Goal: Task Accomplishment & Management: Manage account settings

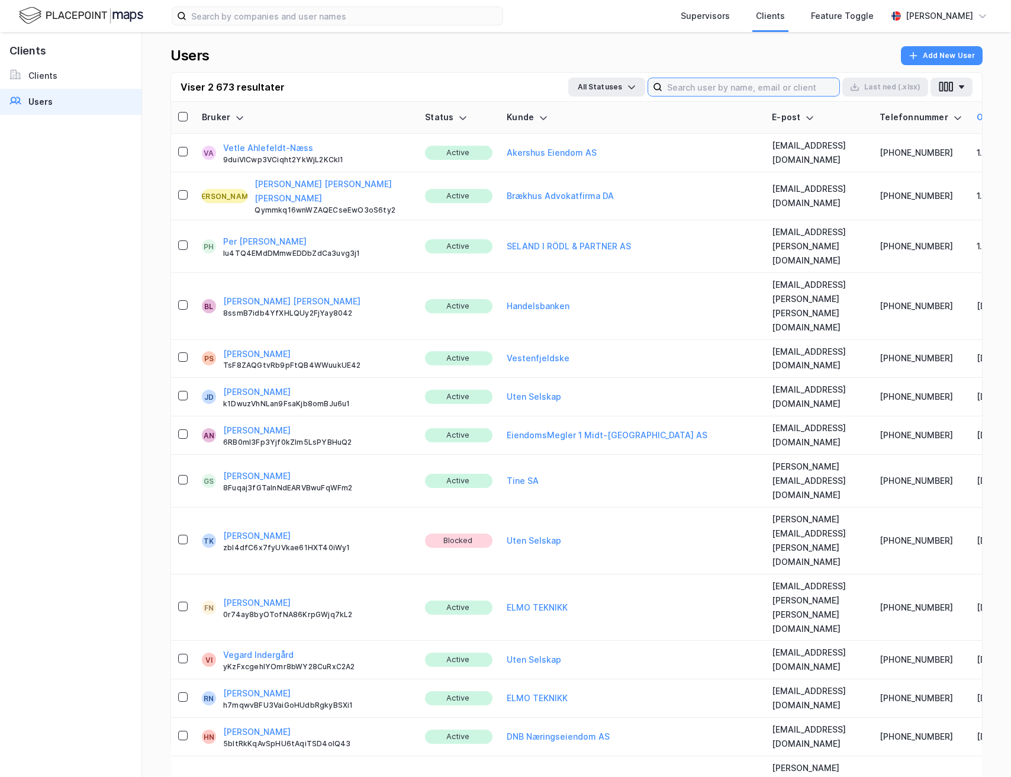
click at [695, 85] on input at bounding box center [750, 87] width 177 height 18
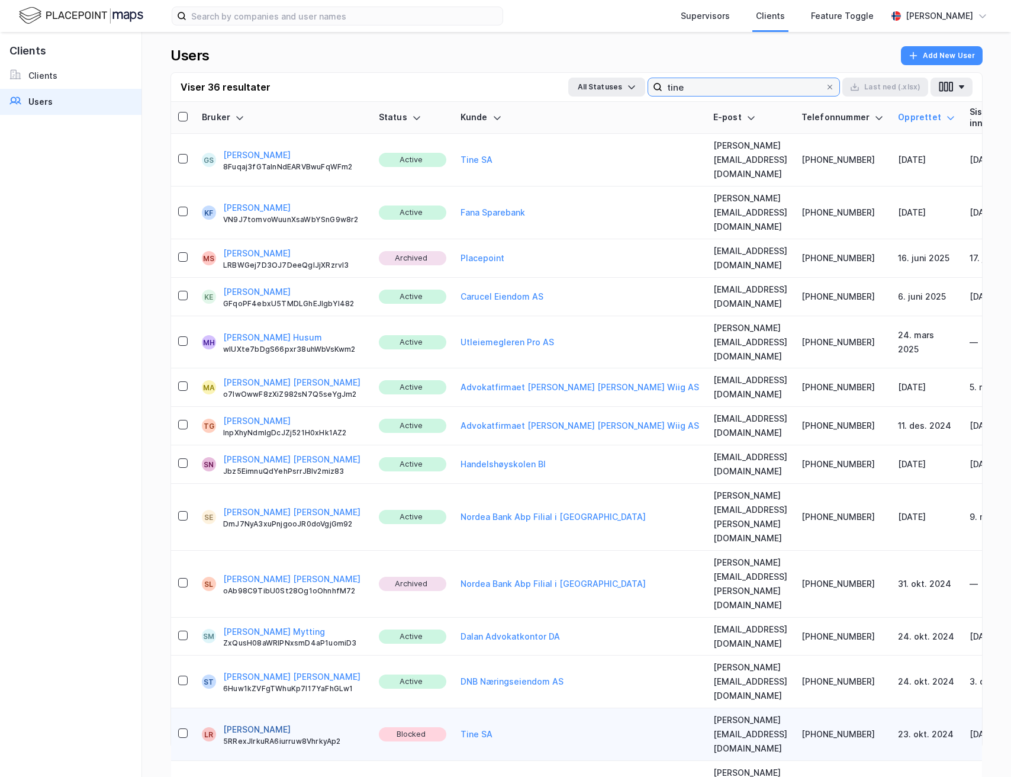
type input "tine"
click at [247, 722] on button "[PERSON_NAME]" at bounding box center [256, 729] width 67 height 14
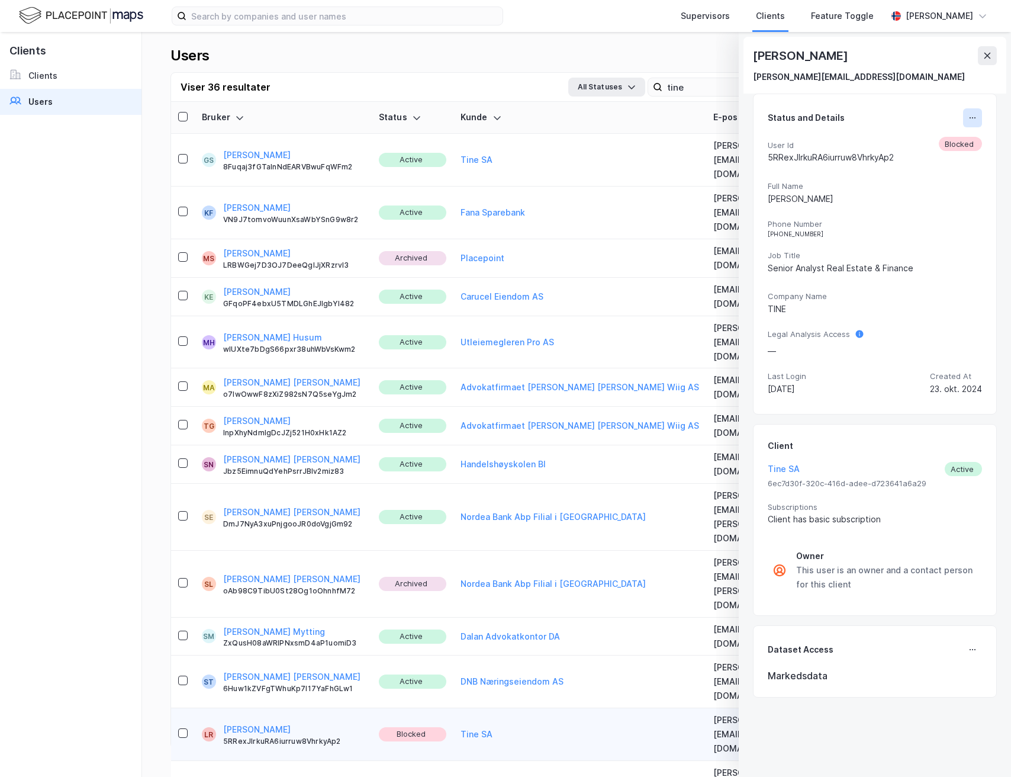
click at [968, 121] on icon at bounding box center [972, 117] width 9 height 9
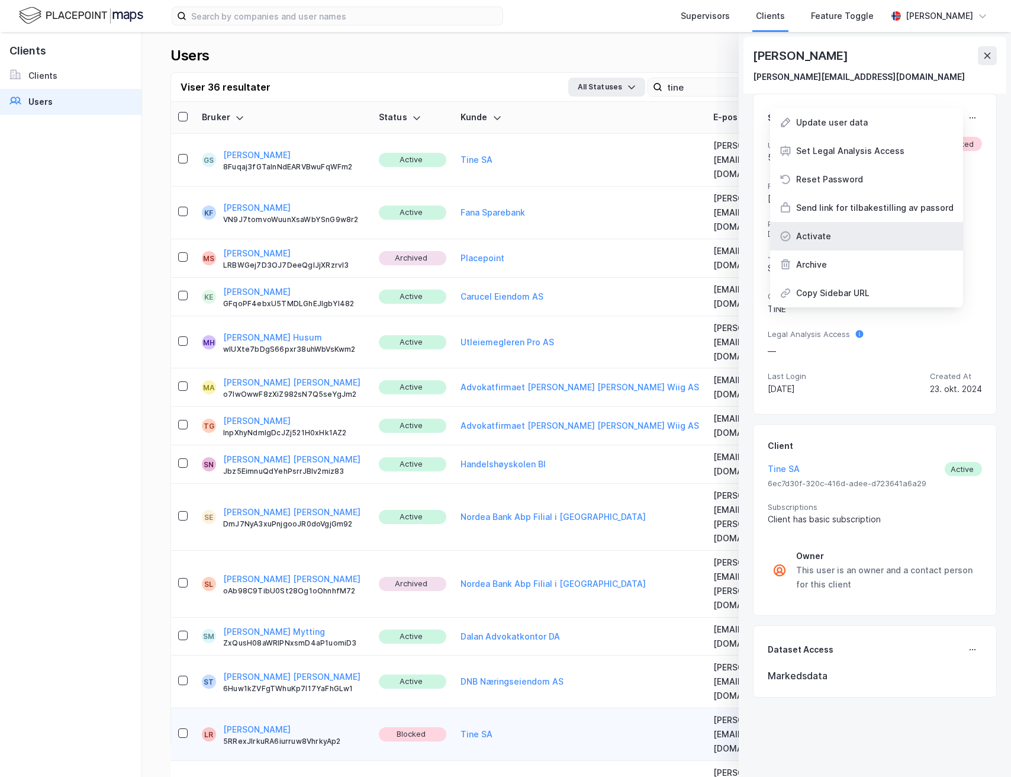
click at [830, 228] on div "Activate" at bounding box center [866, 236] width 193 height 28
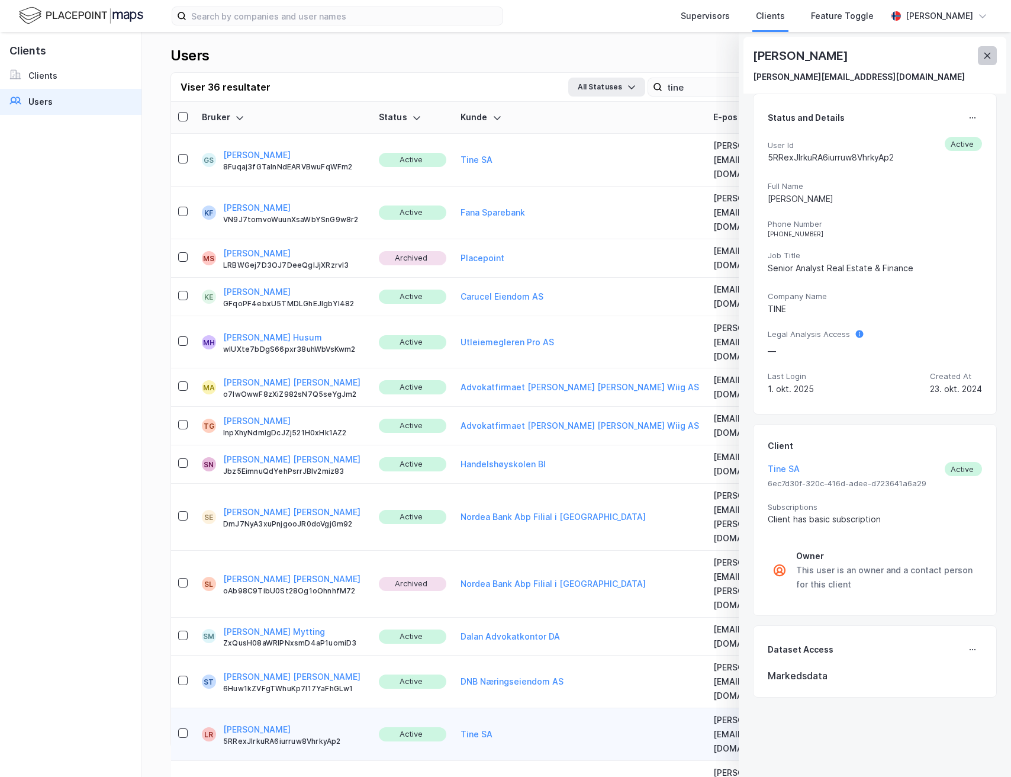
click at [984, 53] on icon at bounding box center [987, 55] width 9 height 9
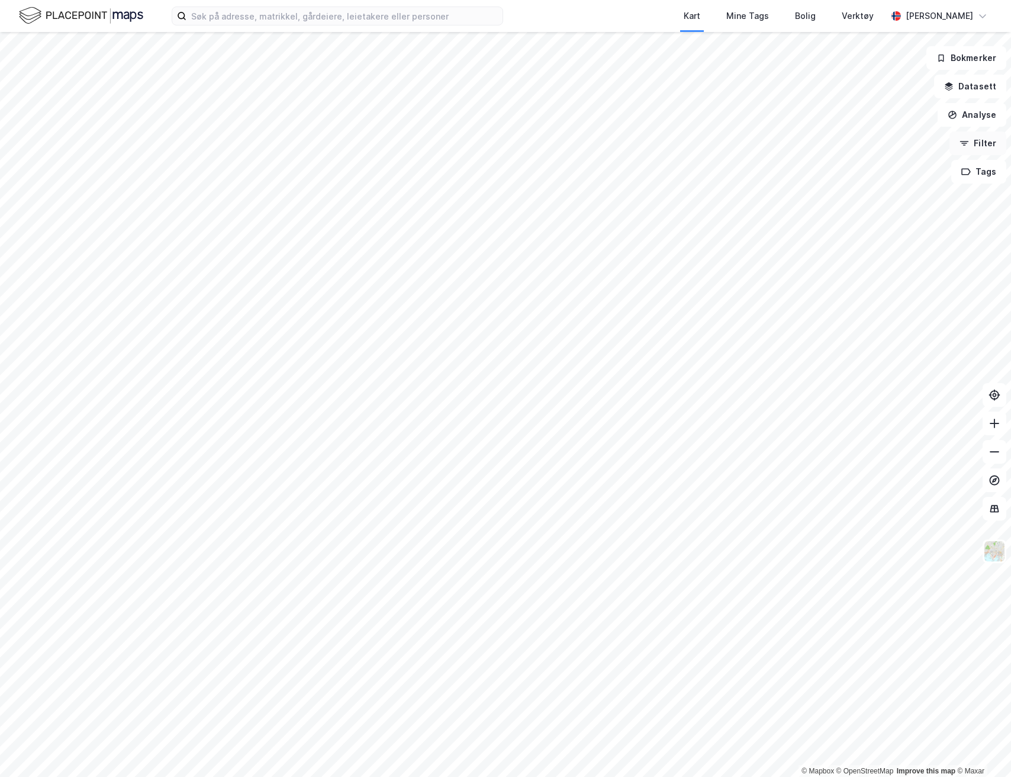
click at [978, 140] on button "Filter" at bounding box center [977, 143] width 57 height 24
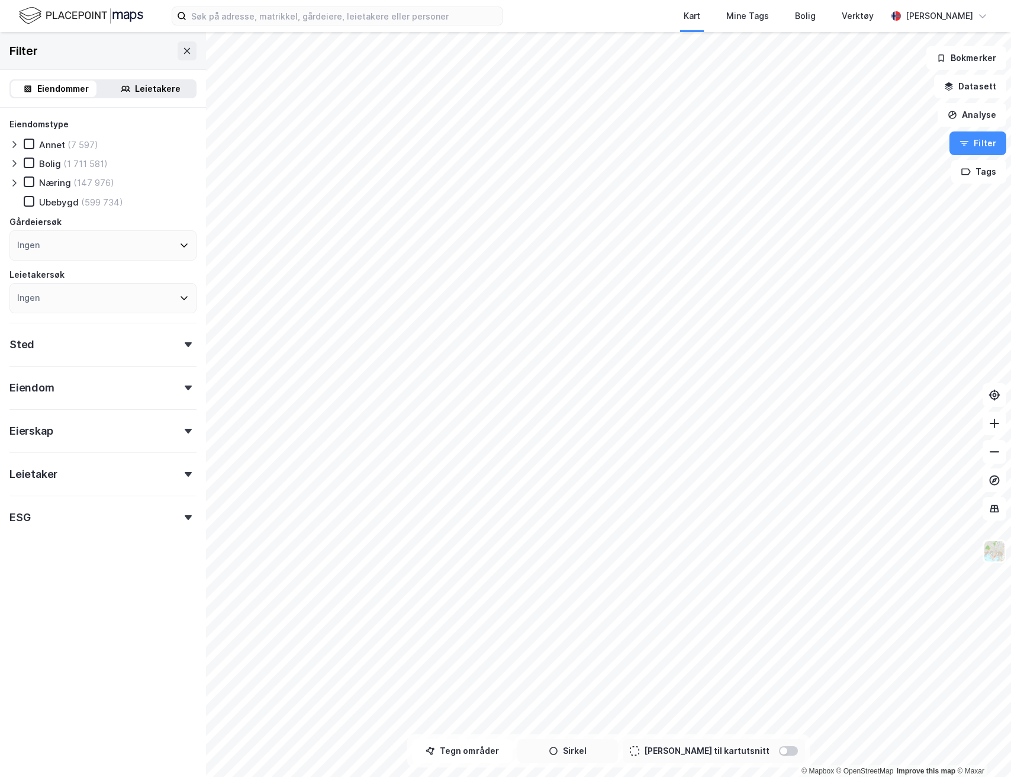
click at [590, 758] on button "Sirkel" at bounding box center [567, 751] width 101 height 24
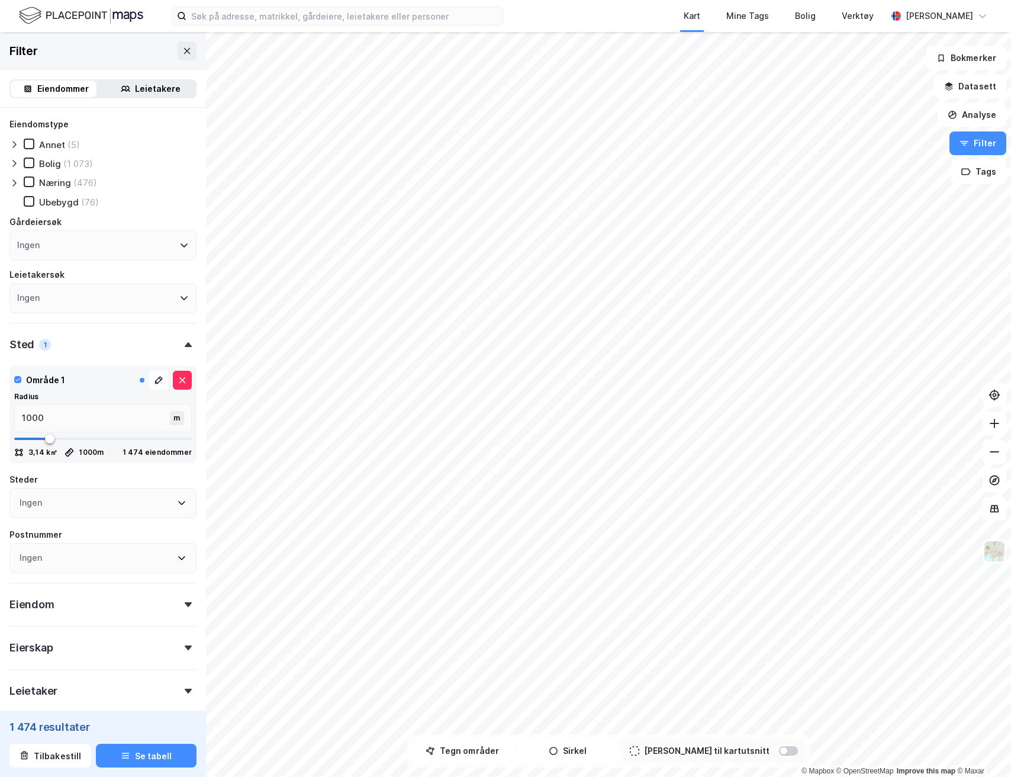
type input "983"
type input "966"
type input "931"
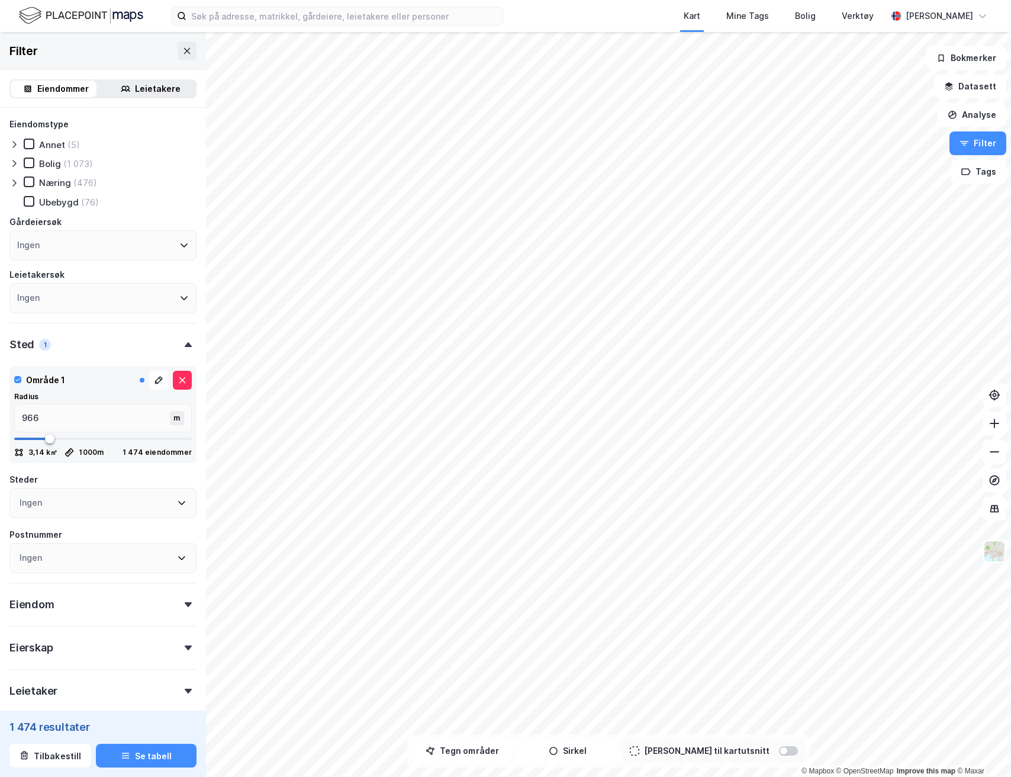
type input "931"
type input "913"
type input "896"
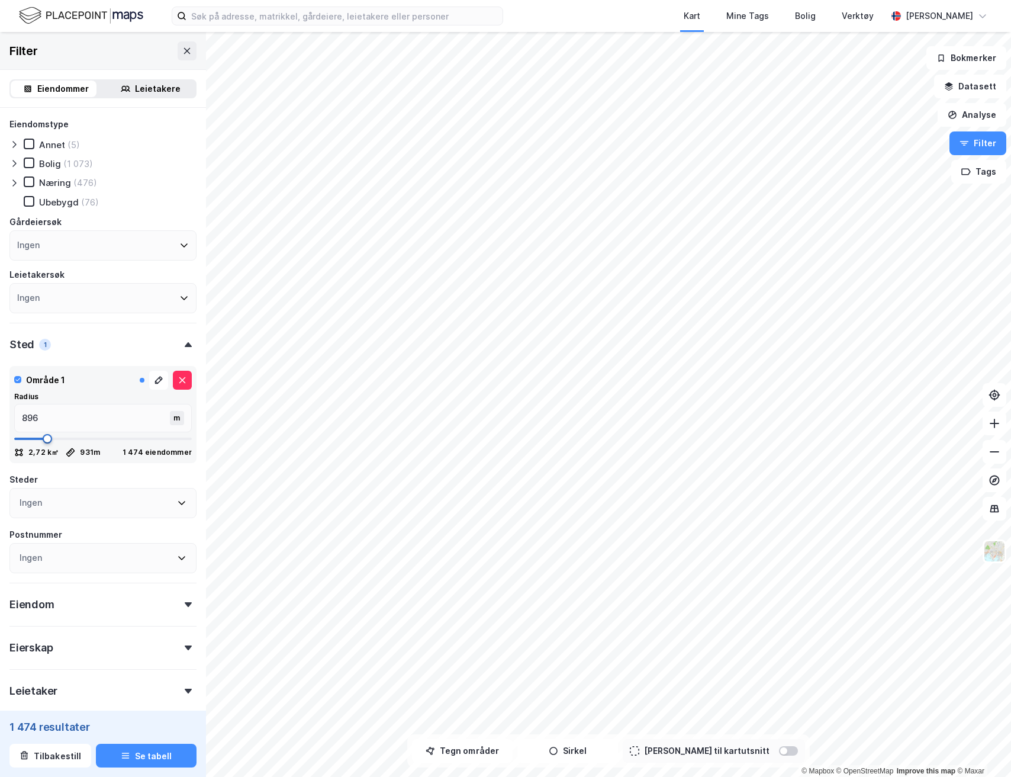
type input "860"
type input "843"
type input "825"
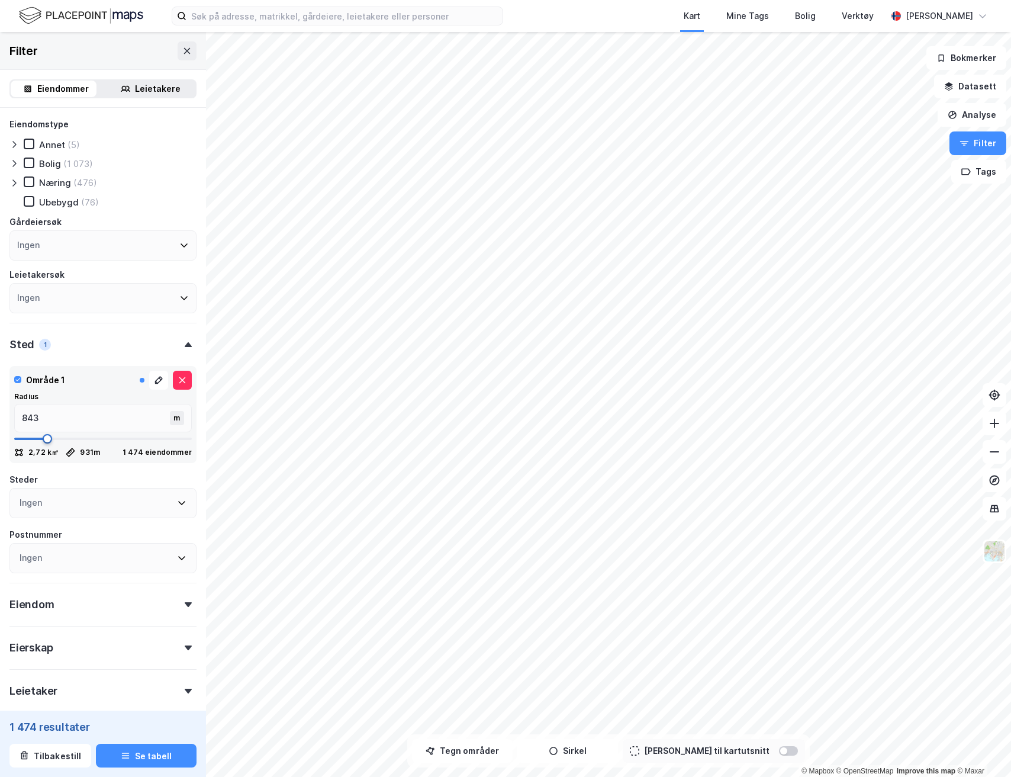
type input "825"
type input "808"
type input "790"
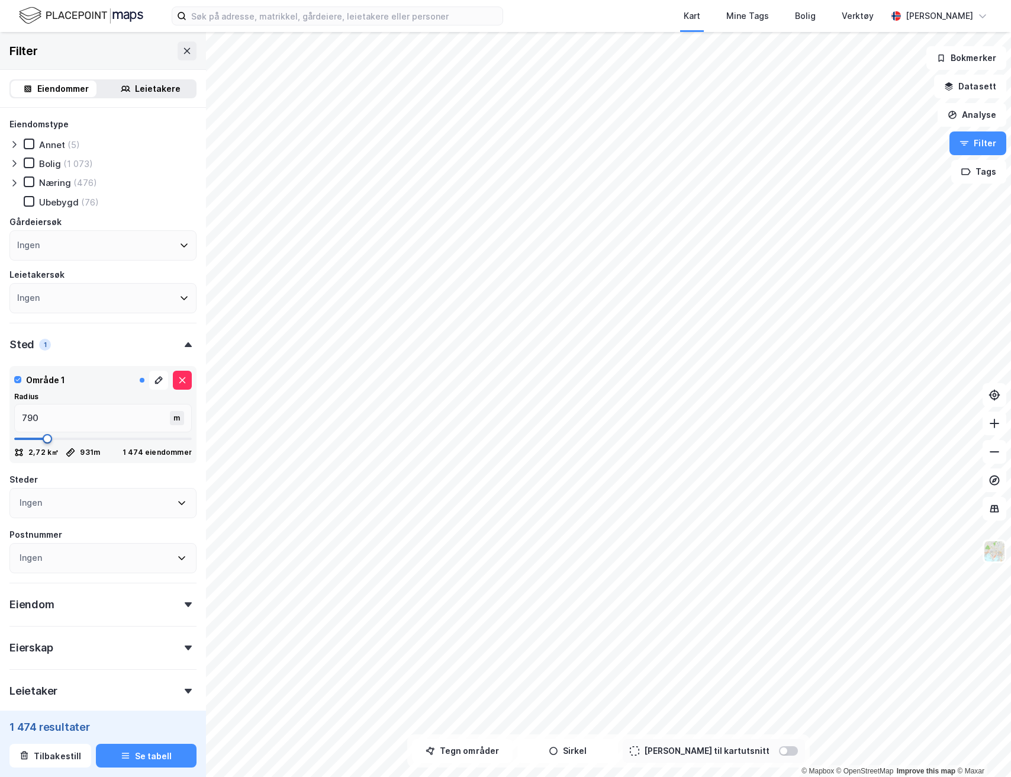
type input "773"
type input "755"
type input "738"
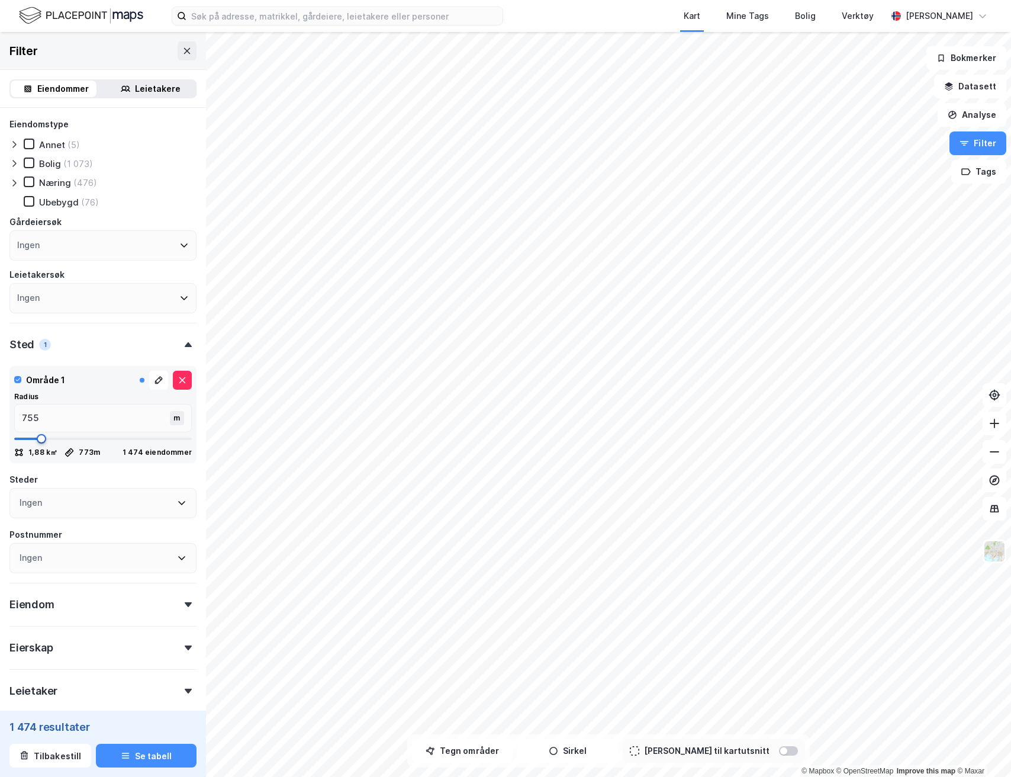
type input "738"
type input "720"
type input "703"
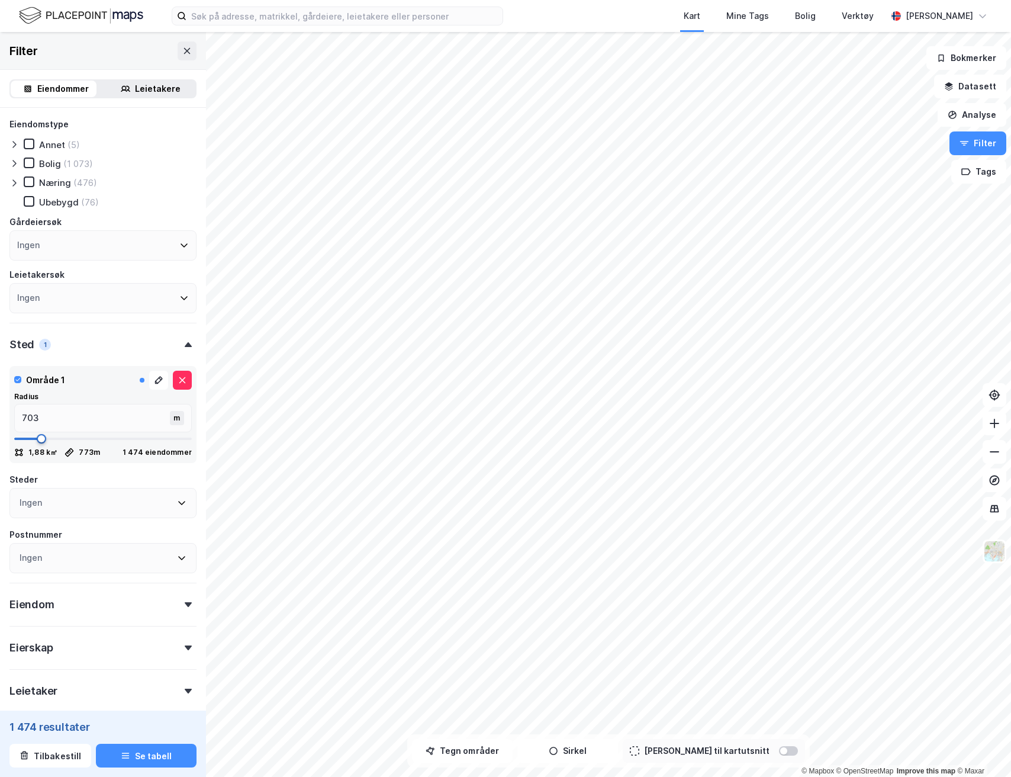
type input "685"
type input "703"
type input "720"
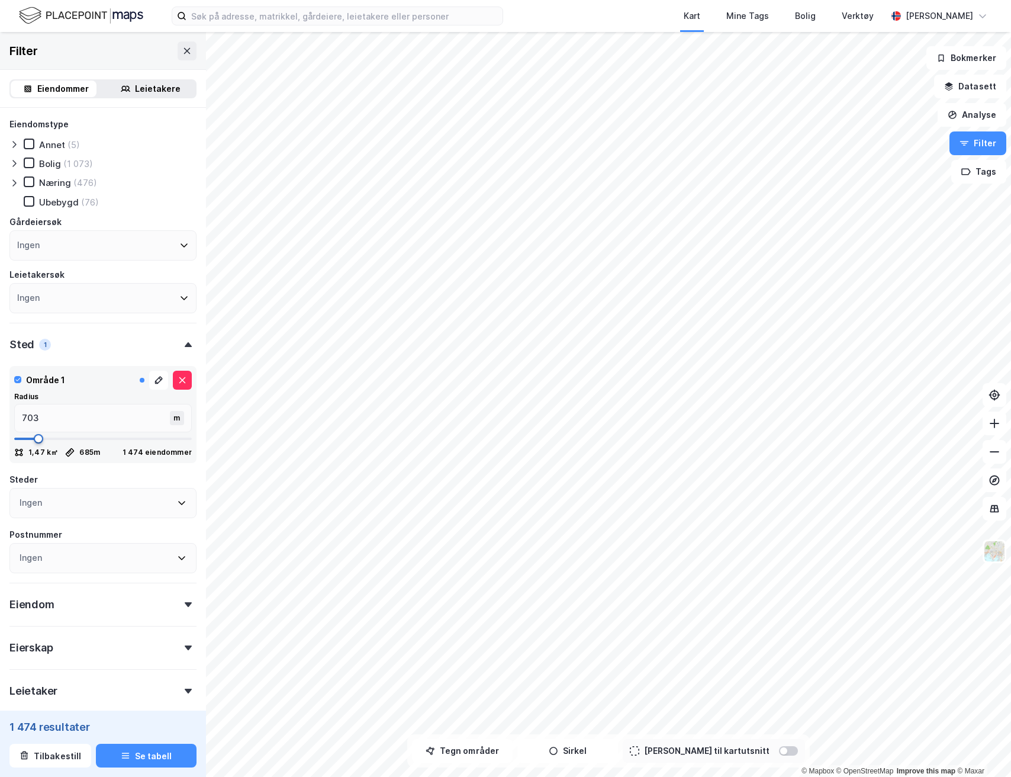
type input "720"
type input "738"
type input "755"
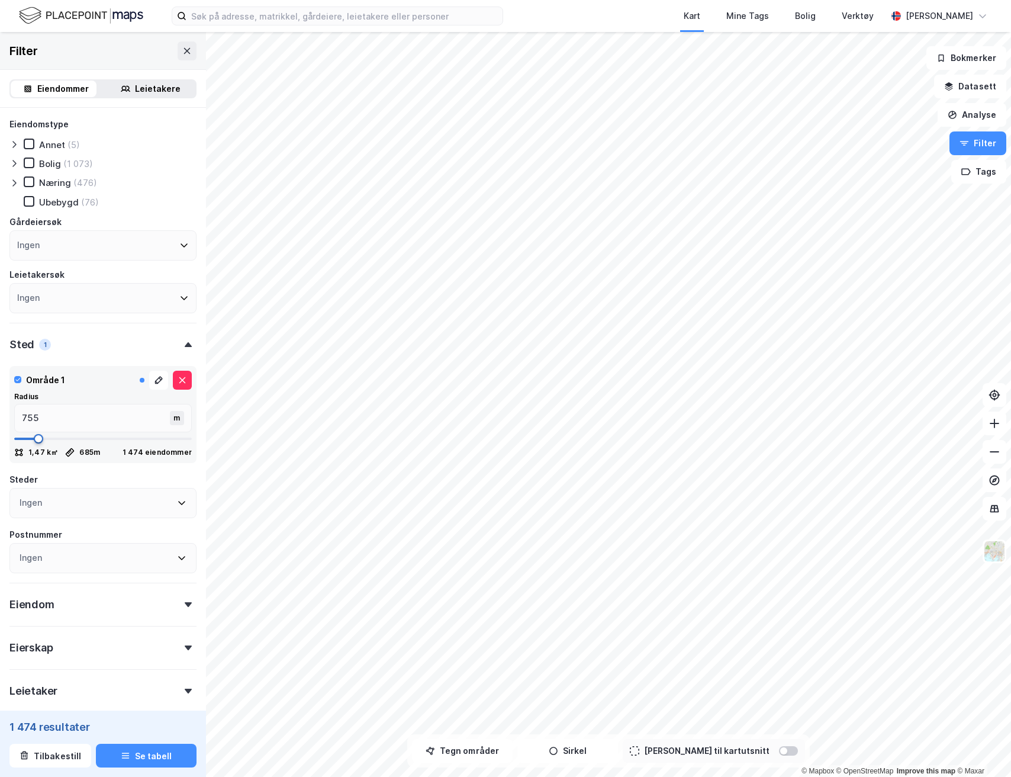
type input "773"
type input "790"
type input "808"
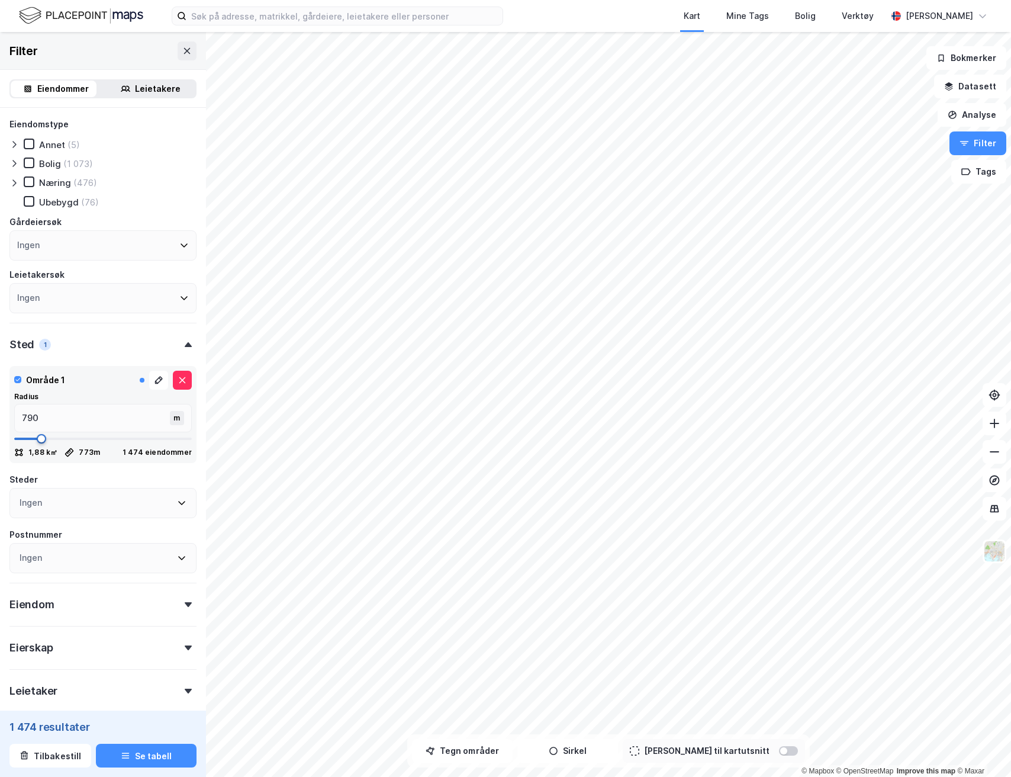
type input "808"
type input "825"
type input "843"
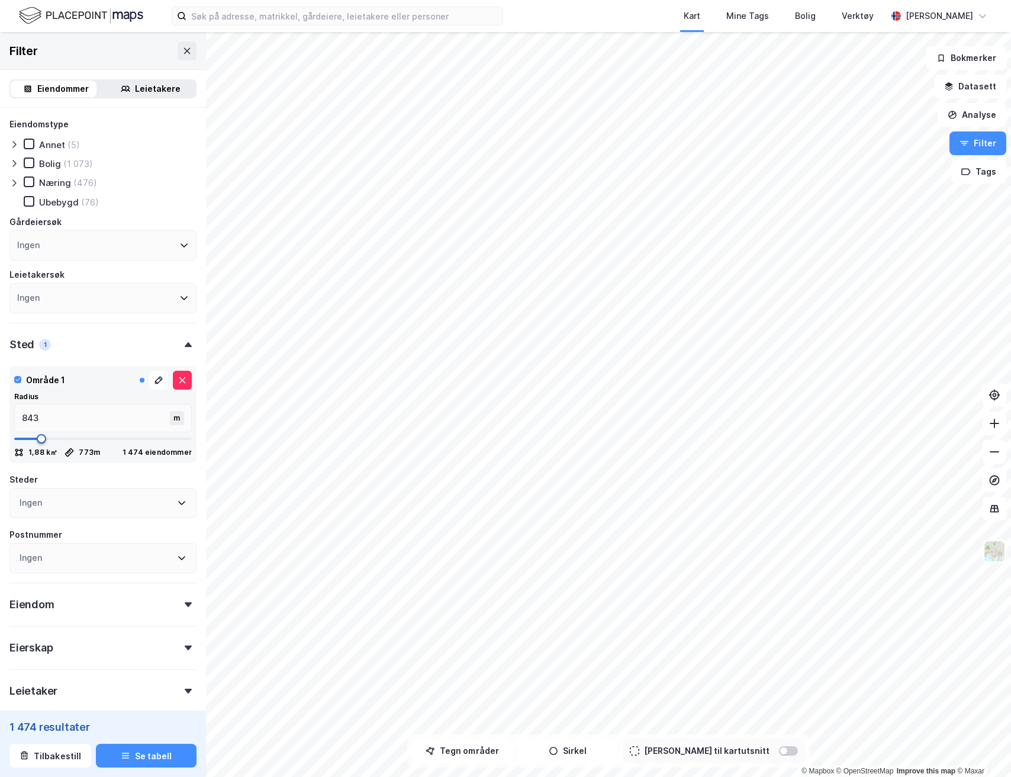
type input "860"
type input "878"
type input "896"
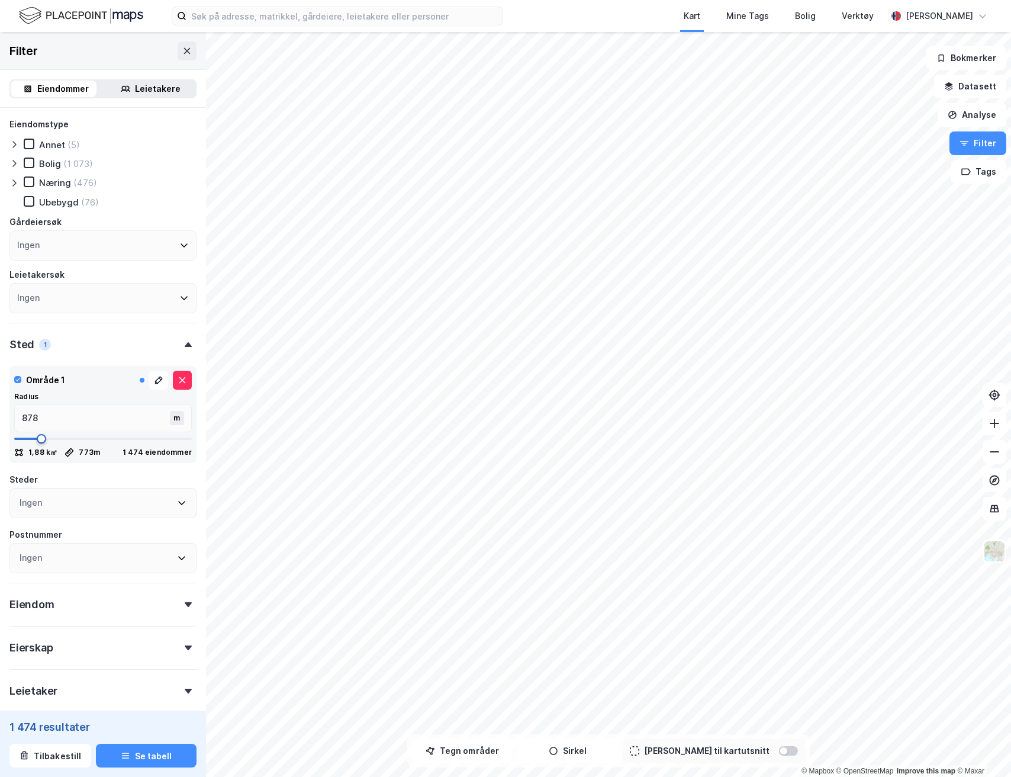
type input "896"
type input "913"
type input "931"
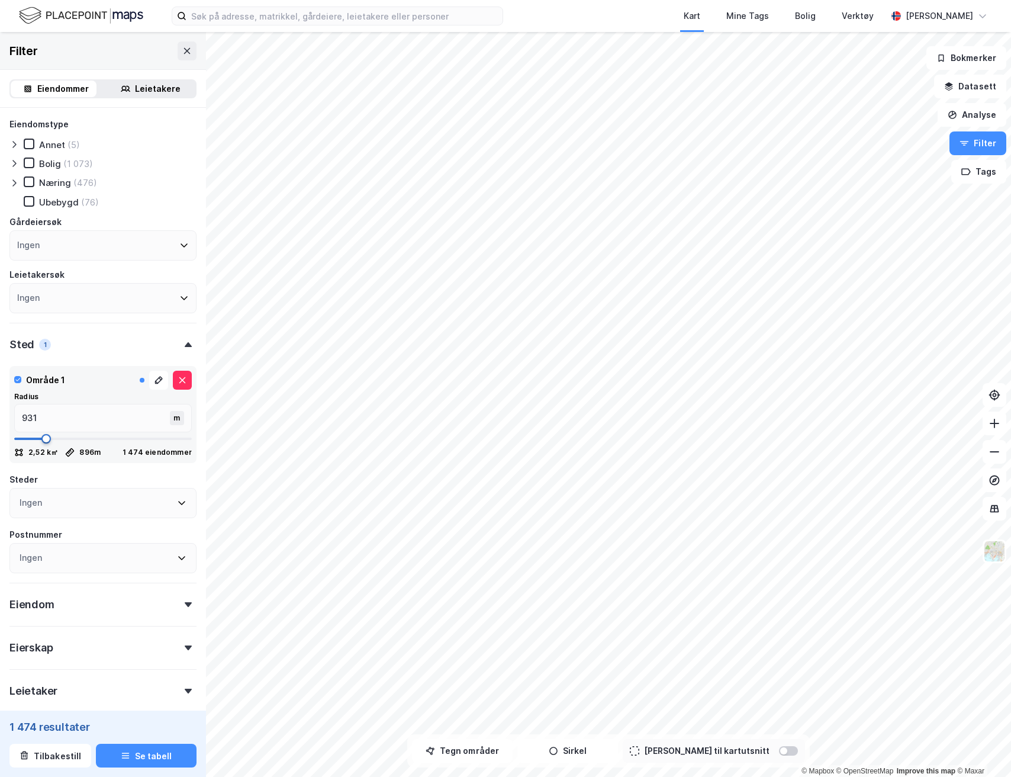
type input "948"
type input "966"
type input "983"
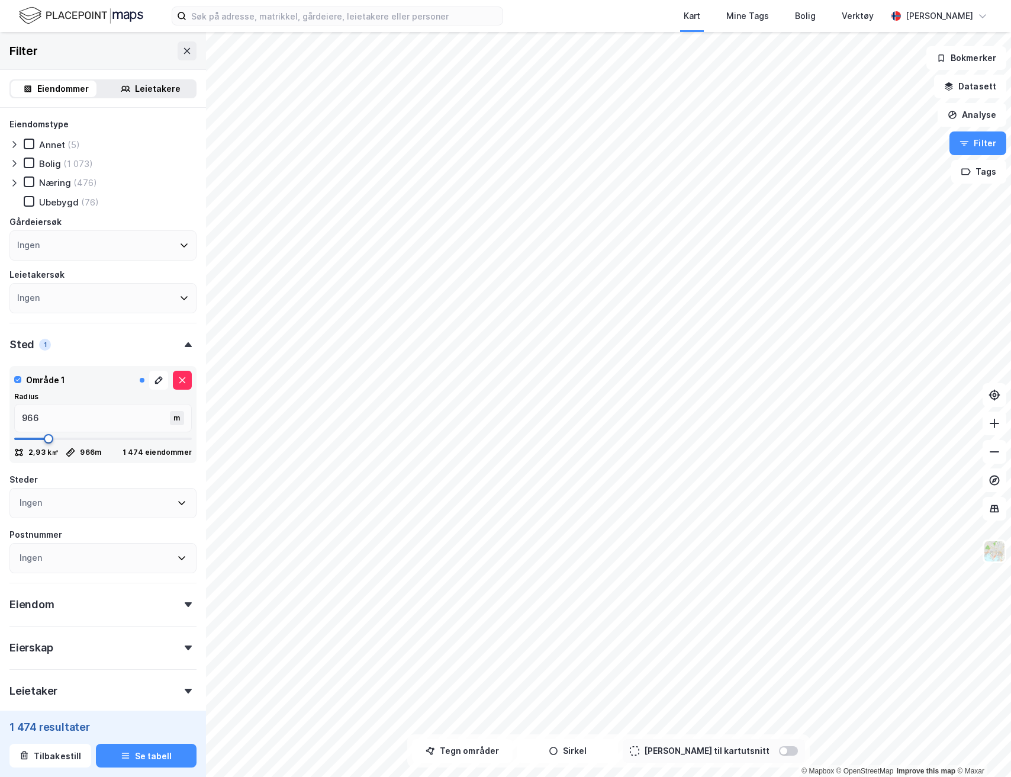
type input "983"
type input "1001"
type input "1018"
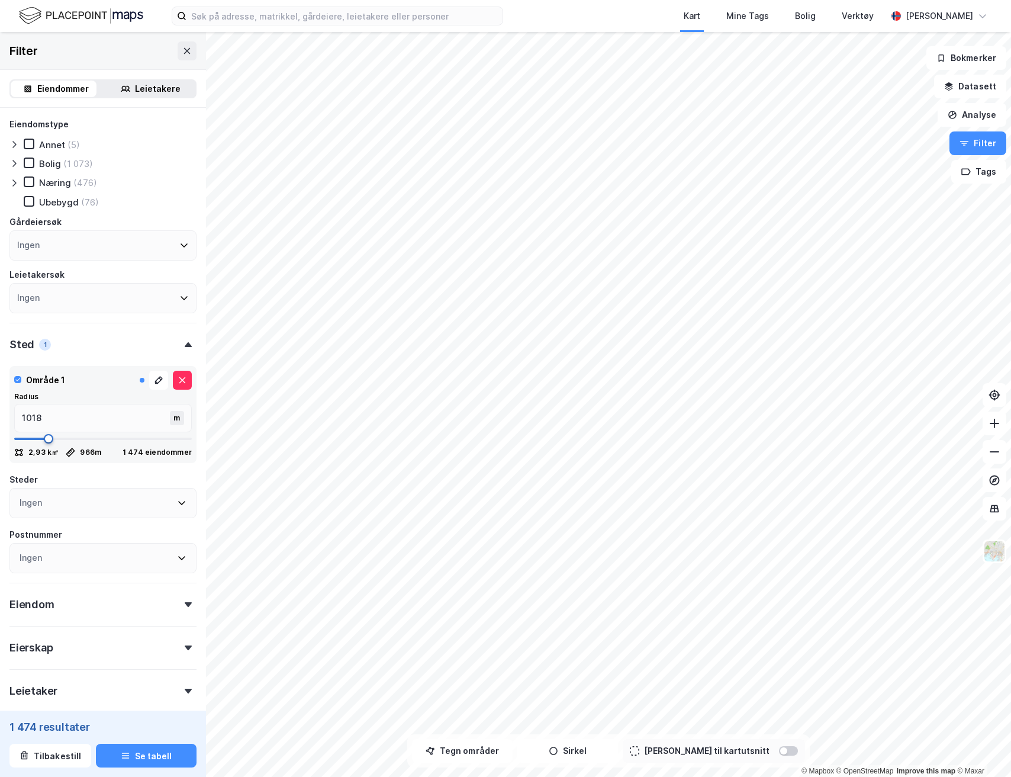
type input "1036"
type input "1053"
type input "1071"
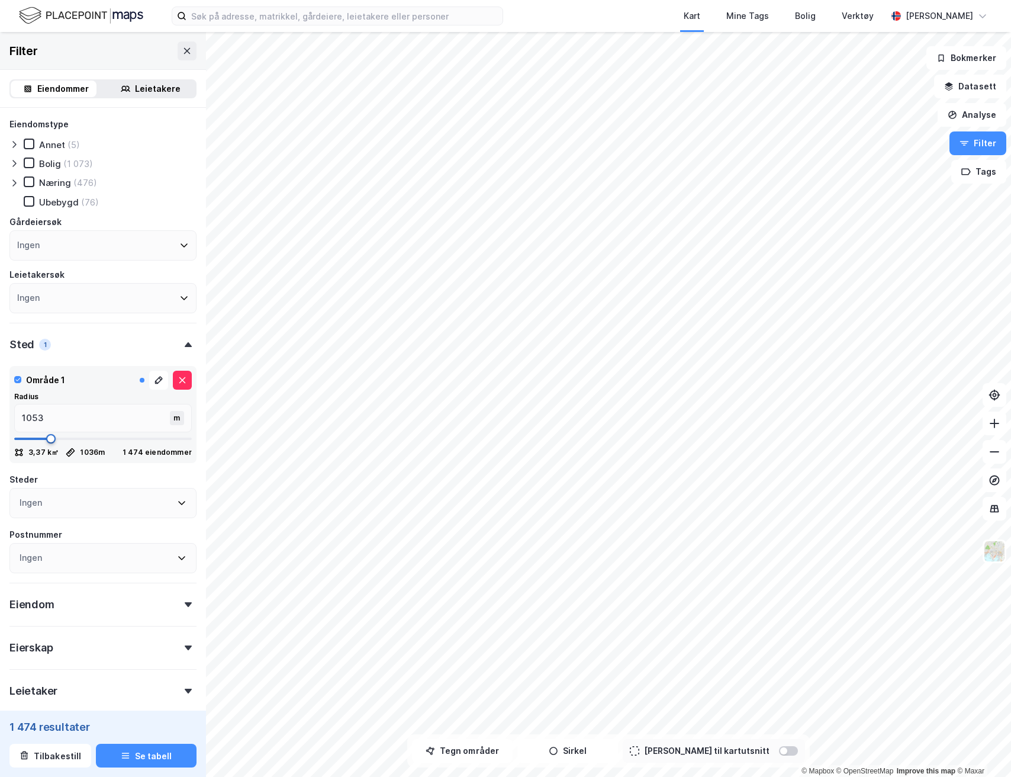
type input "1071"
type input "1089"
type input "1106"
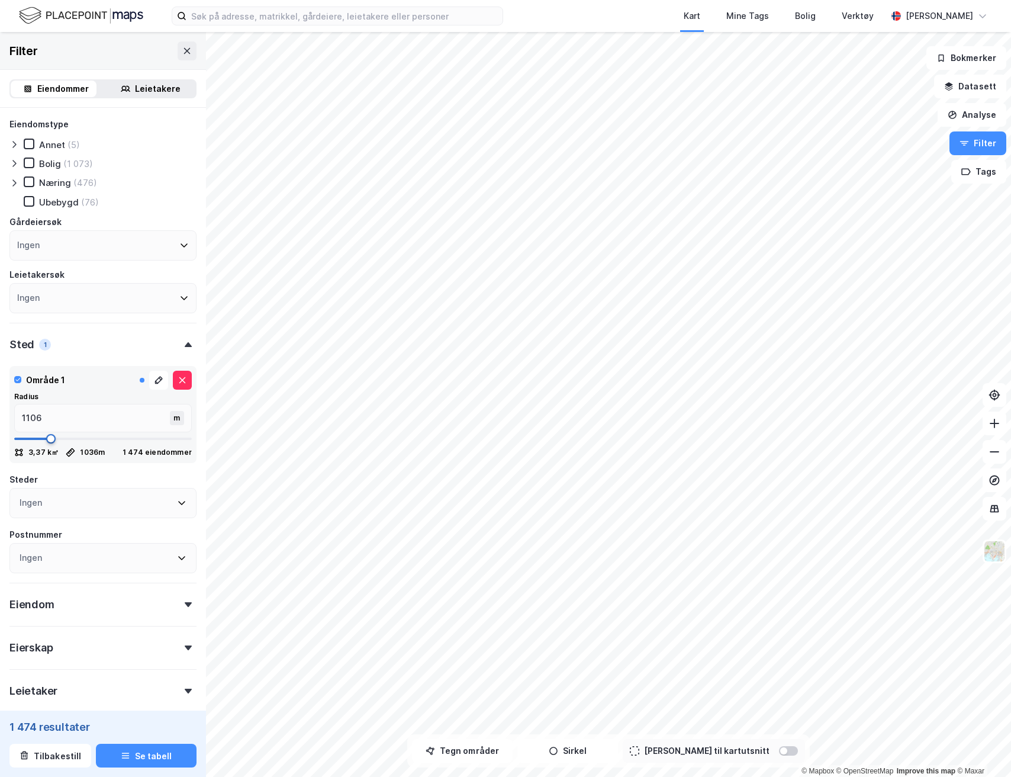
type input "1124"
type input "1141"
type input "1159"
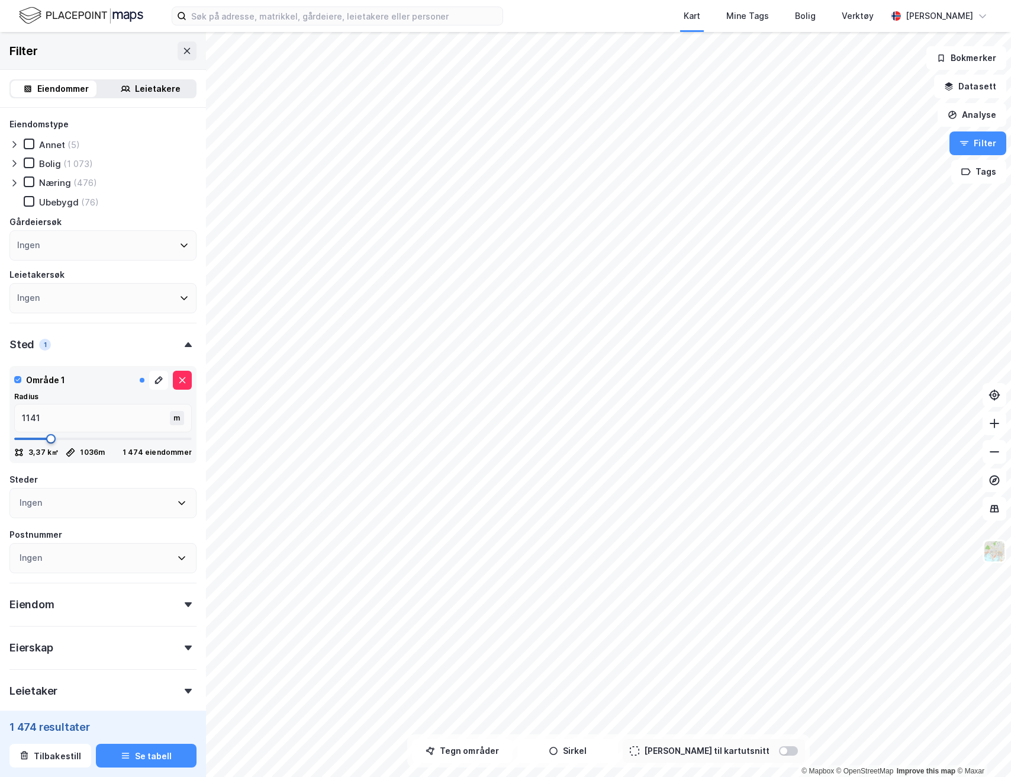
type input "1159"
type input "1176"
type input "1194"
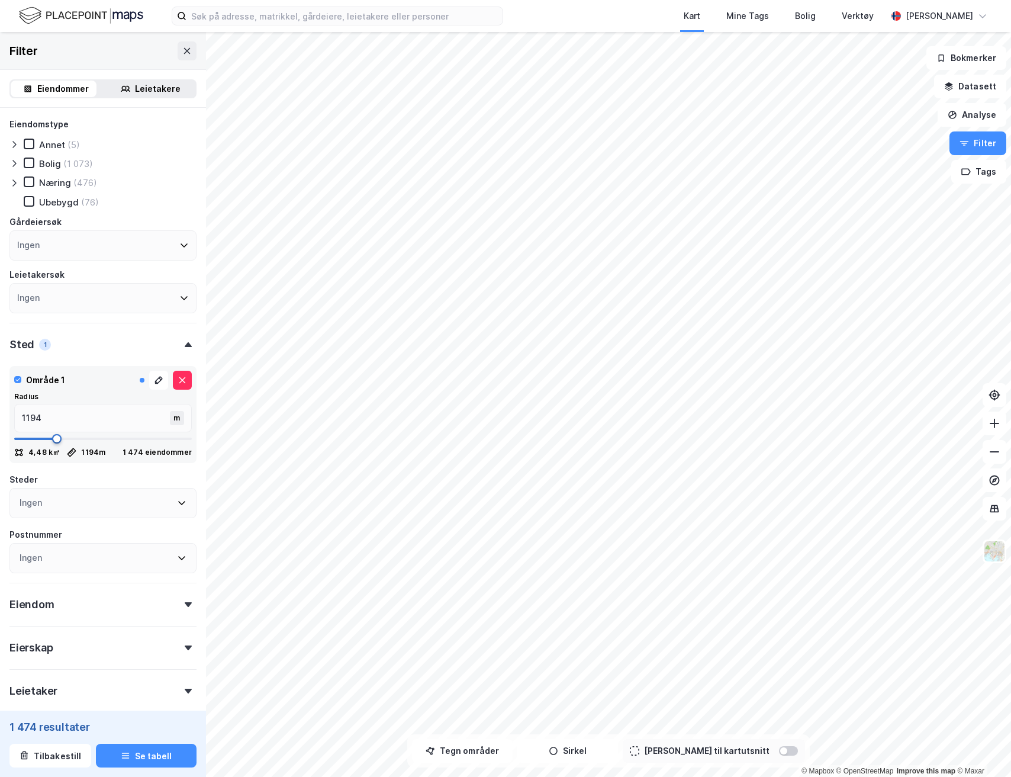
type input "1211"
type input "1229"
type input "1246"
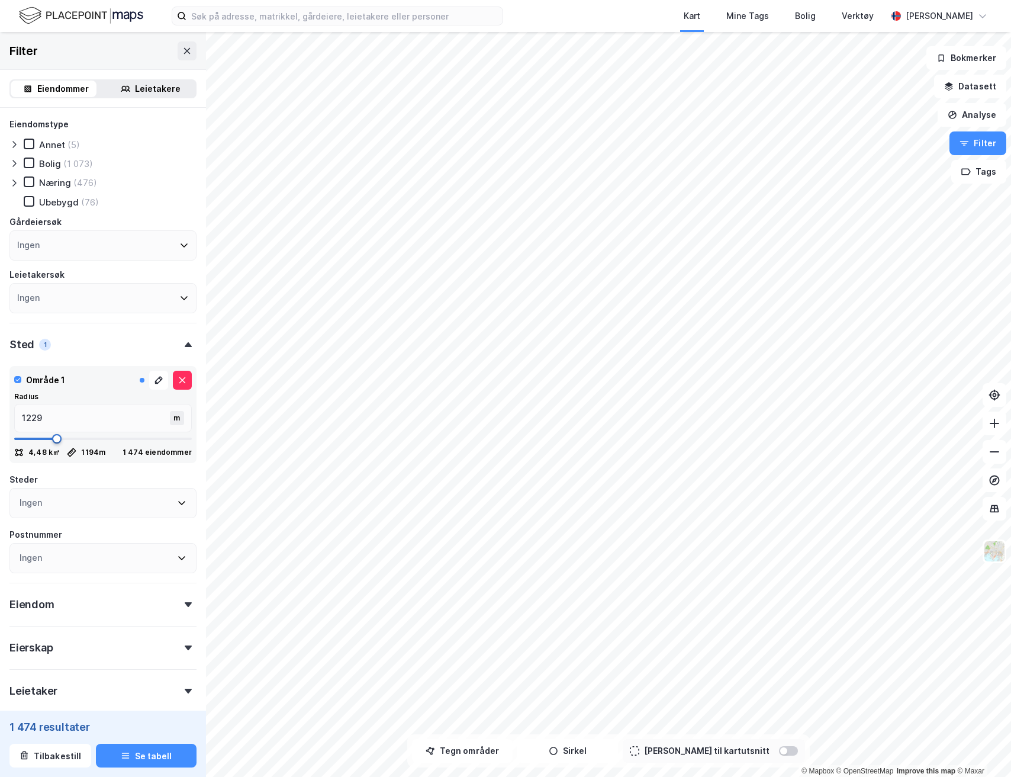
type input "1246"
type input "1264"
type input "1281"
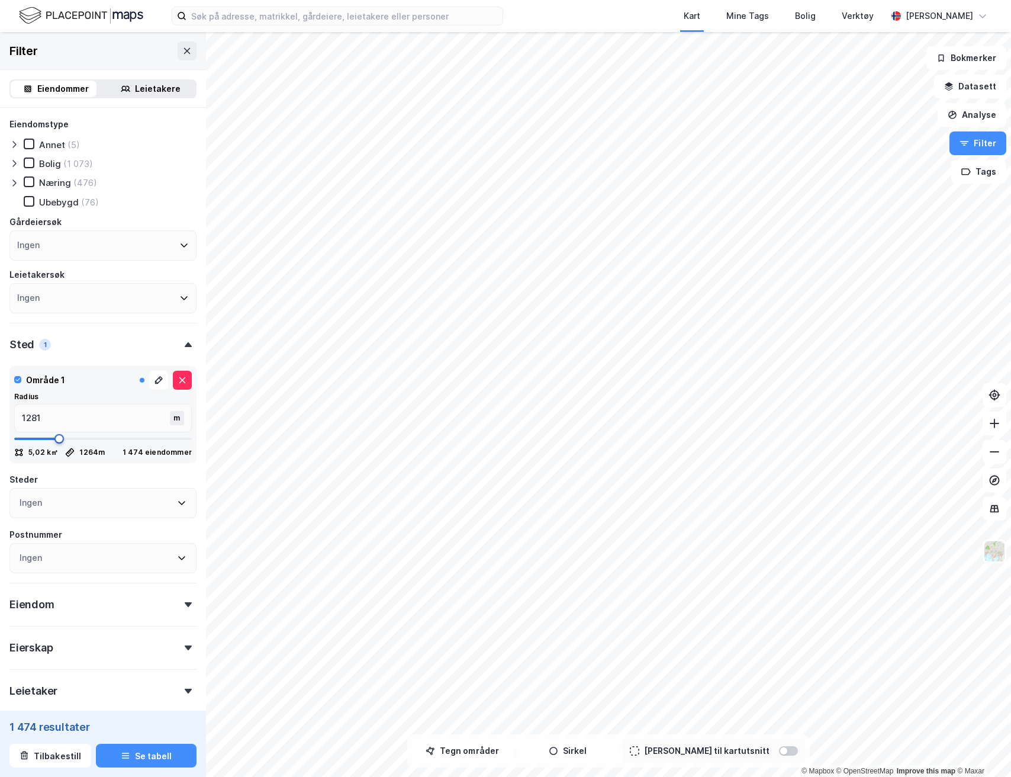
type input "1299"
type input "1317"
type input "1334"
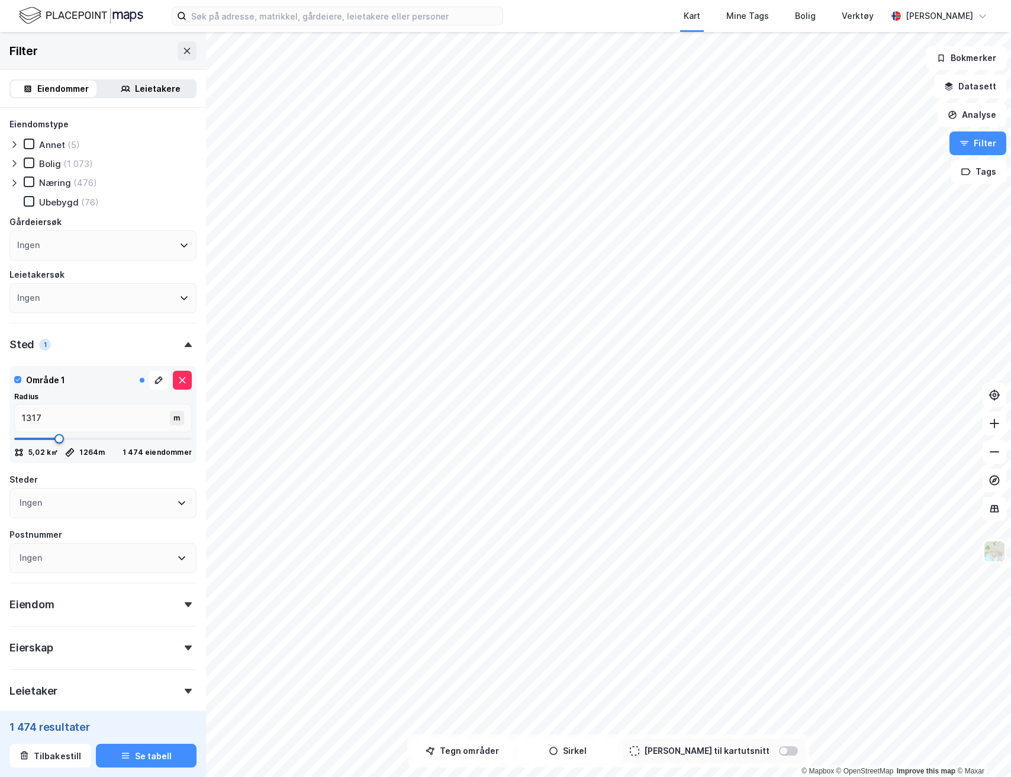
type input "1334"
type input "1352"
type input "1369"
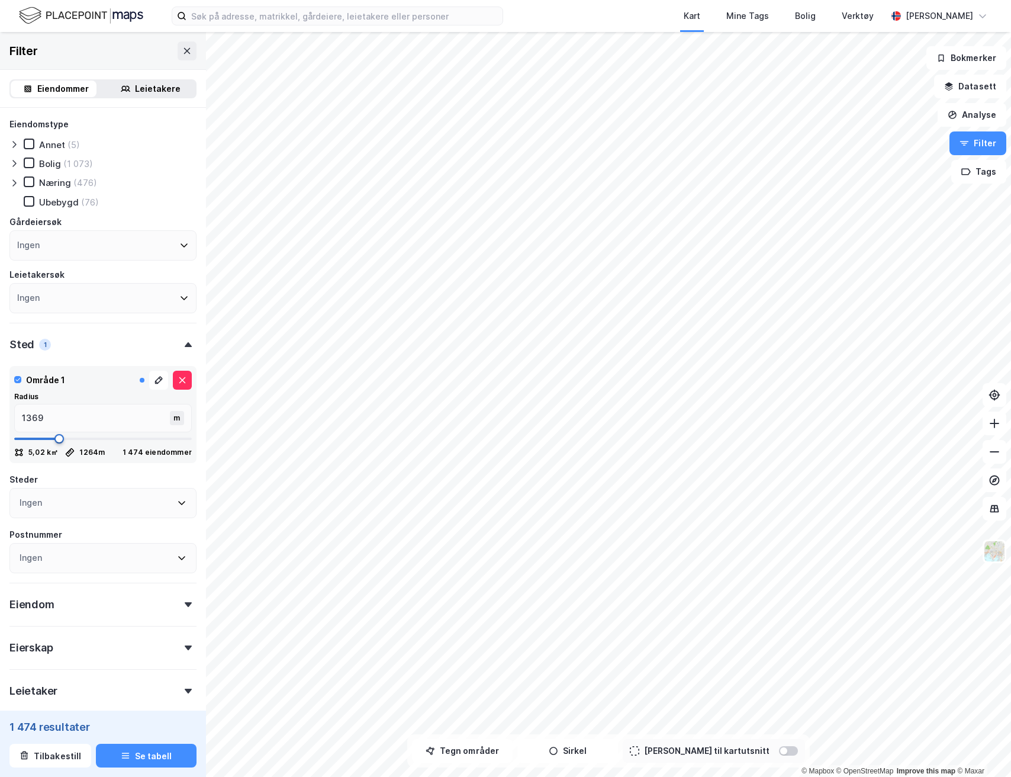
type input "1387"
type input "1404"
type input "1422"
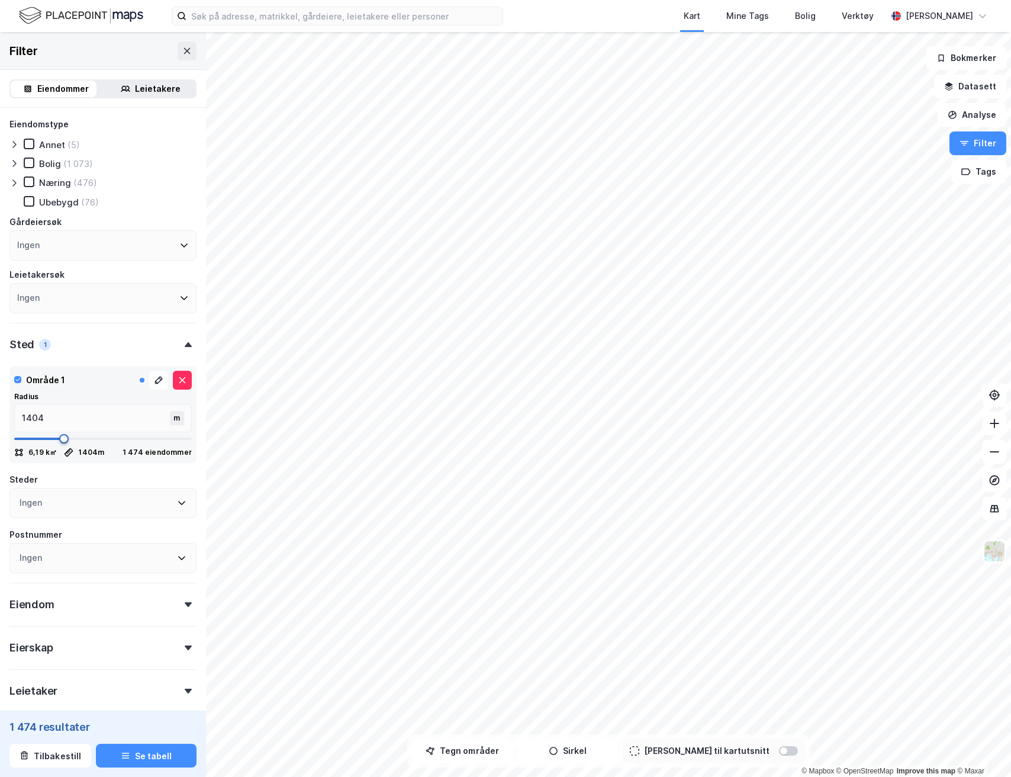
type input "1422"
type input "1439"
type input "1457"
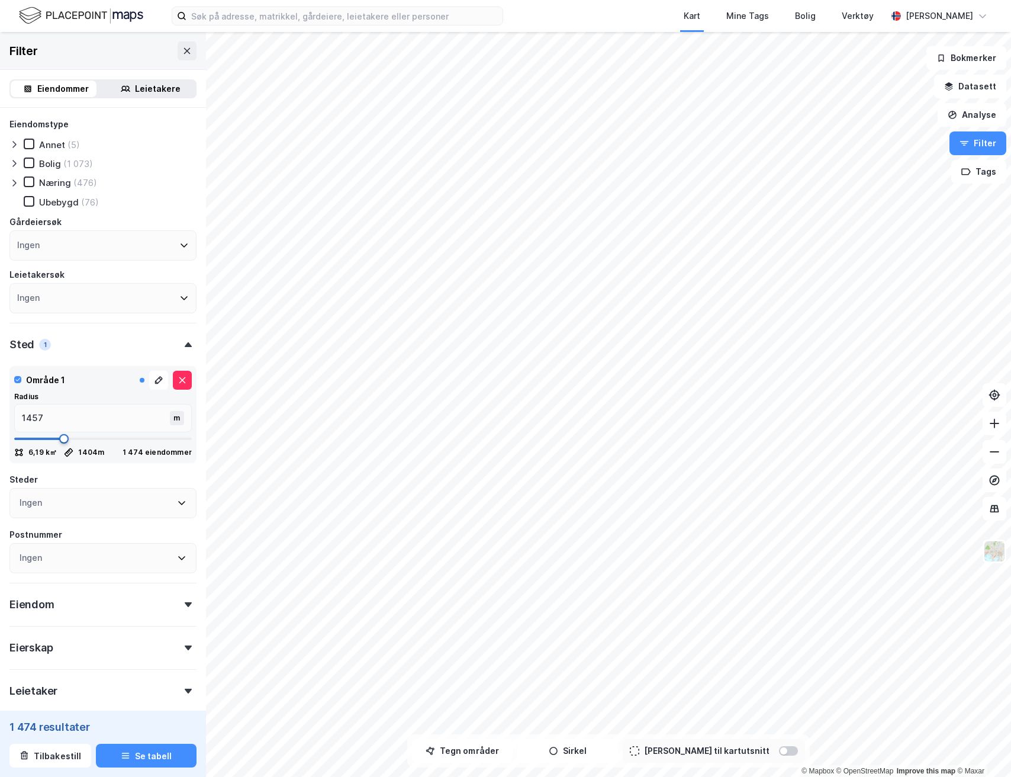
type input "1474"
type input "1492"
type input "1509"
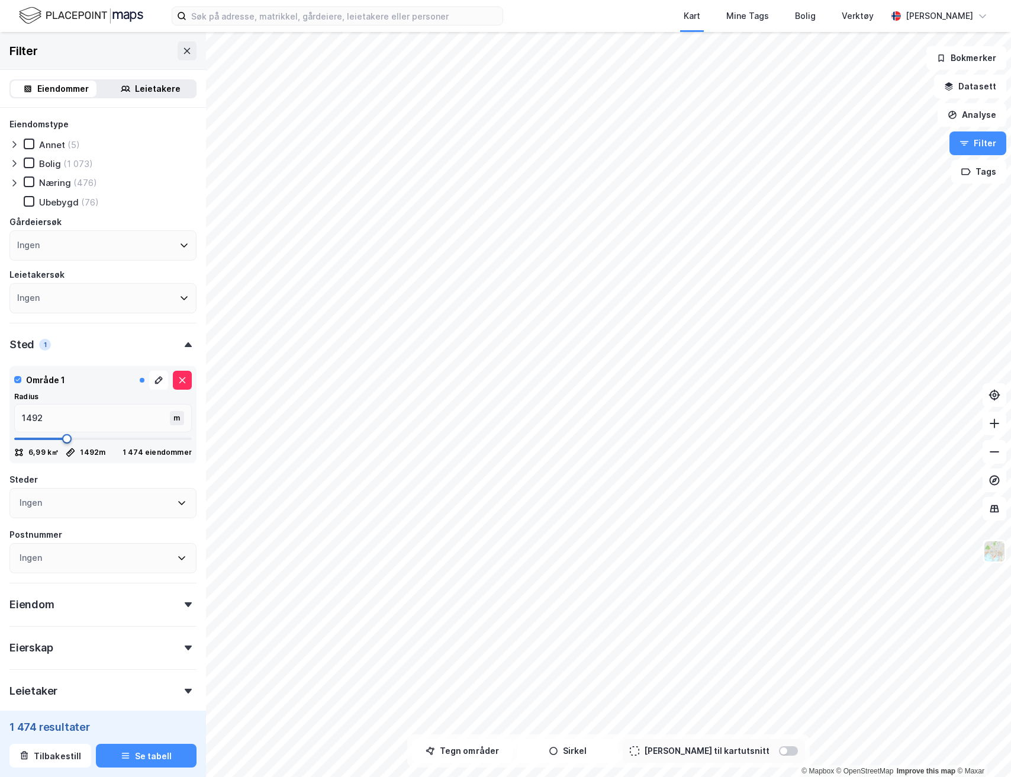
type input "1509"
type input "1527"
type input "1545"
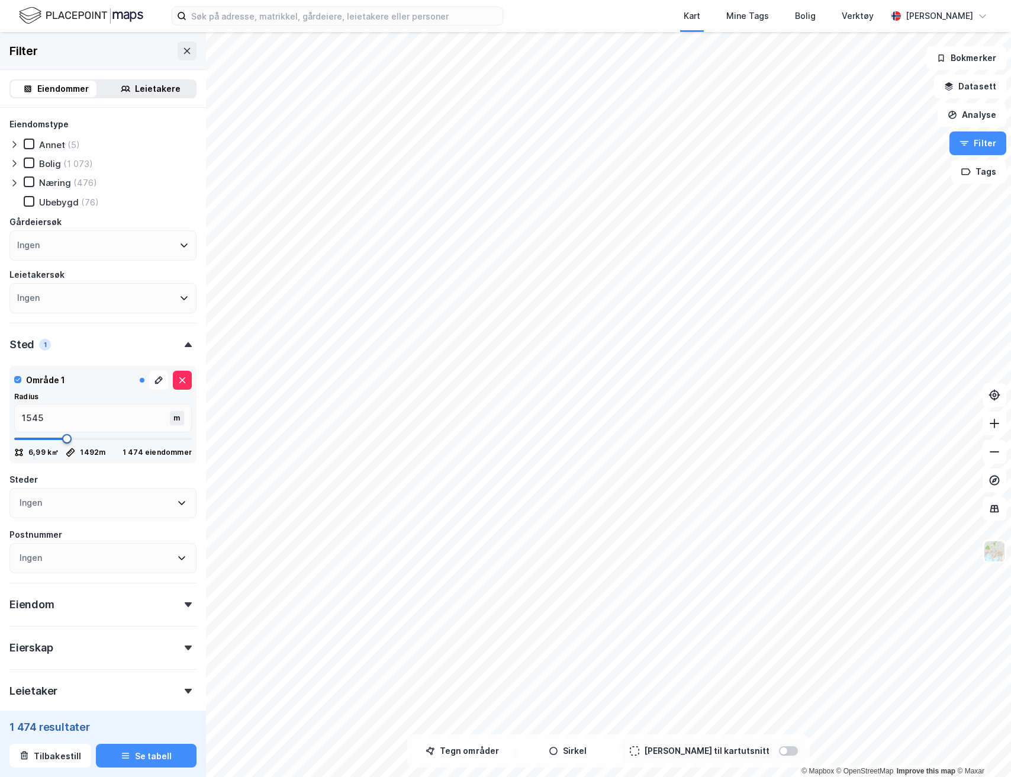
type input "1562"
type input "1580"
type input "1597"
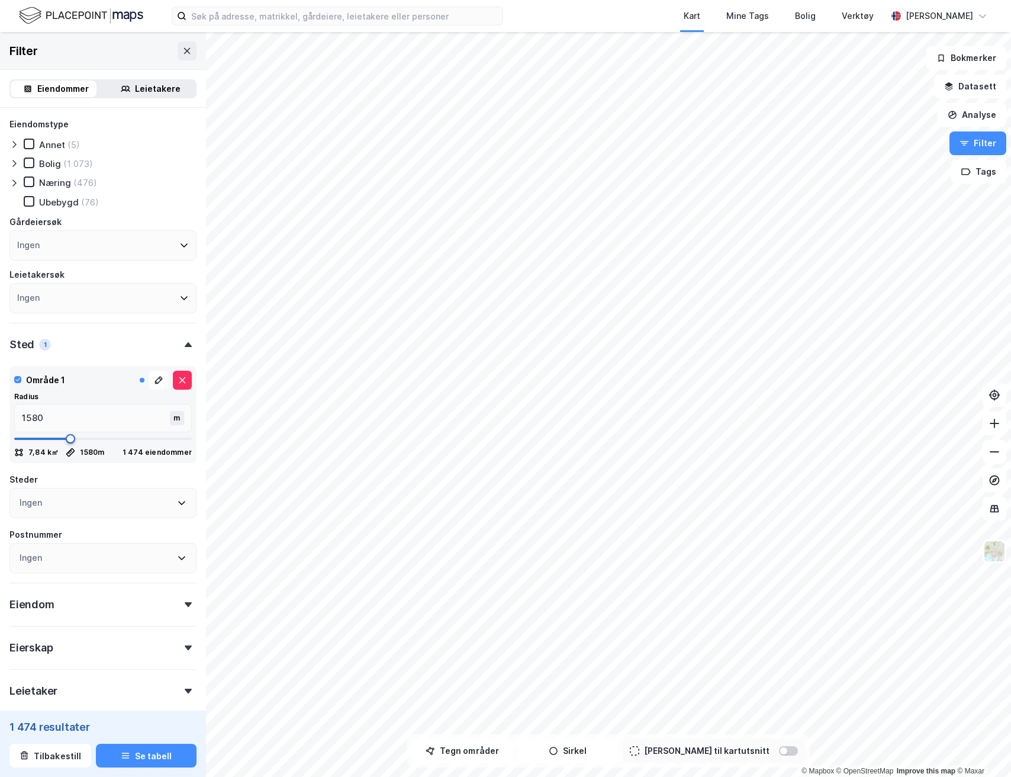
type input "1597"
type input "1615"
type input "1632"
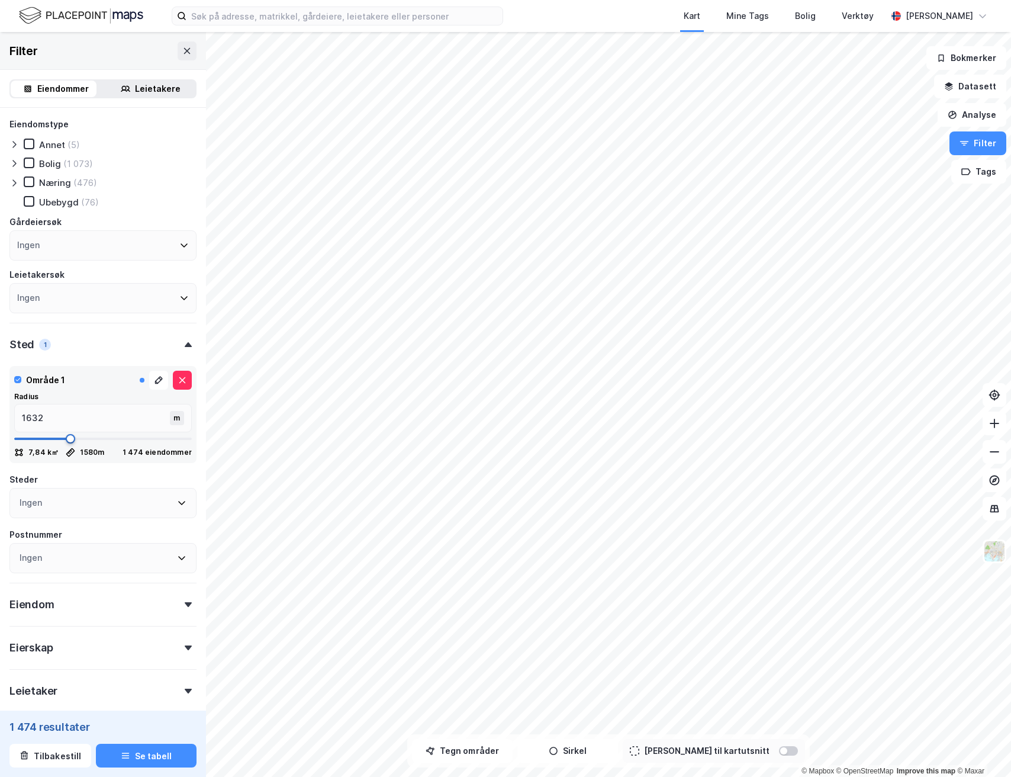
type input "1650"
type input "1667"
type input "1685"
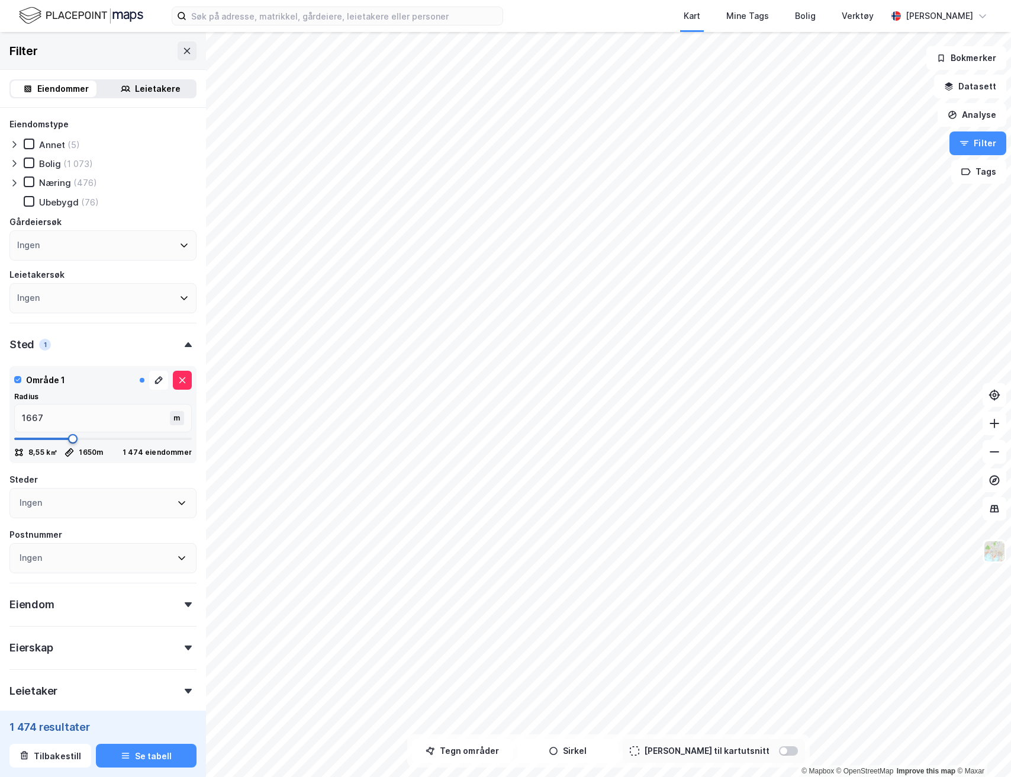
type input "1685"
type input "1702"
type input "1720"
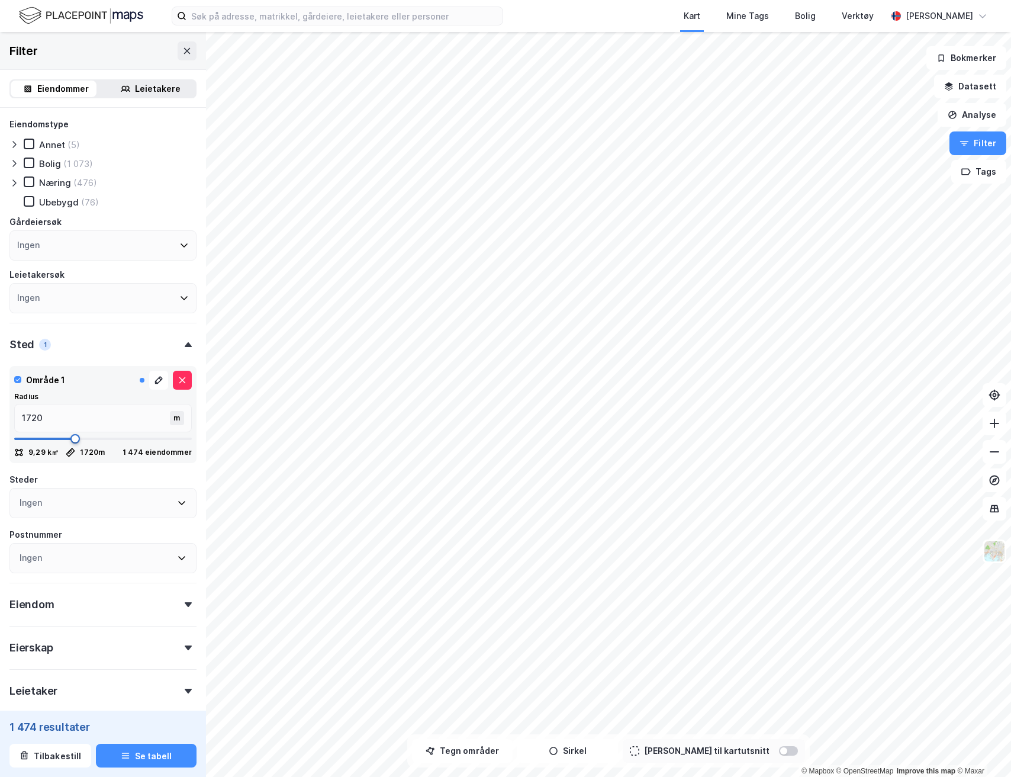
type input "1737"
type input "1755"
type input "1773"
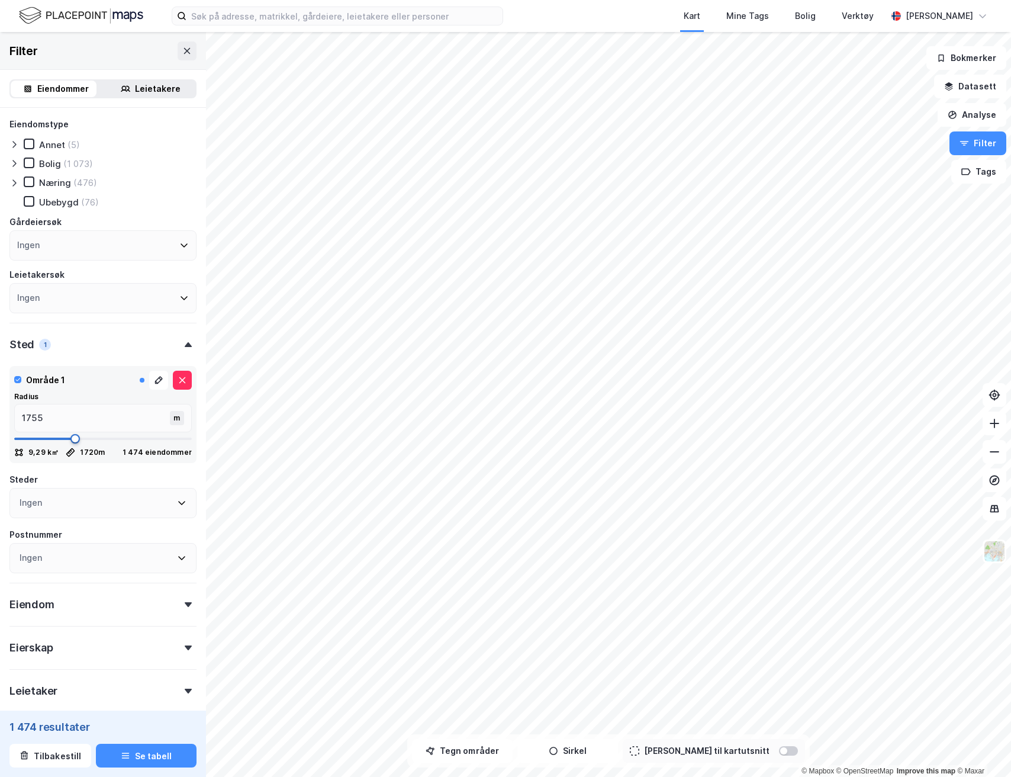
type input "1773"
type input "1790"
type input "1808"
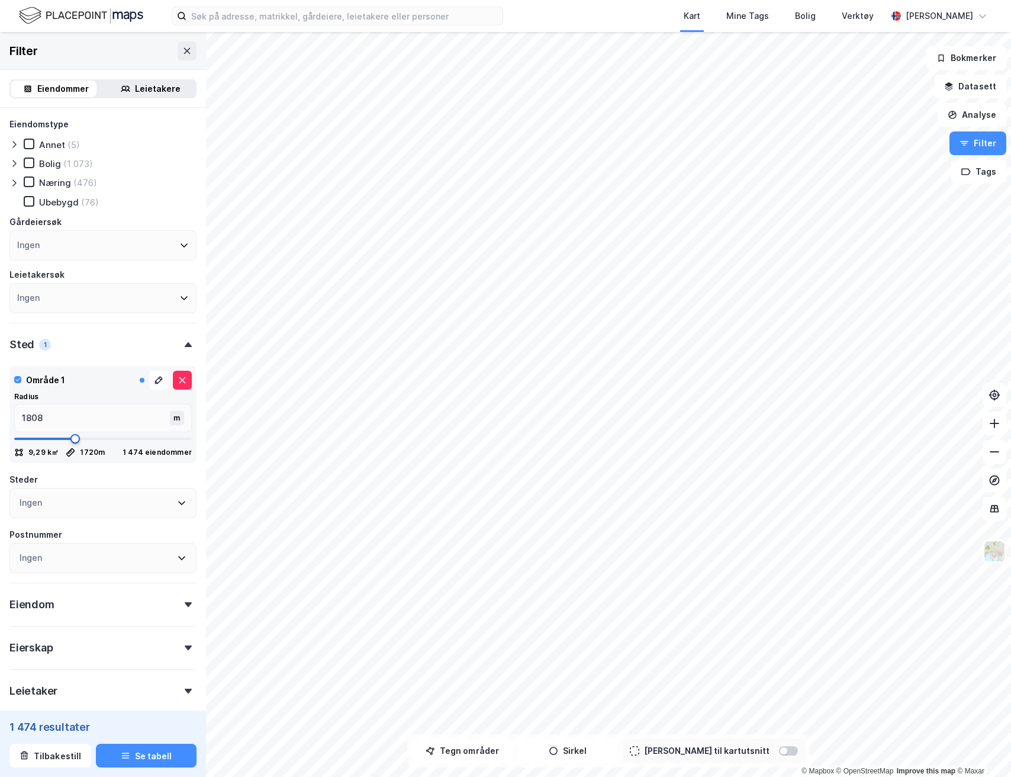
type input "1825"
type input "1843"
type input "1860"
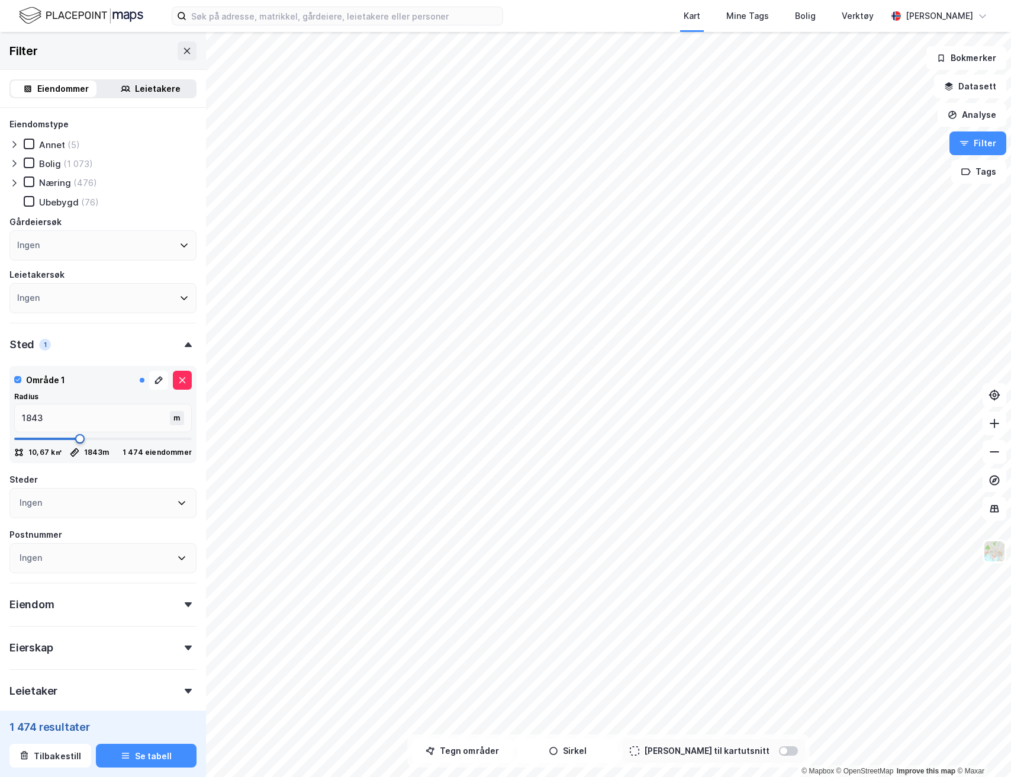
type input "1860"
type input "1878"
type input "1895"
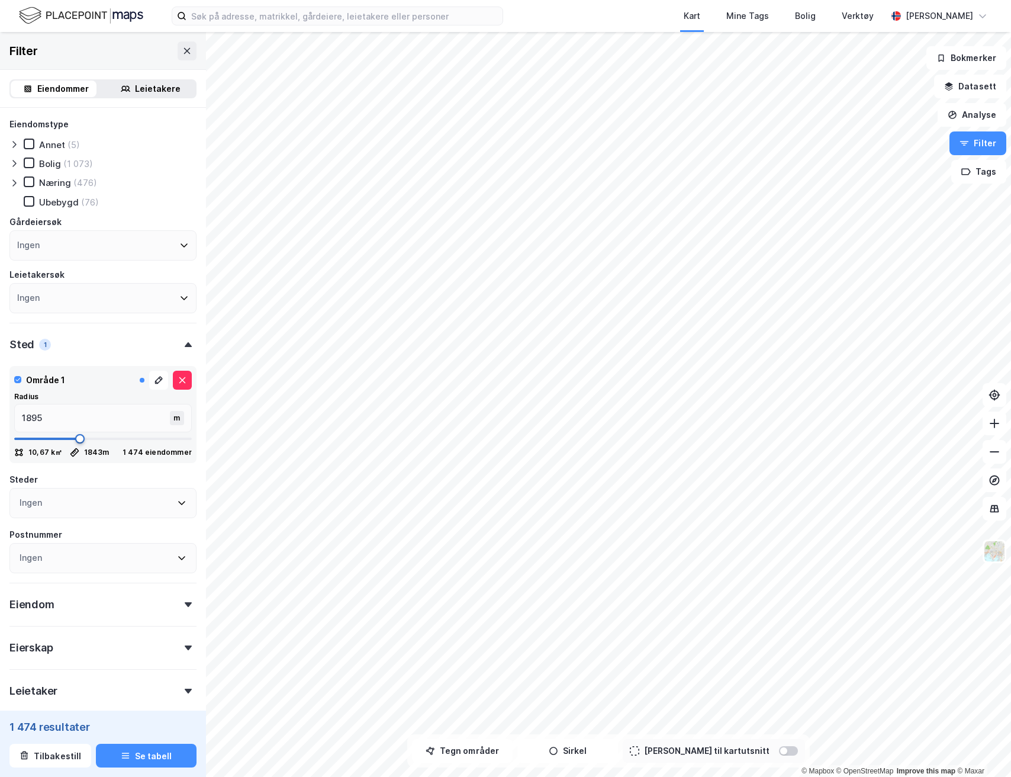
type input "1913"
type input "1930"
type input "1948"
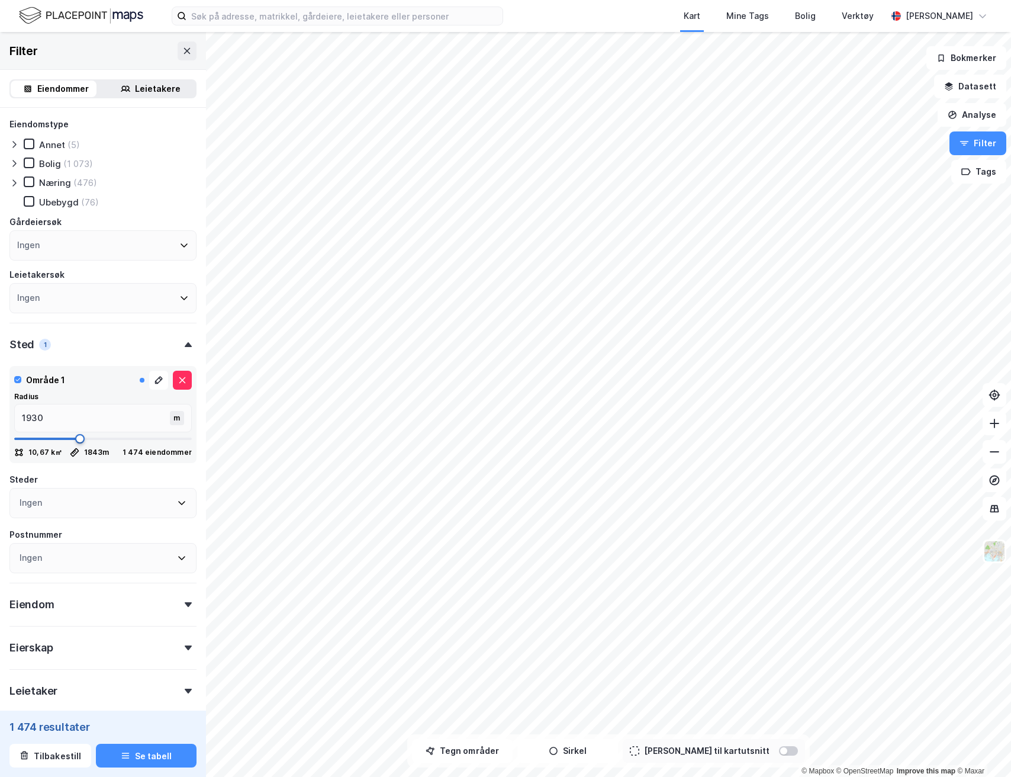
type input "1948"
type input "1966"
type input "1983"
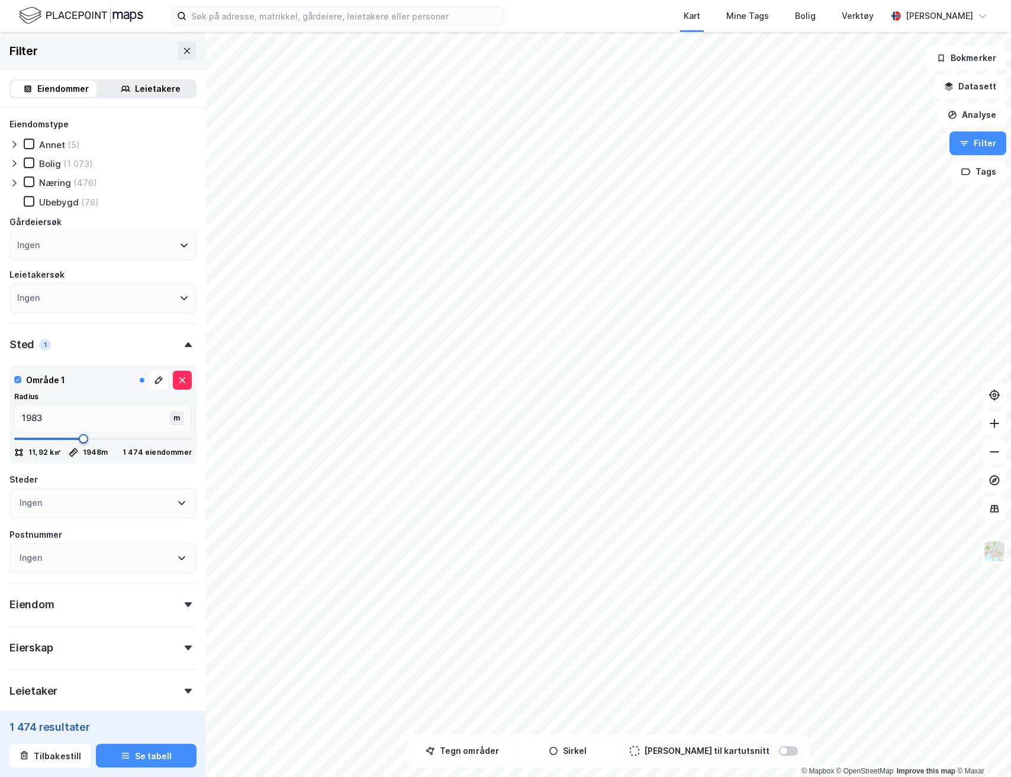
type input "2001"
type input "2018"
type input "2036"
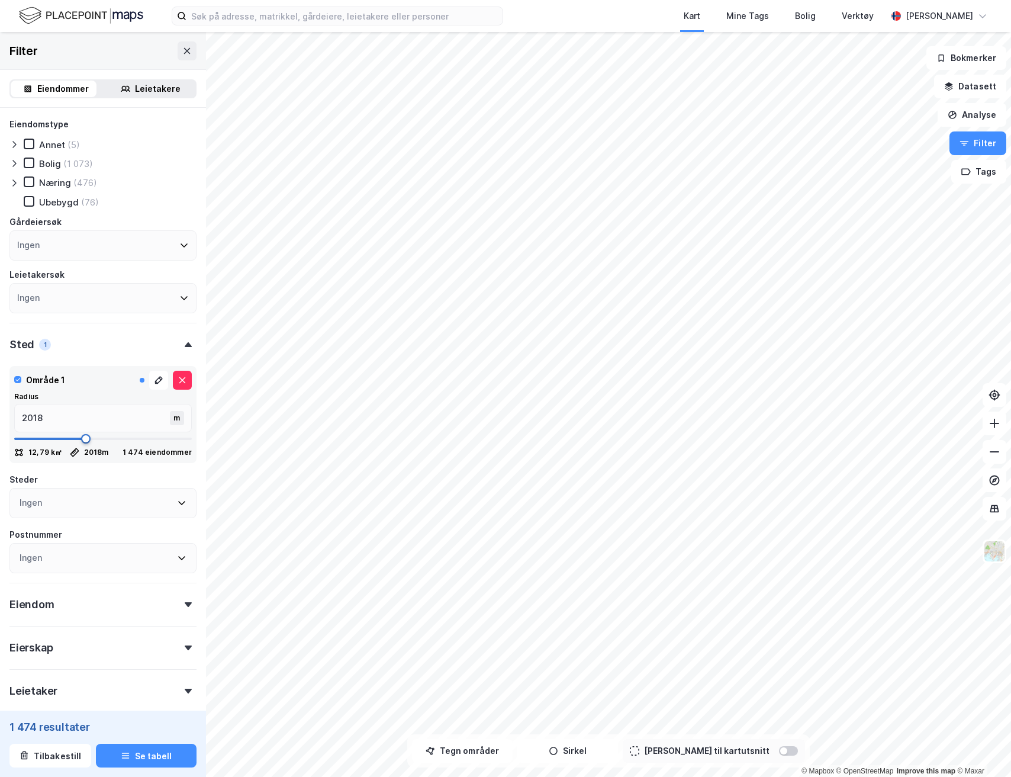
type input "2036"
type input "2053"
type input "2071"
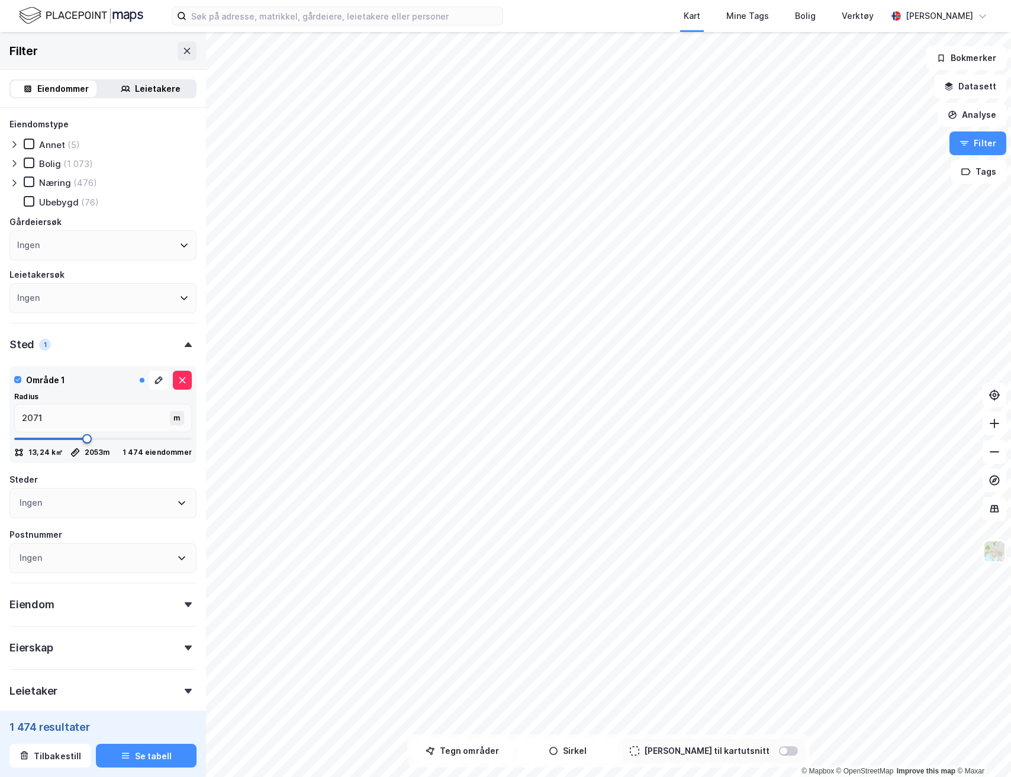
type input "2088"
type input "2106"
type input "2123"
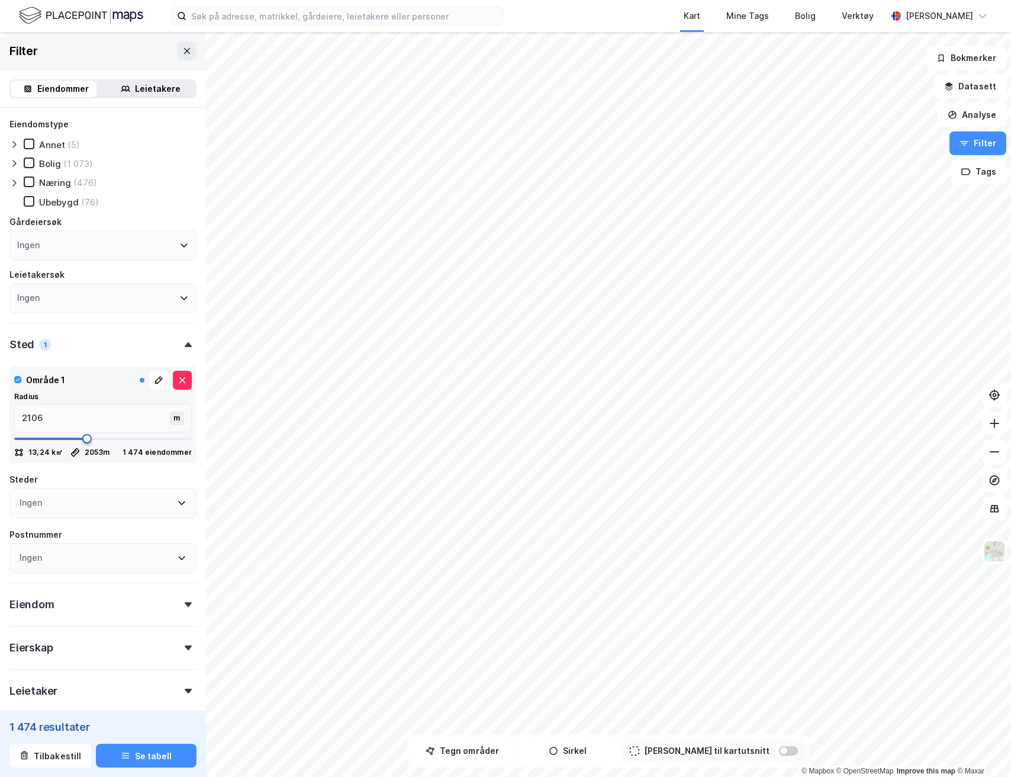
type input "2123"
type input "2141"
type input "2158"
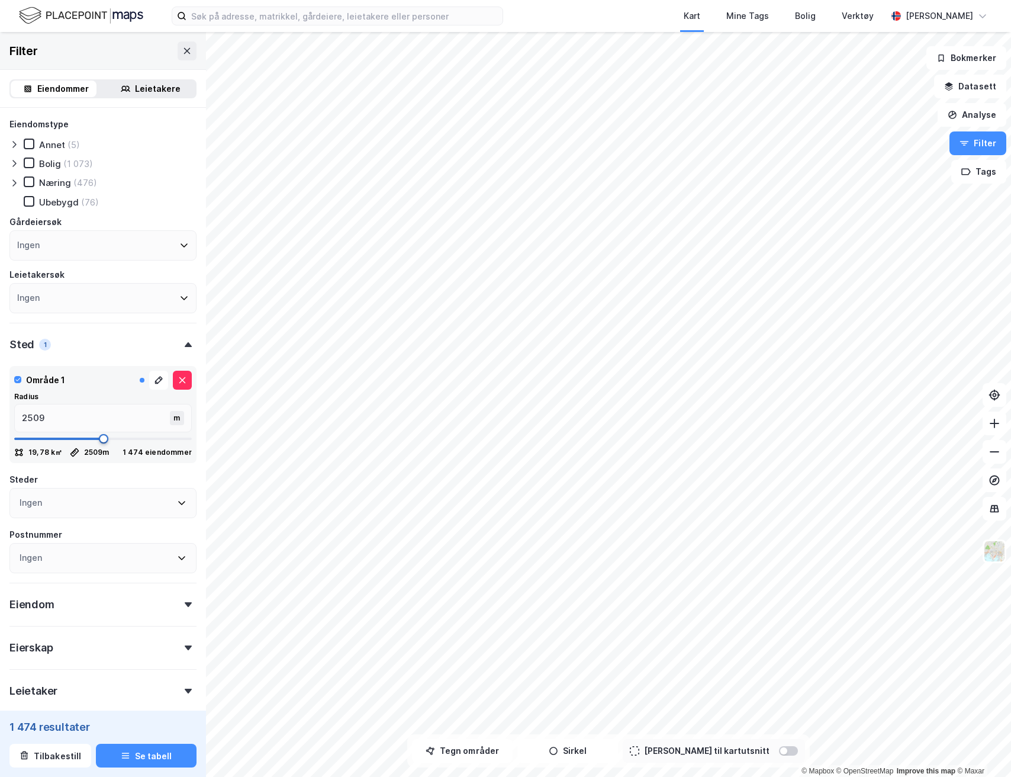
drag, startPoint x: 47, startPoint y: 439, endPoint x: 99, endPoint y: 437, distance: 51.5
click at [99, 437] on span at bounding box center [103, 438] width 9 height 9
click at [137, 89] on div "Leietakere" at bounding box center [158, 89] width 46 height 14
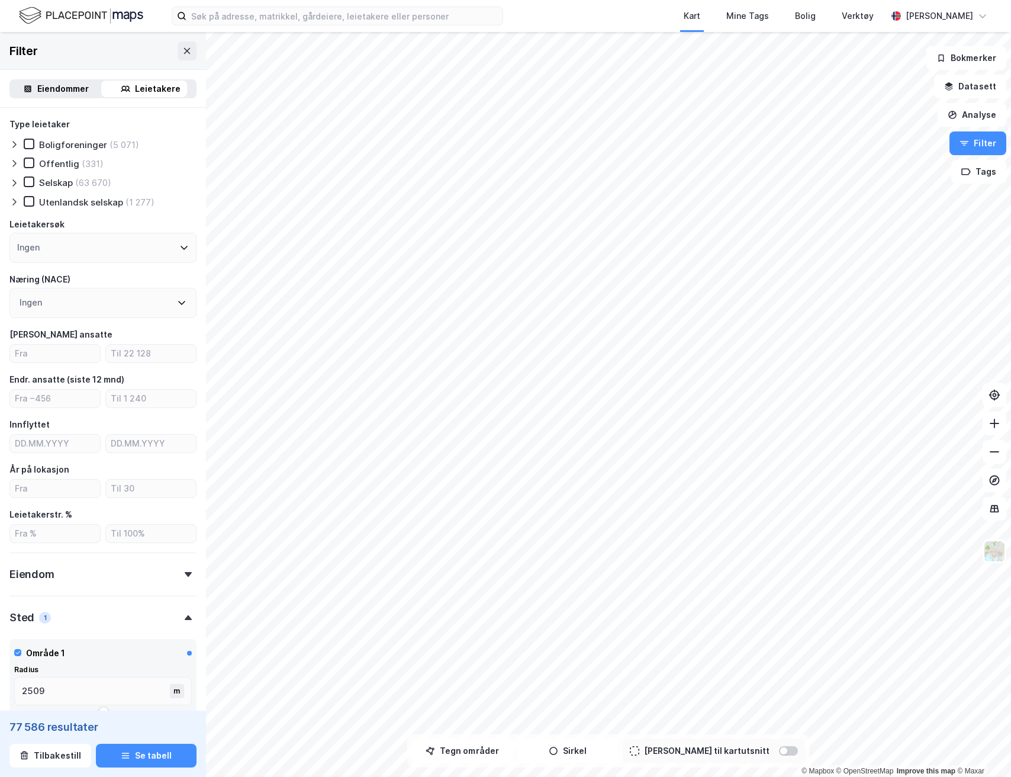
click at [64, 87] on div "Eiendommer" at bounding box center [62, 89] width 51 height 14
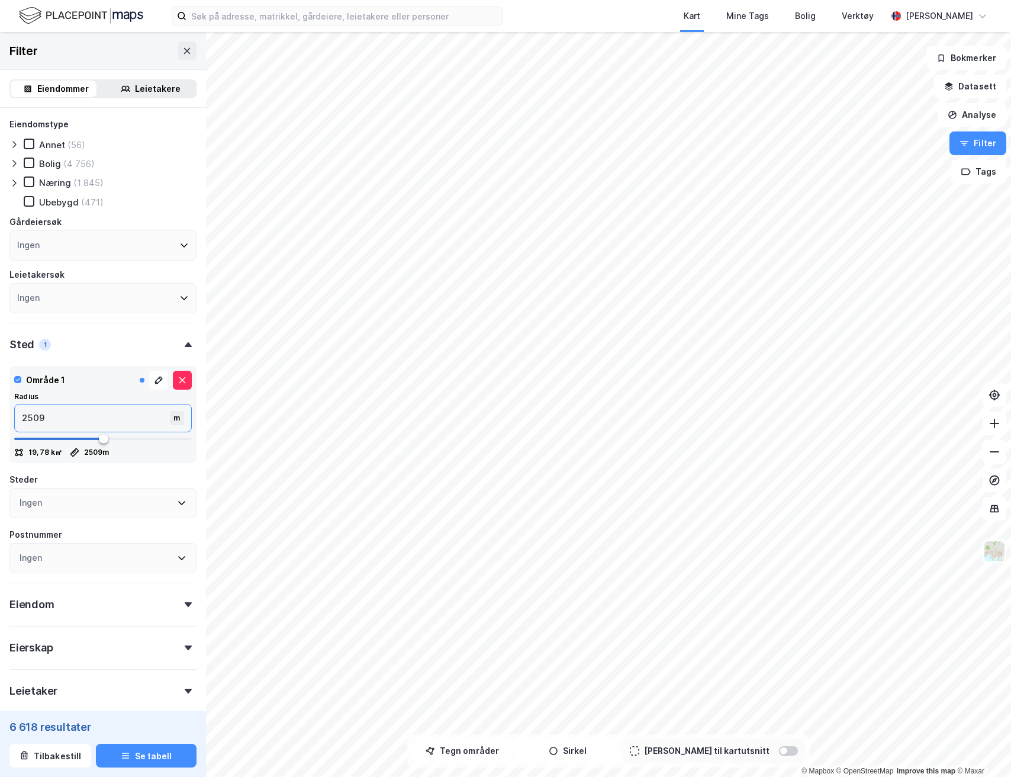
click at [53, 422] on input "2509" at bounding box center [93, 417] width 157 height 27
click at [134, 477] on div "Steder" at bounding box center [102, 479] width 187 height 14
click at [182, 50] on icon at bounding box center [186, 50] width 9 height 9
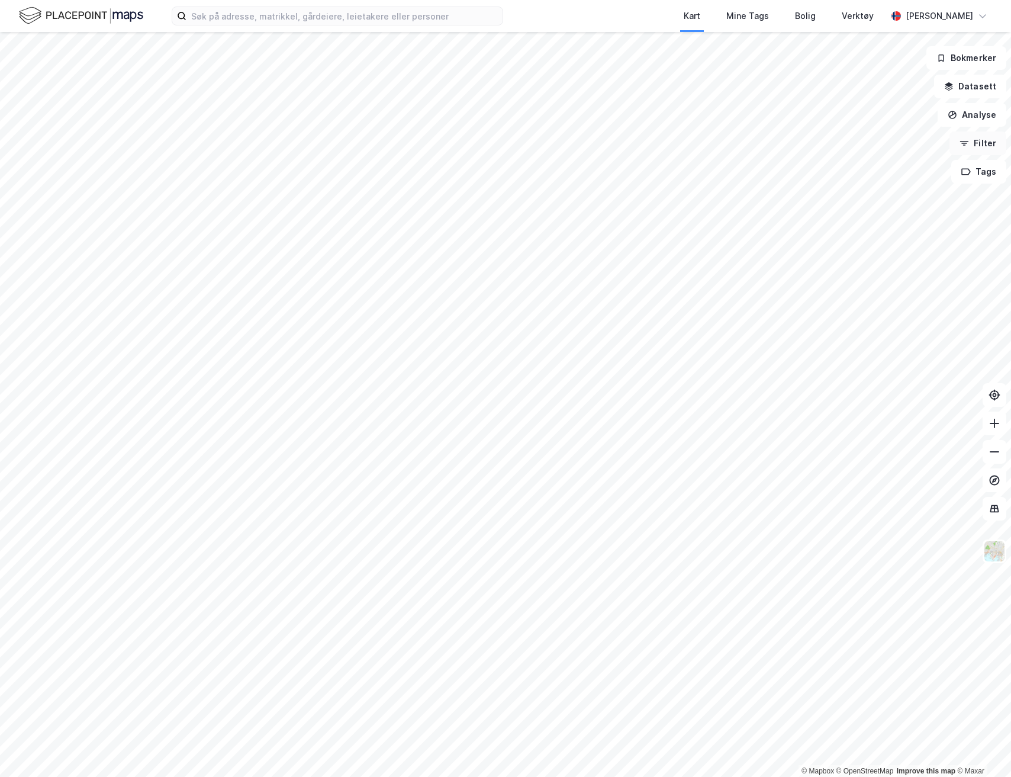
click at [978, 146] on button "Filter" at bounding box center [977, 143] width 57 height 24
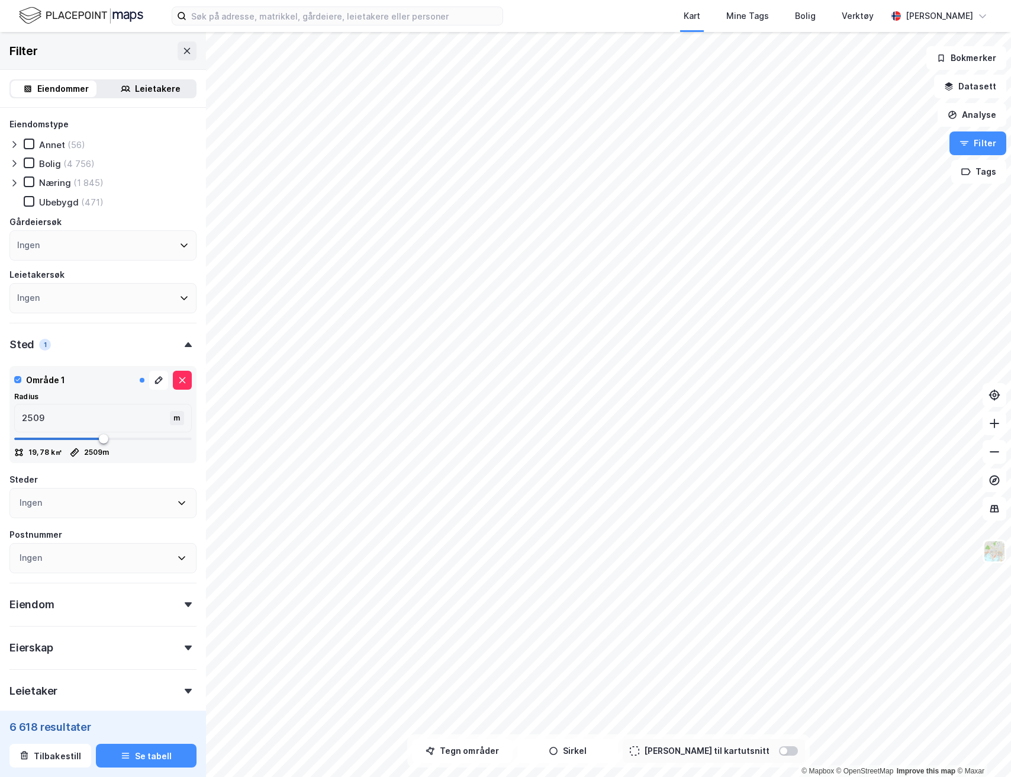
click at [170, 420] on div "m" at bounding box center [177, 418] width 14 height 14
click at [168, 420] on input "2509" at bounding box center [93, 417] width 157 height 27
click at [170, 420] on div "m" at bounding box center [177, 418] width 14 height 14
click at [169, 420] on input "2509" at bounding box center [93, 417] width 157 height 27
click at [151, 386] on button at bounding box center [158, 380] width 19 height 19
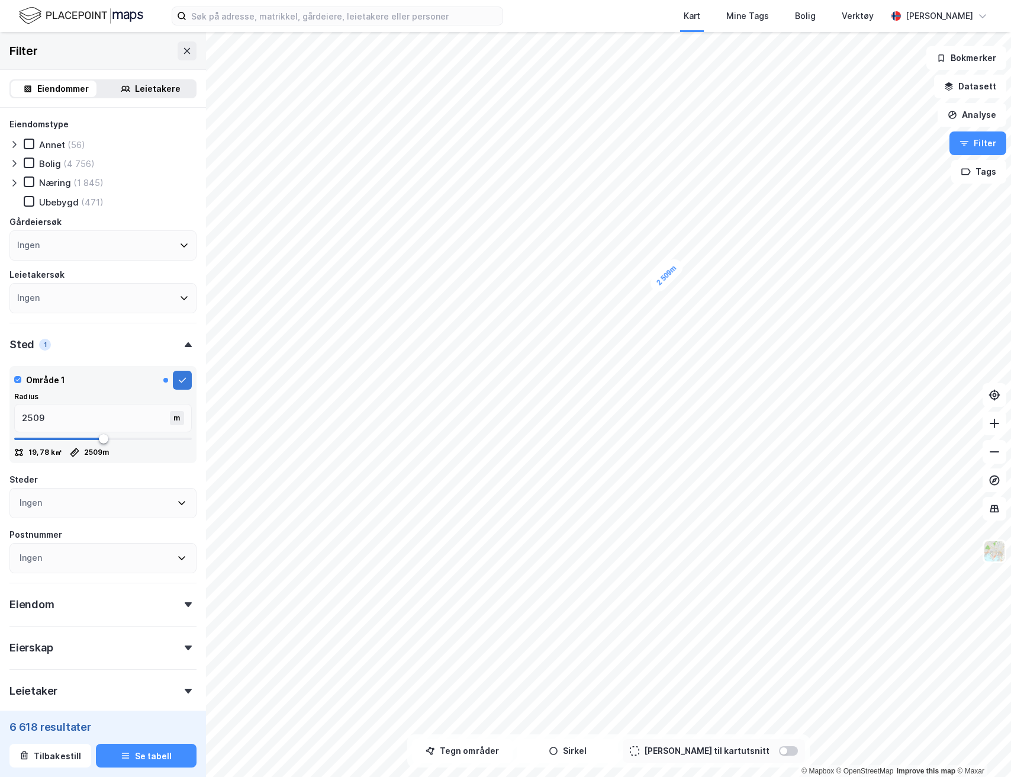
click at [179, 380] on icon at bounding box center [182, 380] width 7 height 5
click at [165, 606] on div "Eiendom" at bounding box center [102, 599] width 187 height 34
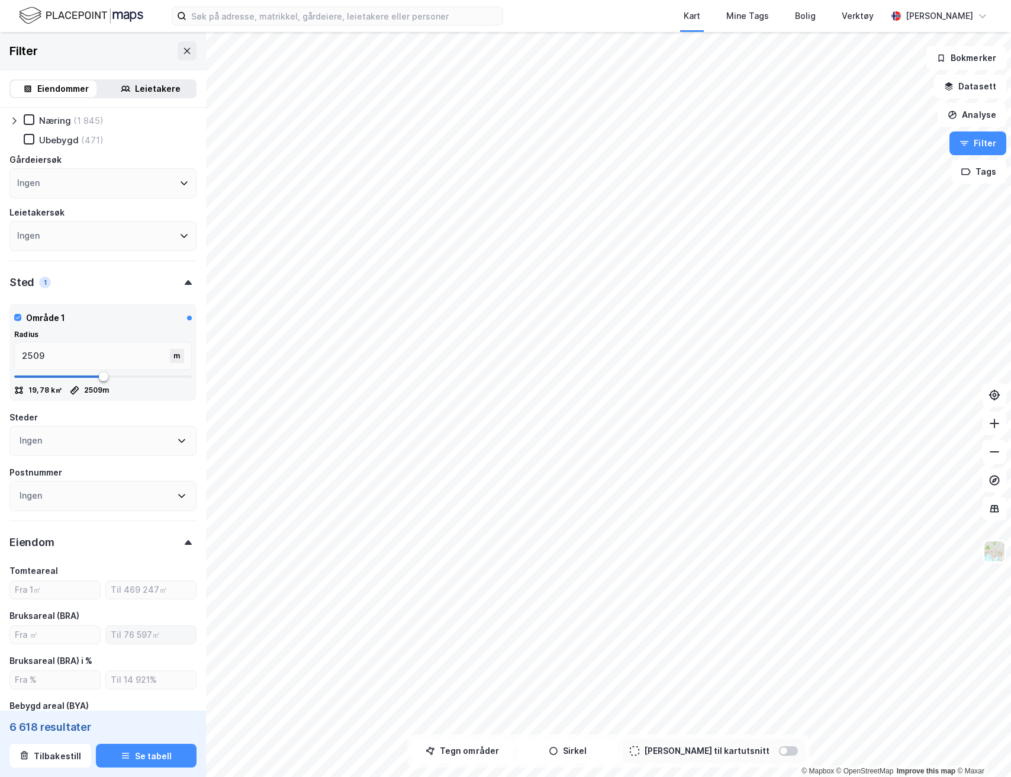
scroll to position [326, 0]
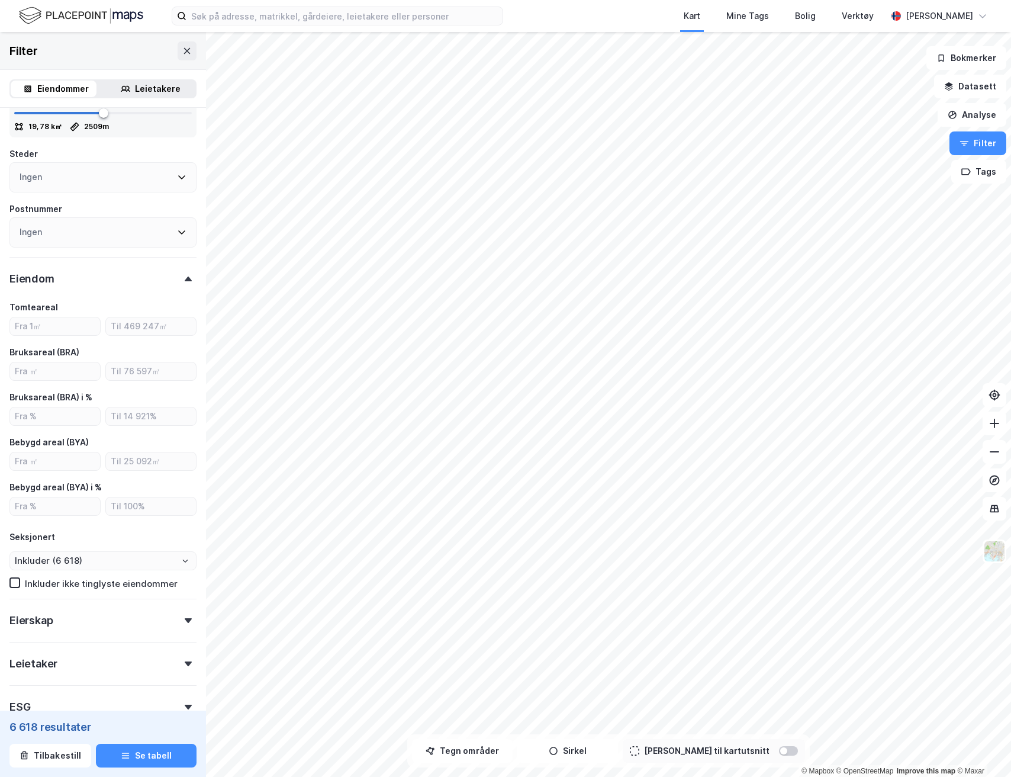
click at [176, 282] on div "Eiendom" at bounding box center [102, 274] width 187 height 34
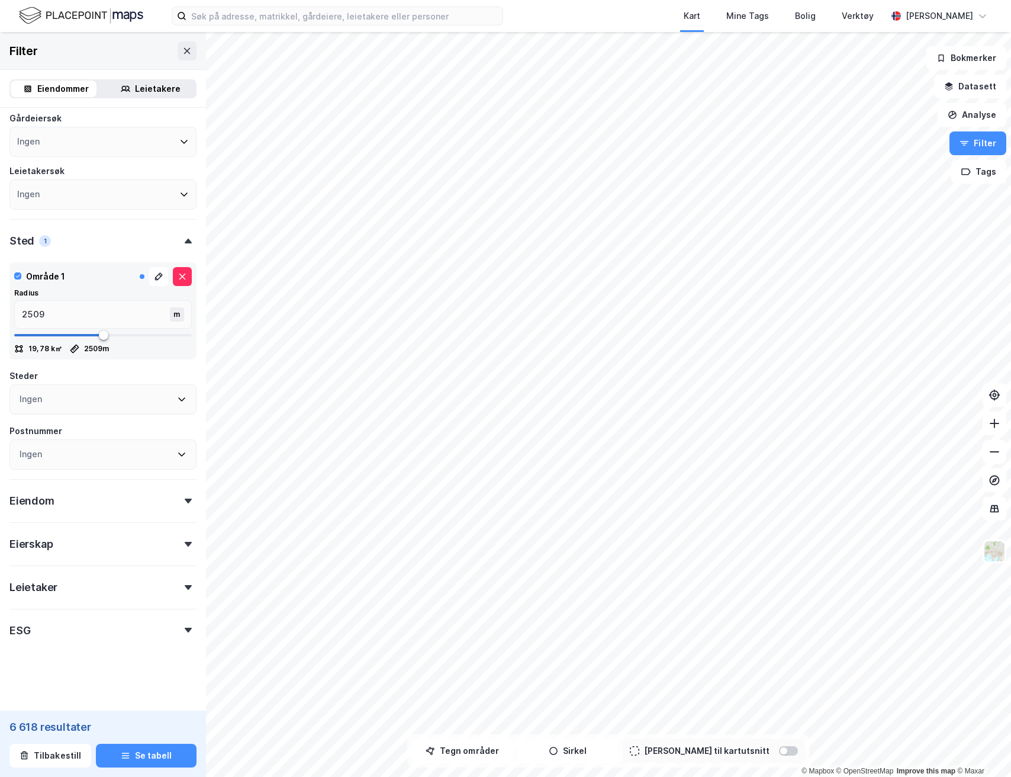
scroll to position [104, 0]
click at [185, 544] on icon at bounding box center [188, 544] width 7 height 5
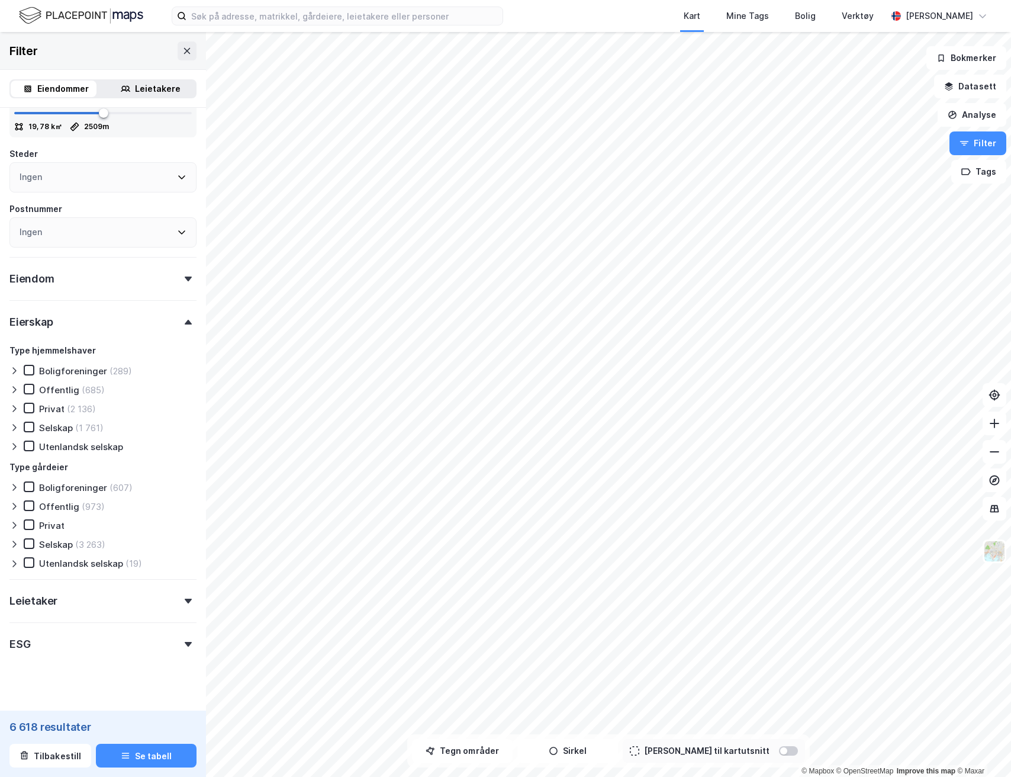
click at [180, 323] on div at bounding box center [188, 322] width 17 height 5
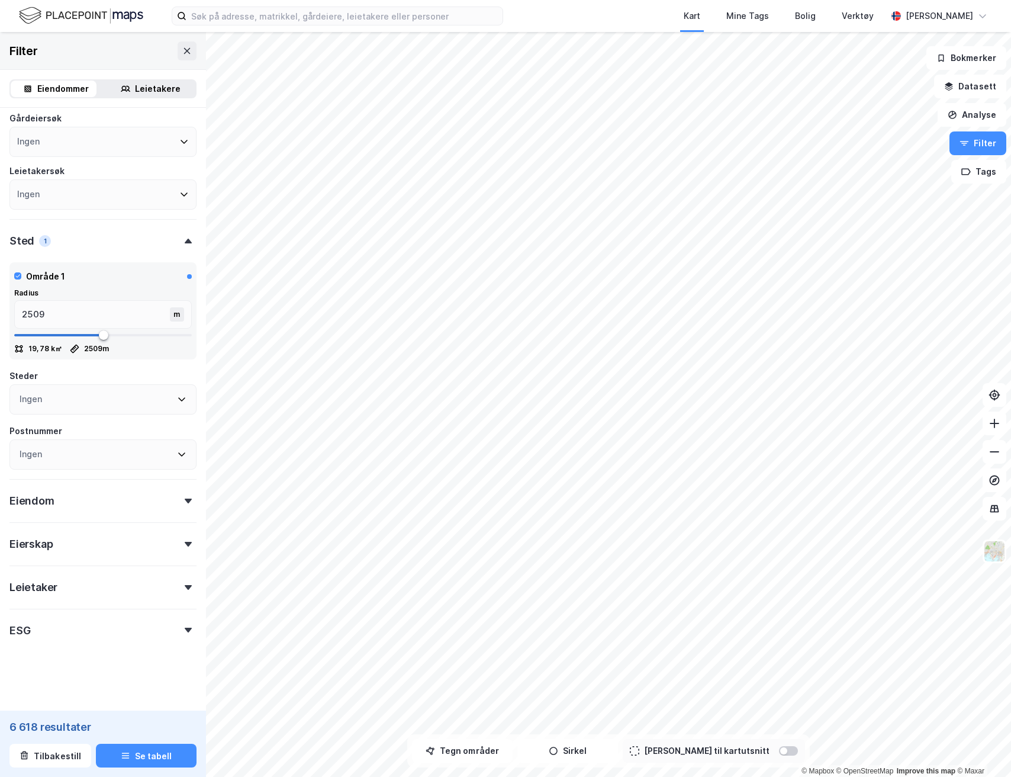
click at [154, 585] on div "Leietaker" at bounding box center [102, 582] width 187 height 34
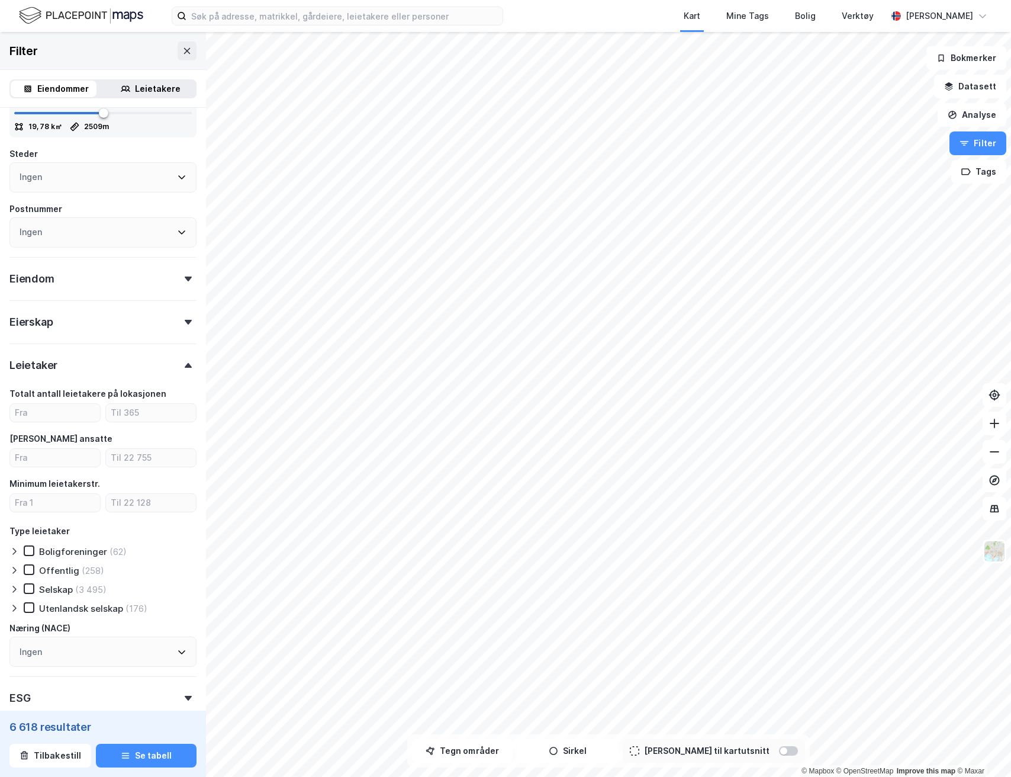
click at [173, 358] on div "Leietaker" at bounding box center [102, 360] width 187 height 34
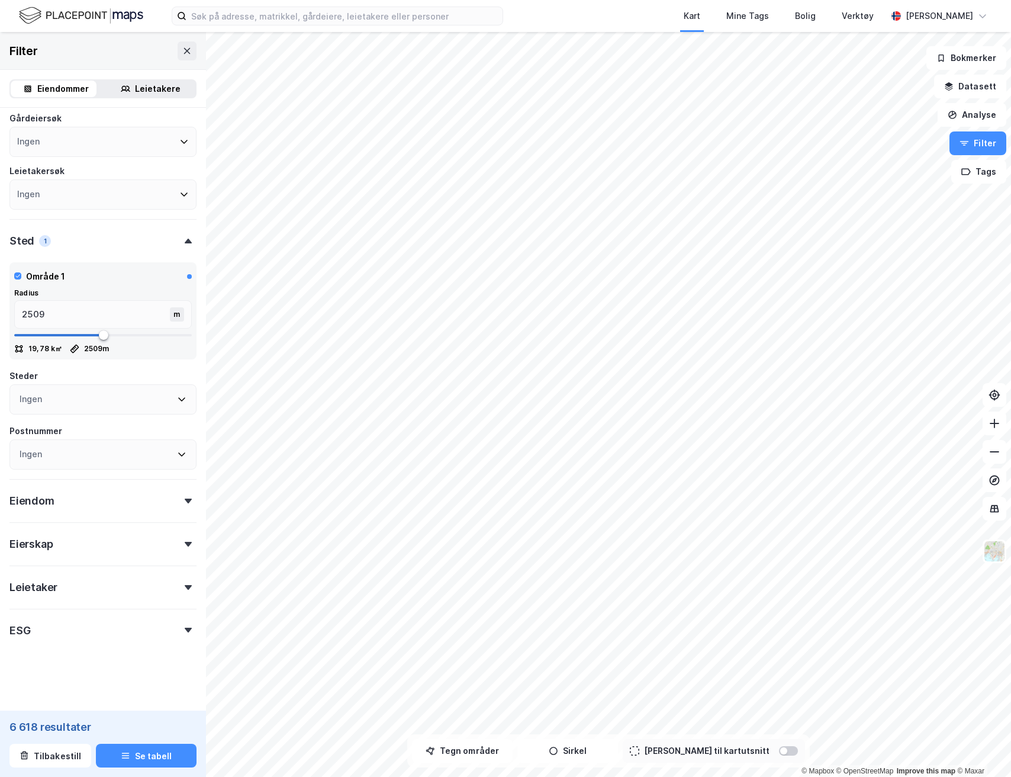
click at [137, 90] on div "Leietakere" at bounding box center [158, 89] width 46 height 14
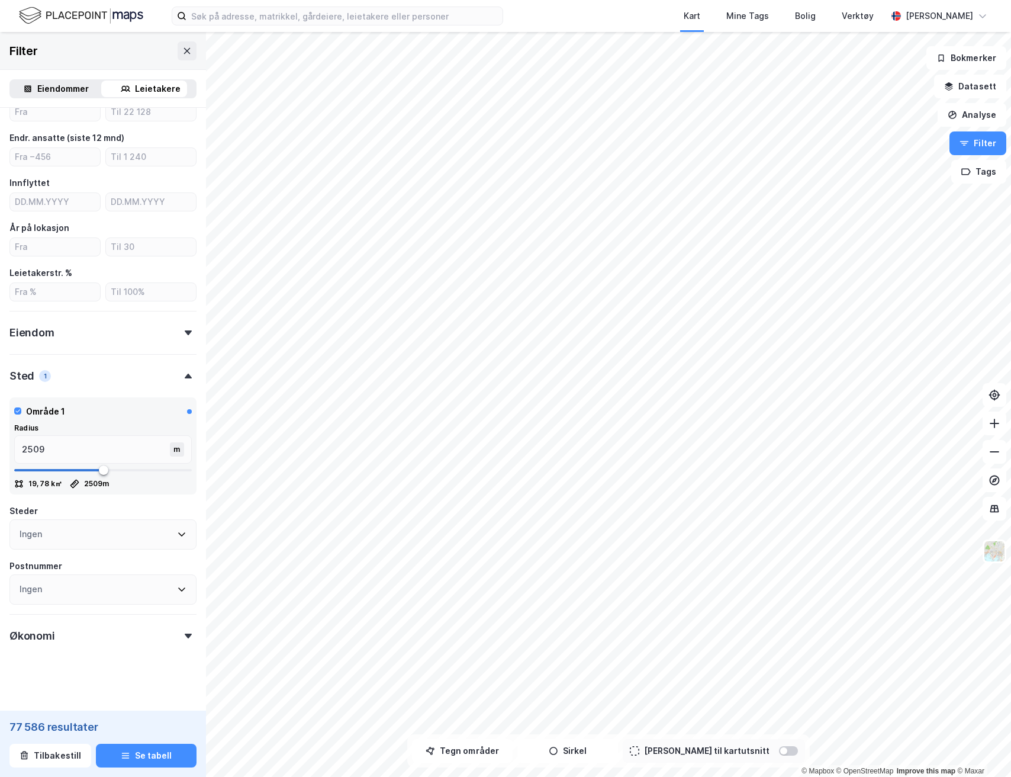
scroll to position [247, 0]
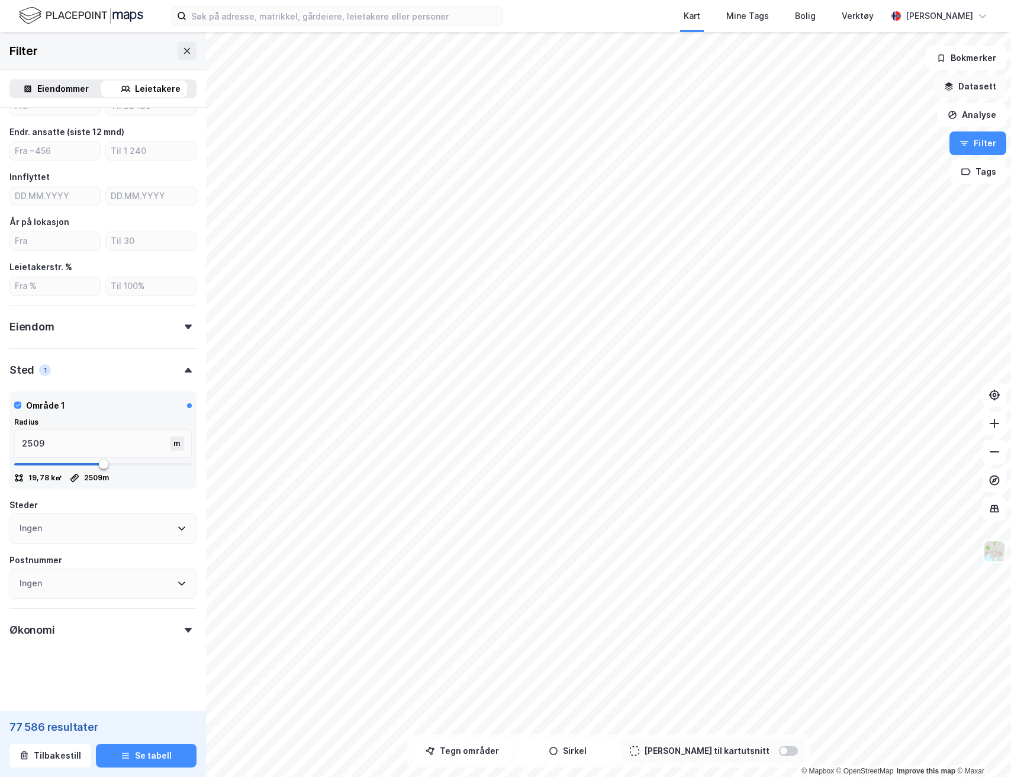
click at [973, 86] on button "Datasett" at bounding box center [970, 87] width 72 height 24
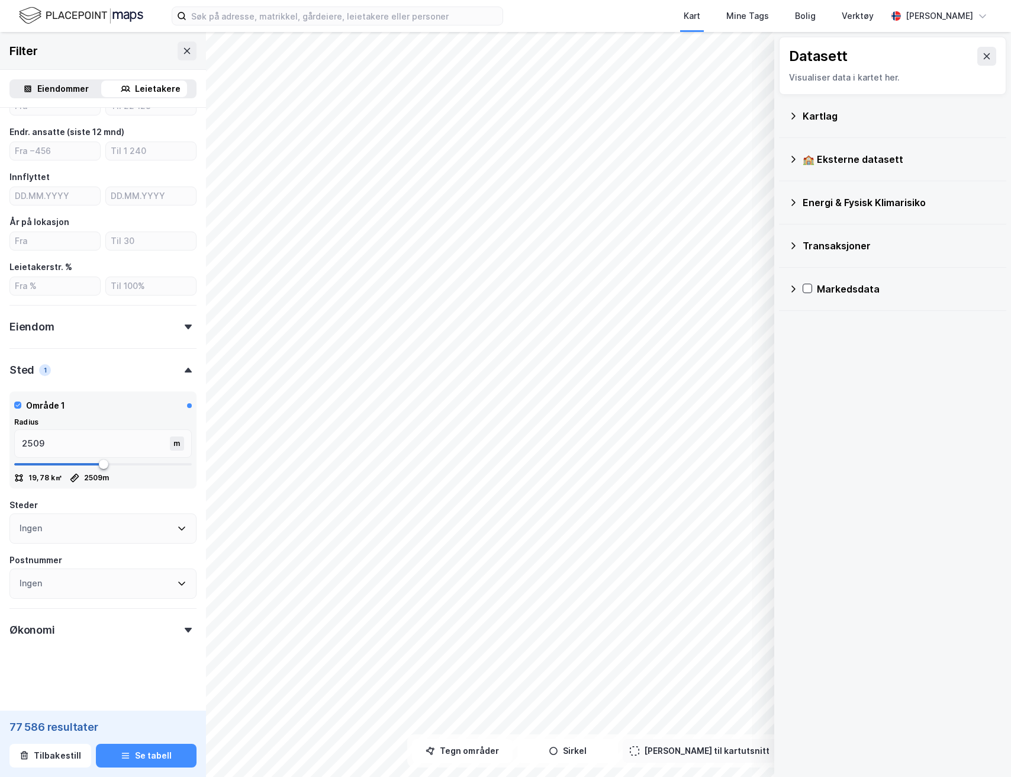
click at [828, 119] on div "Kartlag" at bounding box center [900, 116] width 194 height 14
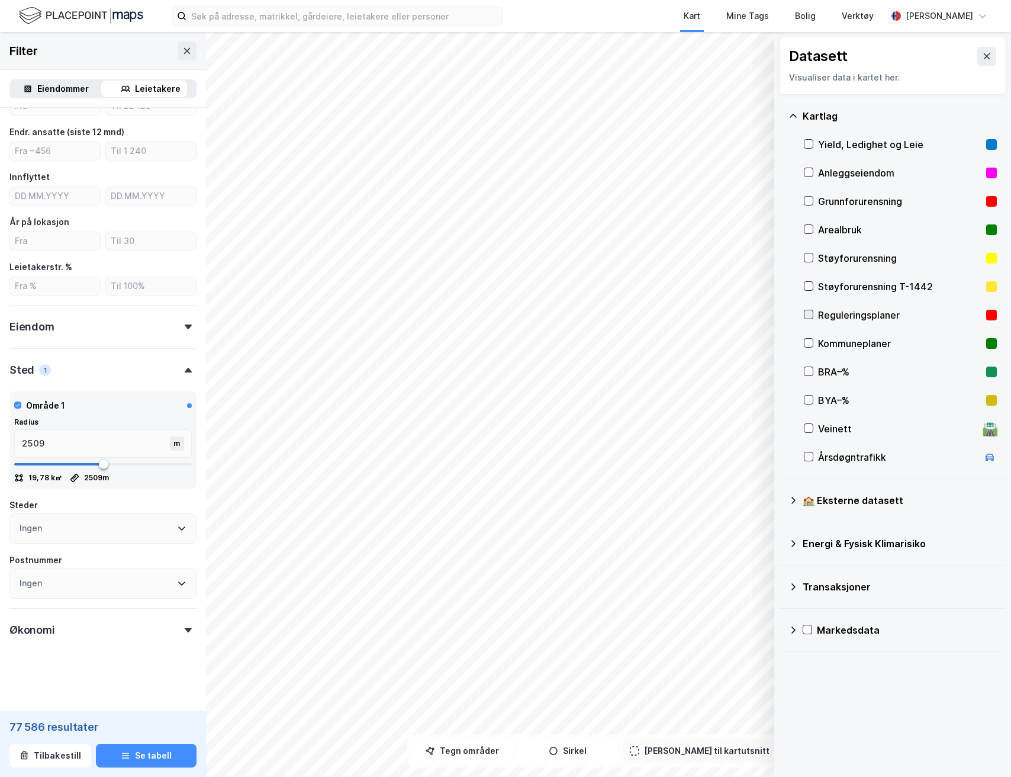
click at [810, 315] on icon at bounding box center [808, 314] width 8 height 8
click at [756, 714] on icon at bounding box center [752, 710] width 9 height 9
click at [746, 684] on icon at bounding box center [750, 684] width 9 height 9
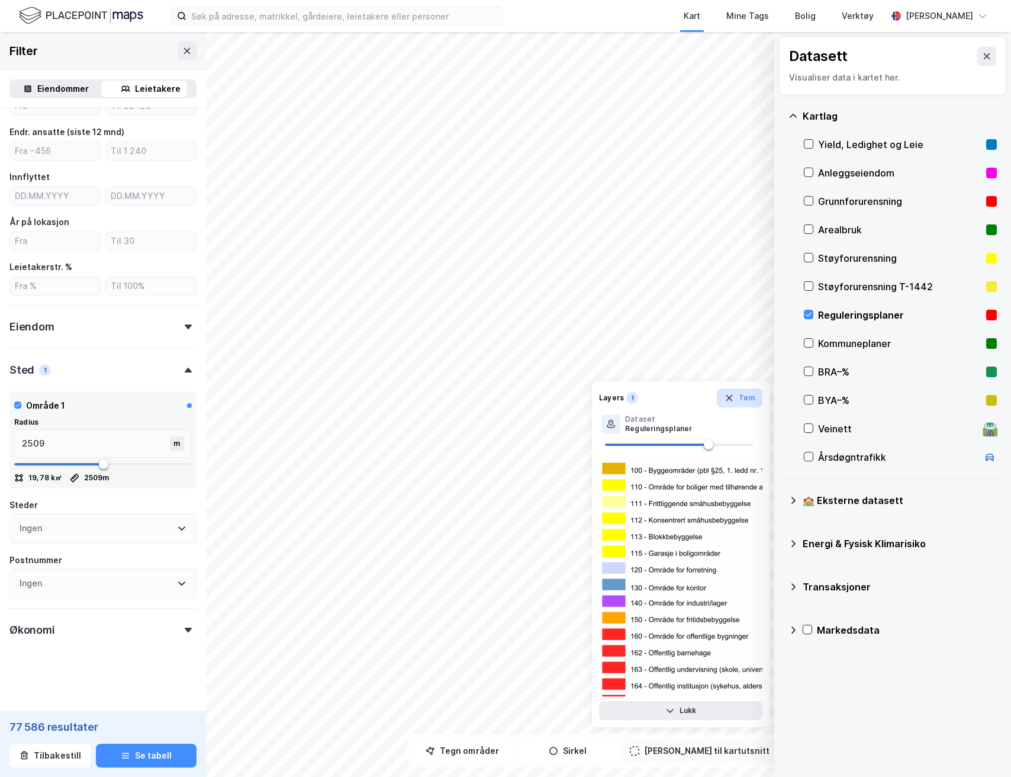
click at [739, 400] on button "Tøm" at bounding box center [740, 397] width 46 height 19
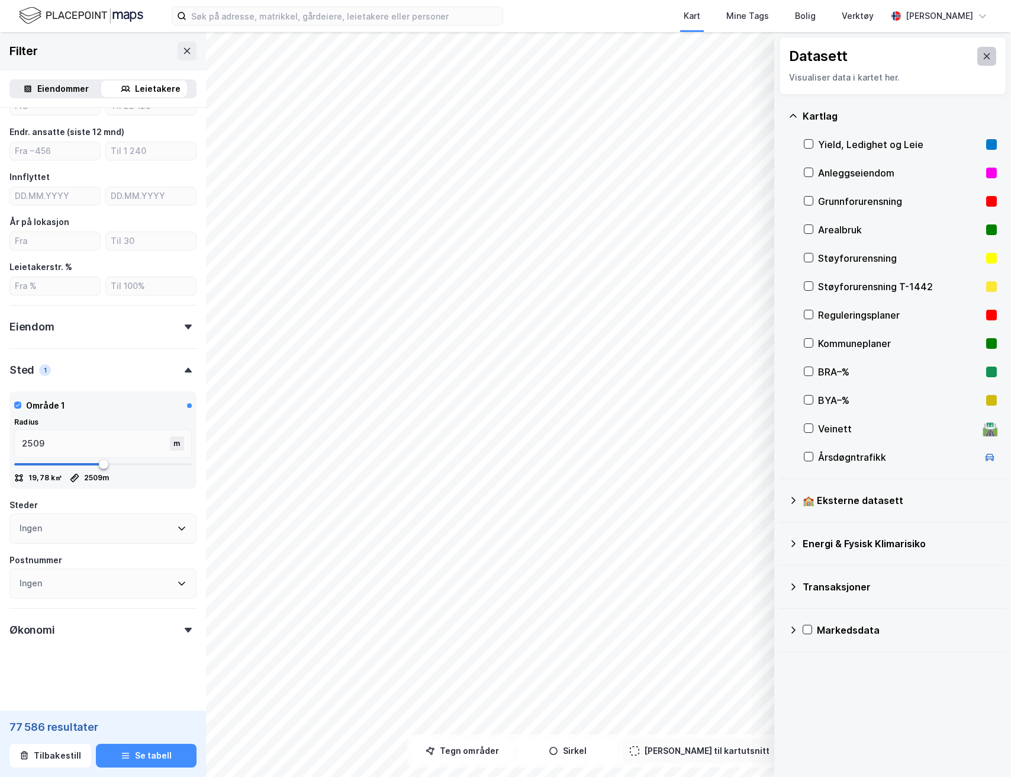
click at [982, 62] on button at bounding box center [986, 56] width 19 height 19
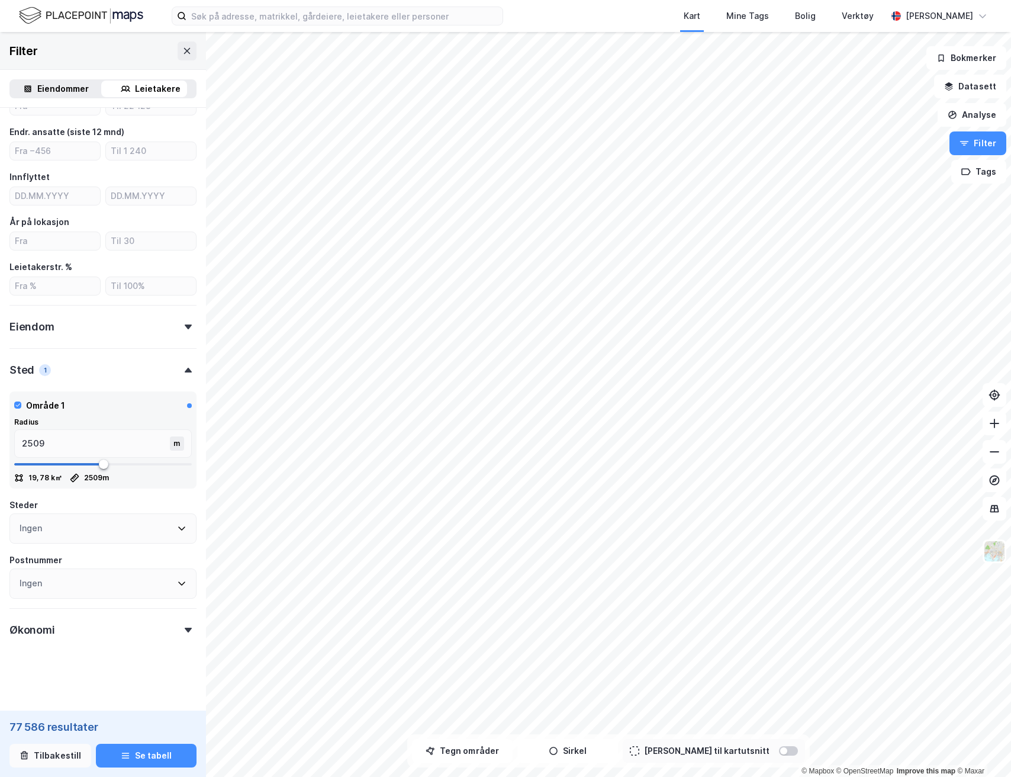
click at [43, 755] on button "Tilbakestill" at bounding box center [50, 755] width 82 height 24
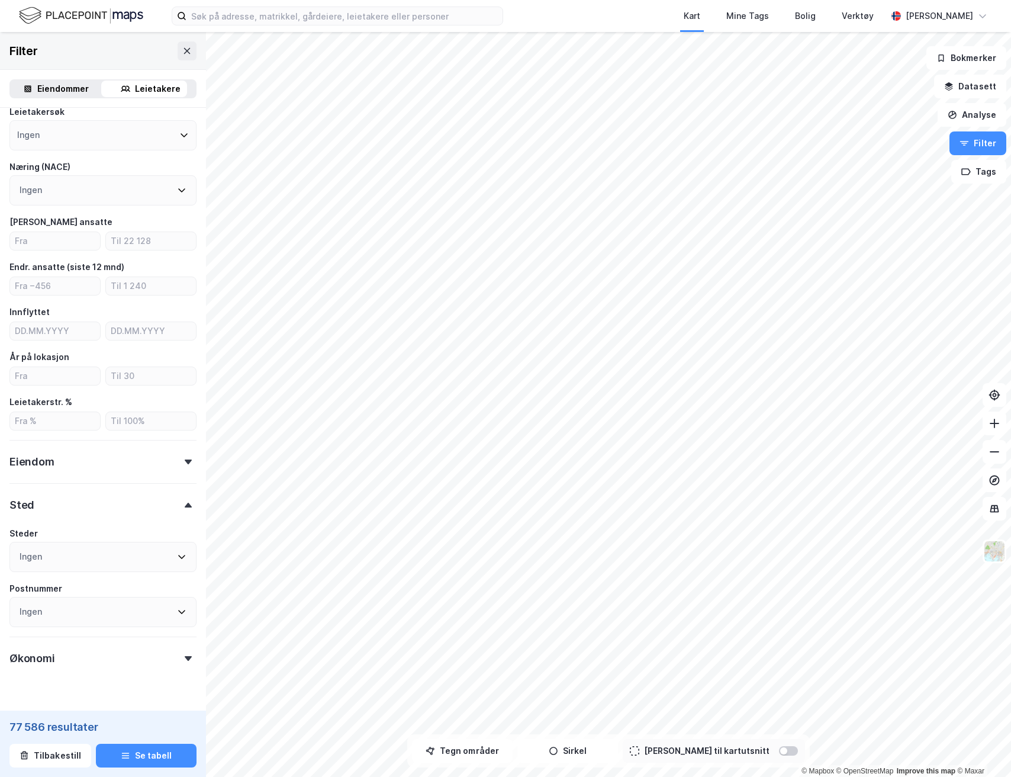
scroll to position [75, 0]
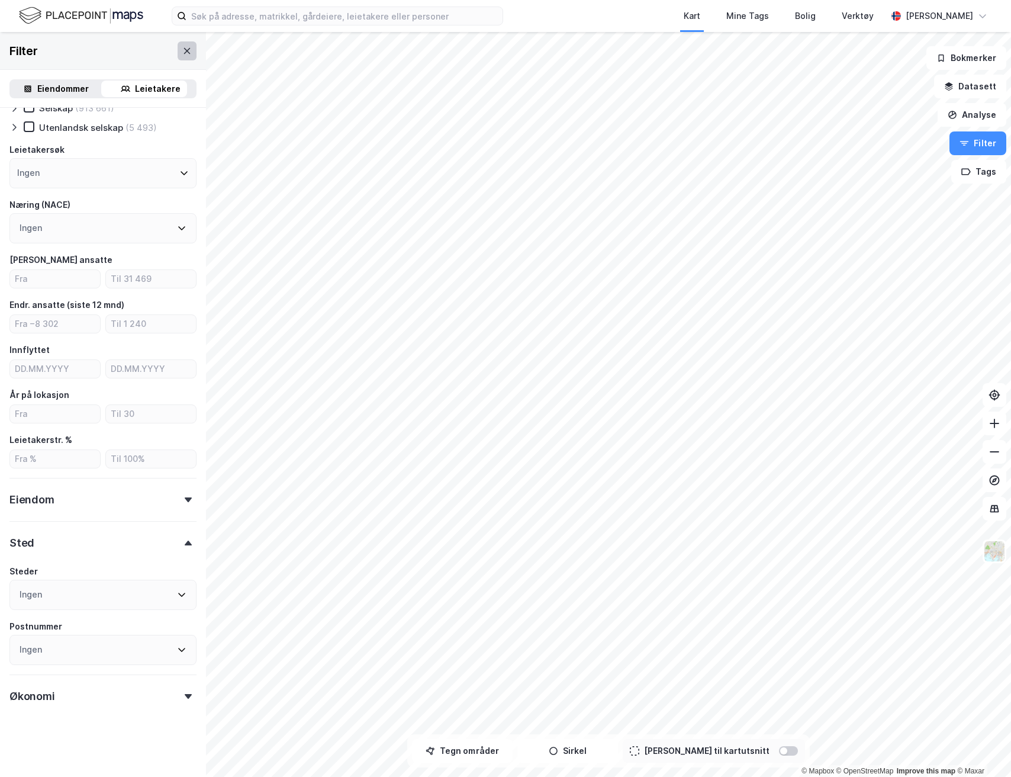
click at [182, 54] on icon at bounding box center [186, 50] width 9 height 9
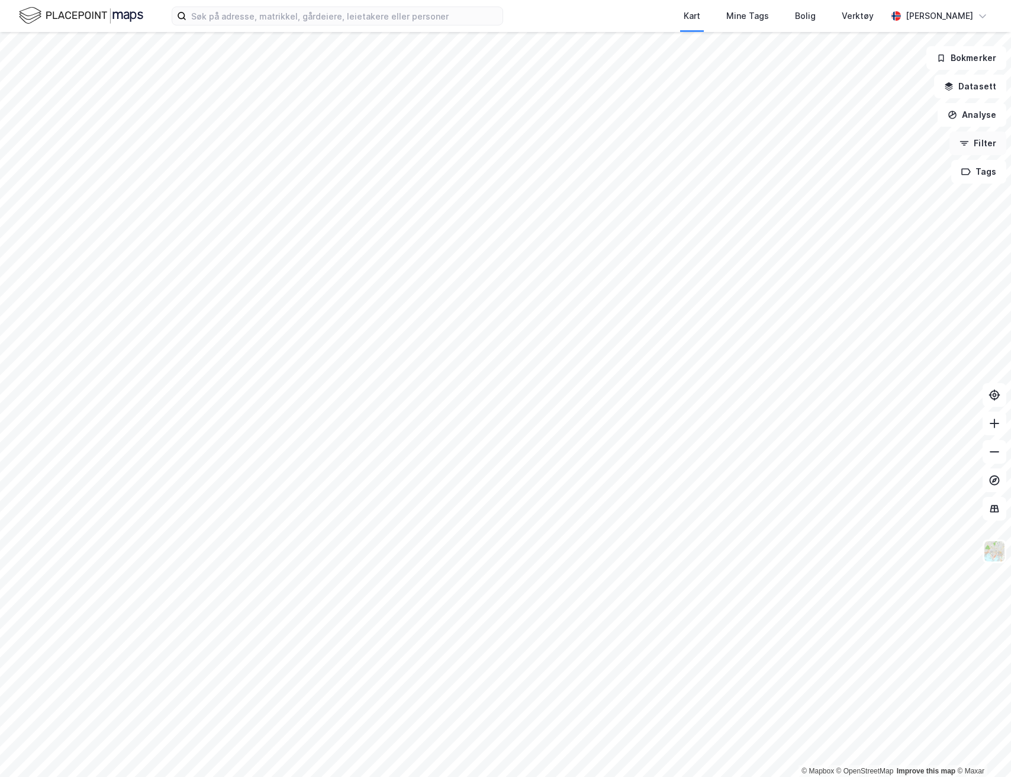
click at [983, 141] on button "Filter" at bounding box center [977, 143] width 57 height 24
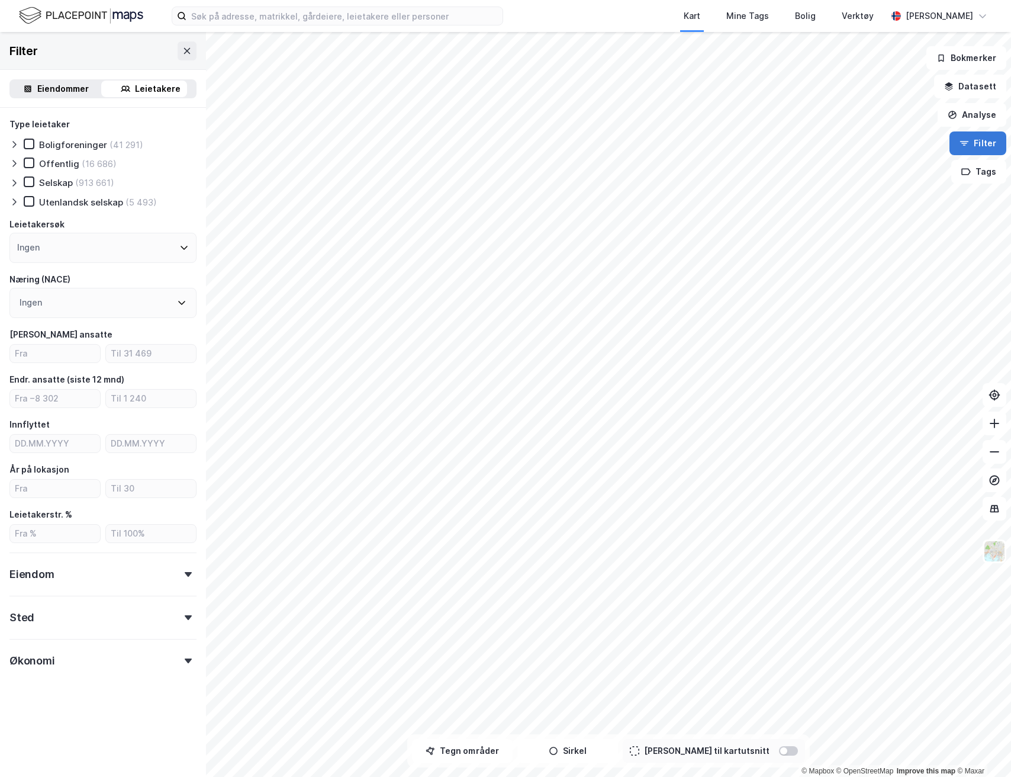
click at [554, 754] on button "Sirkel" at bounding box center [567, 751] width 101 height 24
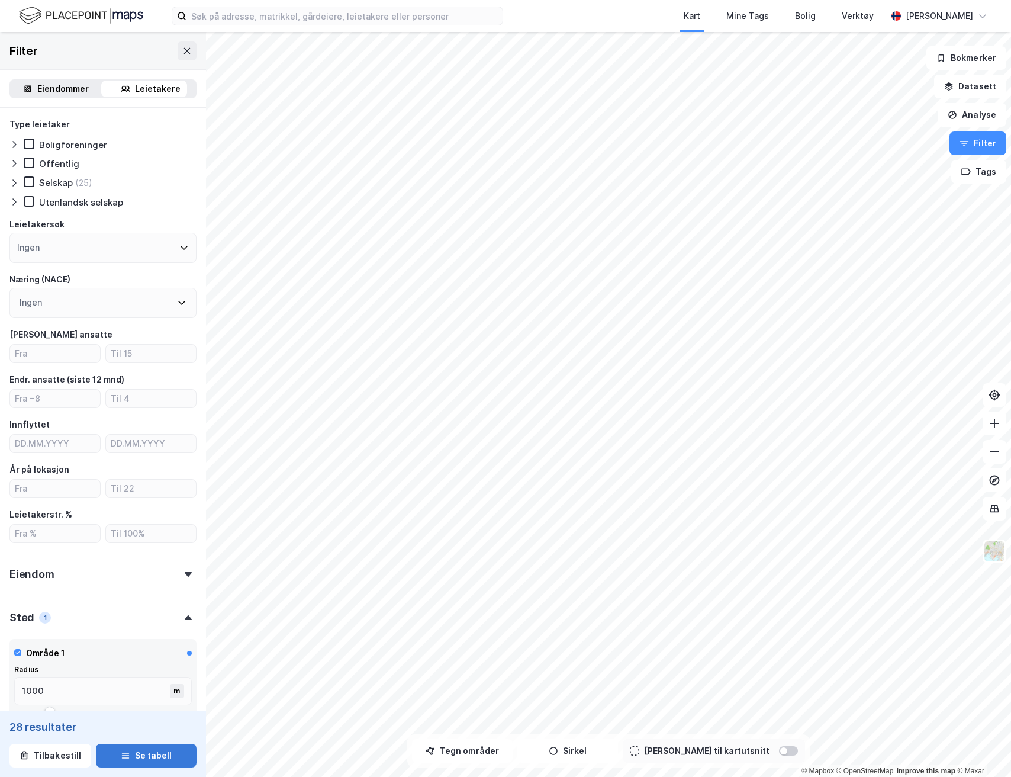
click at [136, 759] on button "Se tabell" at bounding box center [146, 755] width 101 height 24
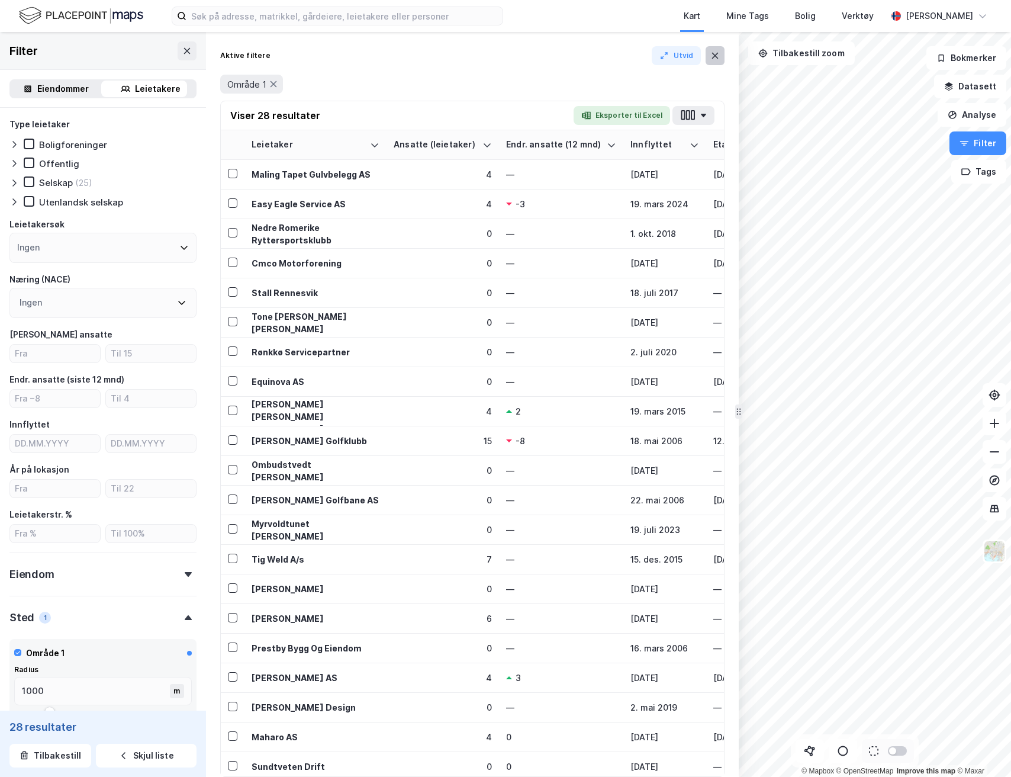
click at [716, 57] on icon at bounding box center [715, 56] width 7 height 6
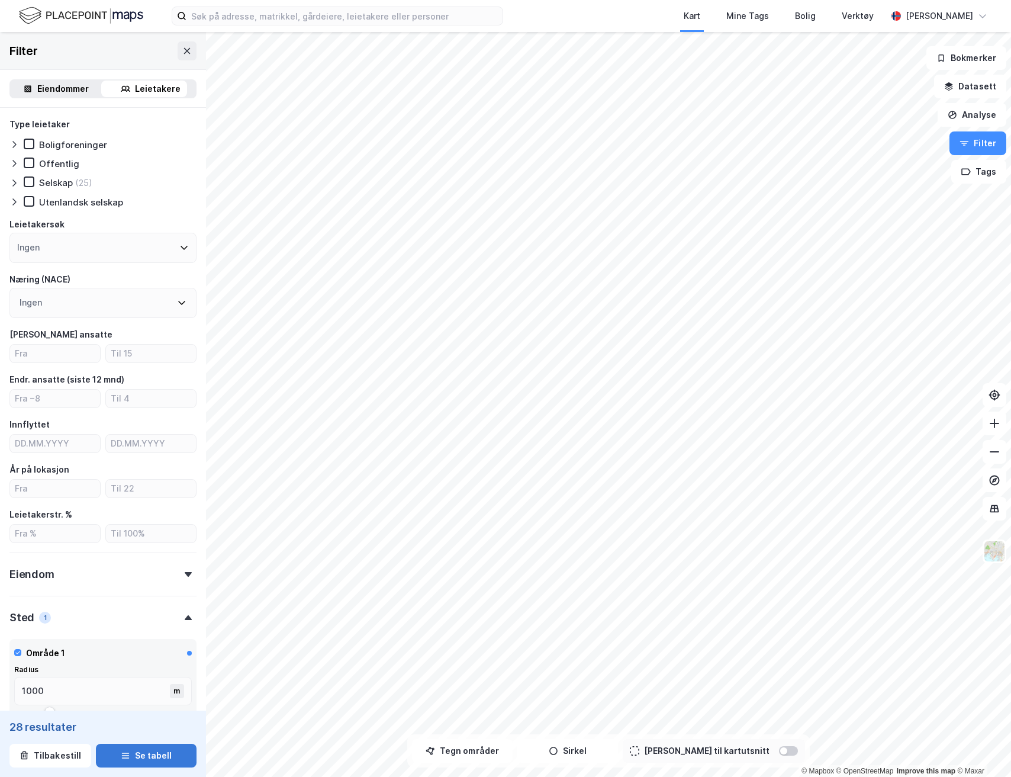
click at [143, 753] on button "Se tabell" at bounding box center [146, 755] width 101 height 24
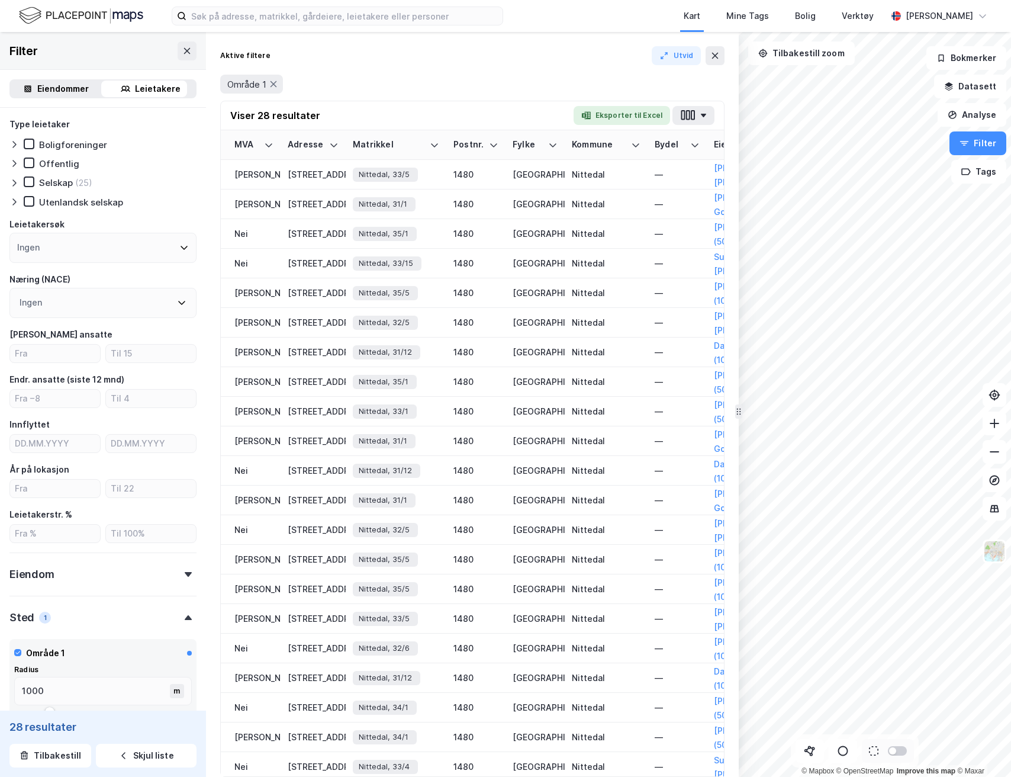
scroll to position [0, 1799]
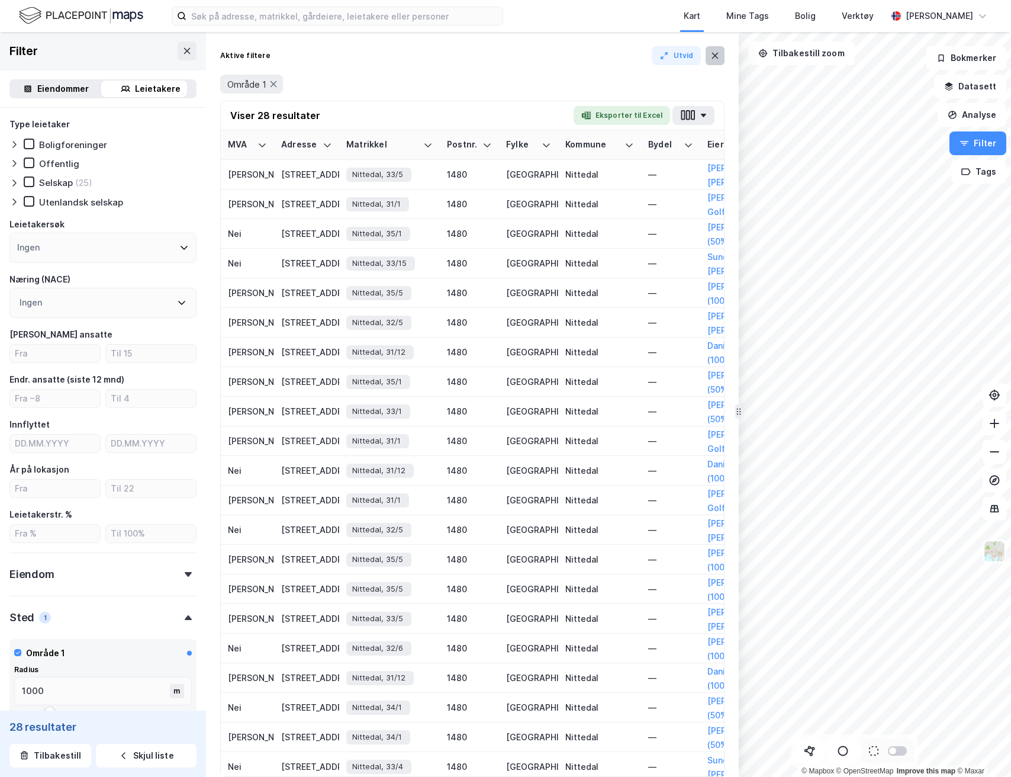
click at [721, 58] on button at bounding box center [715, 55] width 19 height 19
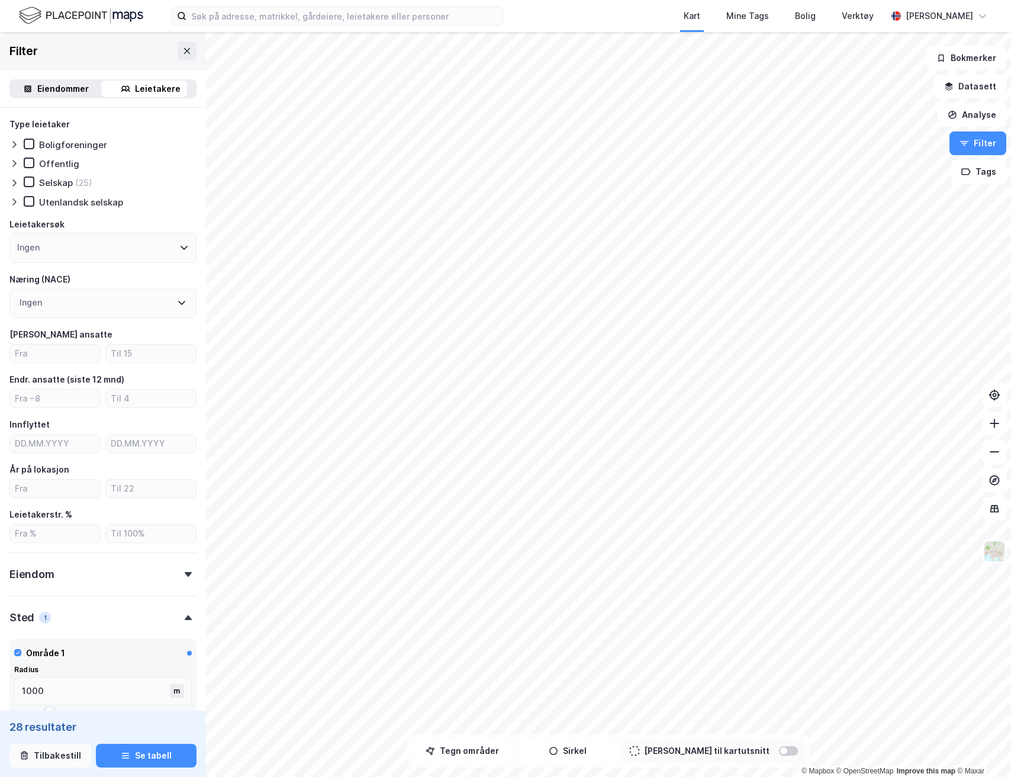
click at [43, 758] on button "Tilbakestill" at bounding box center [50, 755] width 82 height 24
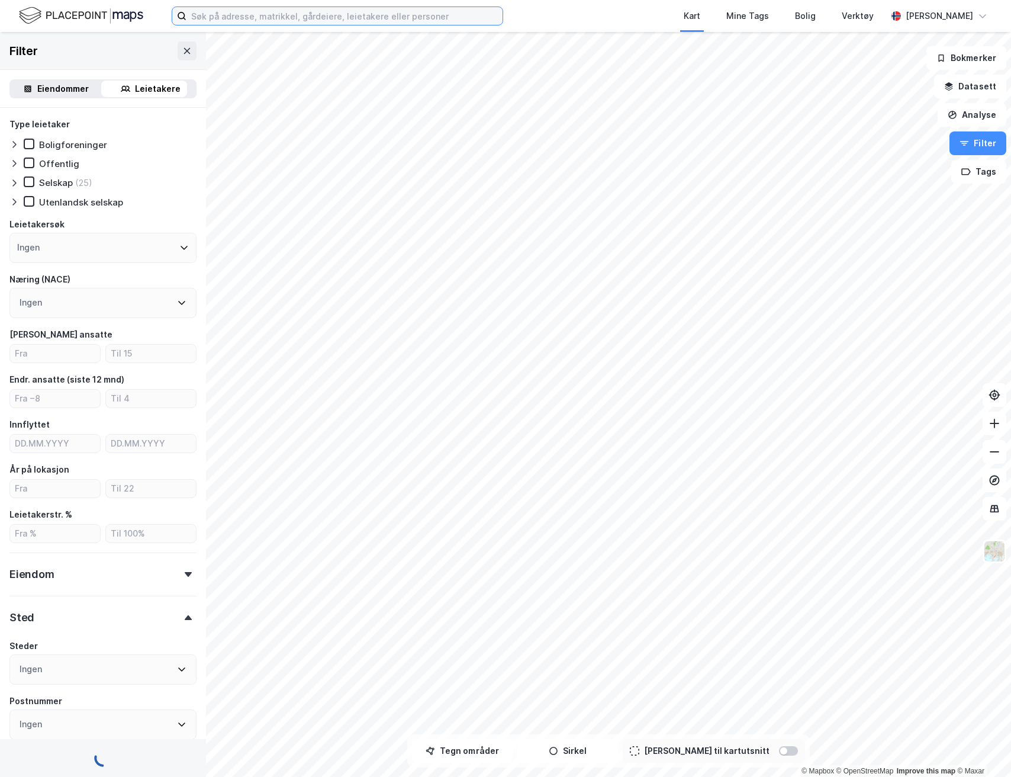
click at [215, 21] on input at bounding box center [344, 16] width 316 height 18
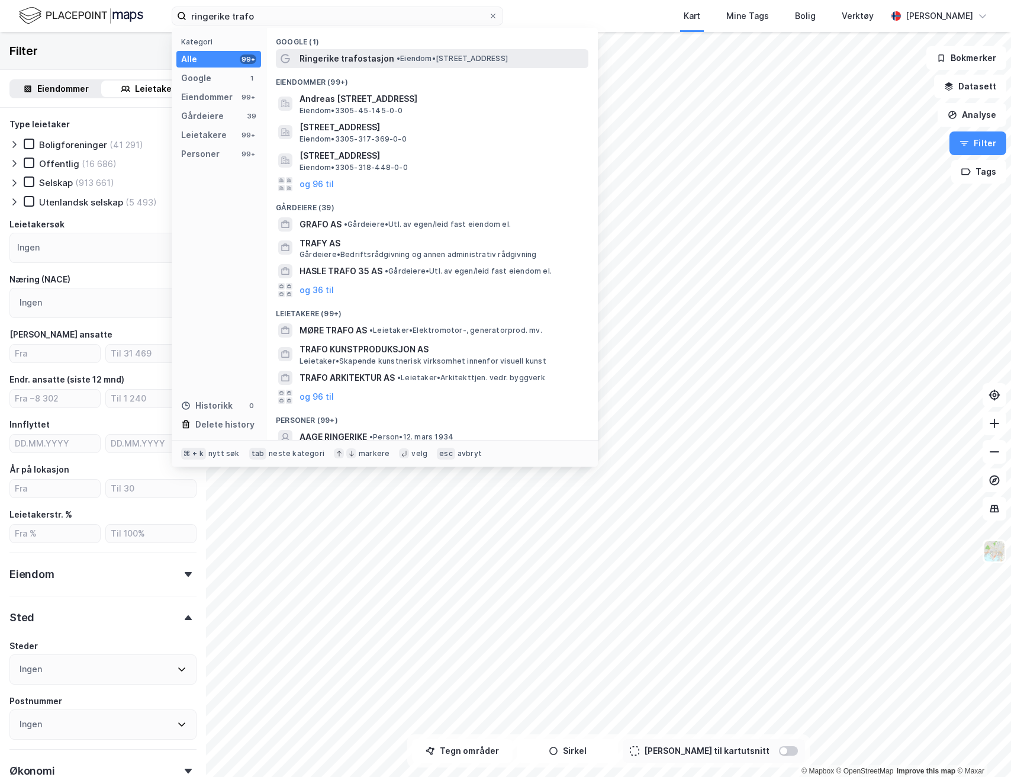
click at [347, 62] on span "Ringerike trafostasjon" at bounding box center [347, 58] width 95 height 14
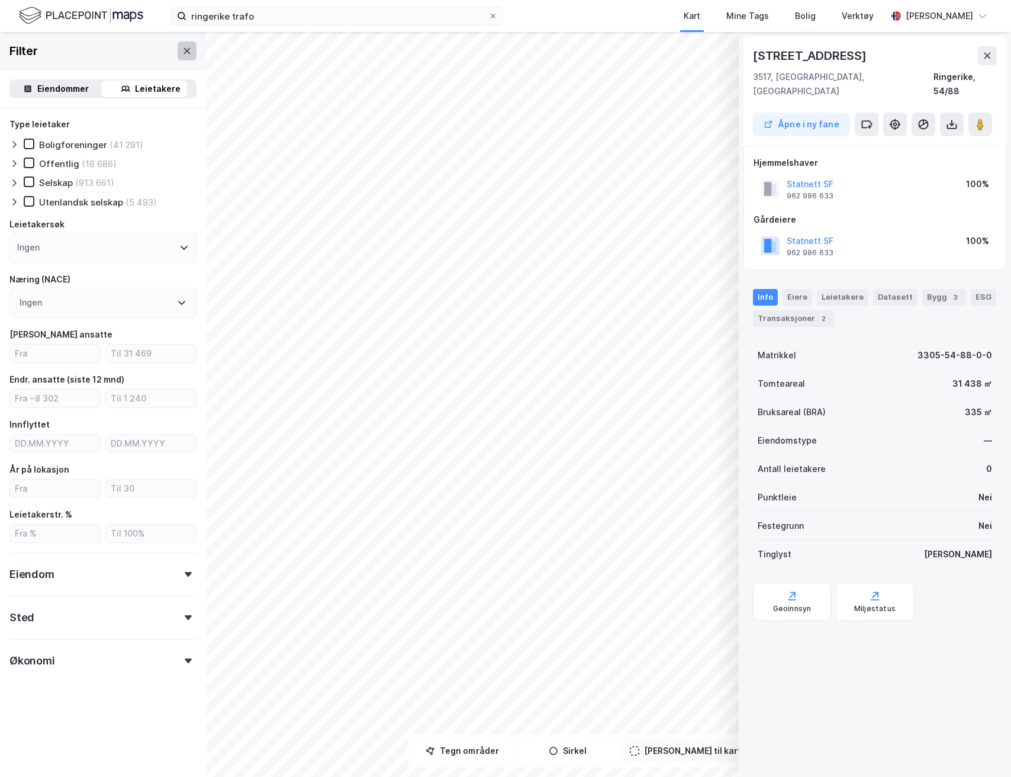
click at [182, 51] on icon at bounding box center [186, 50] width 9 height 9
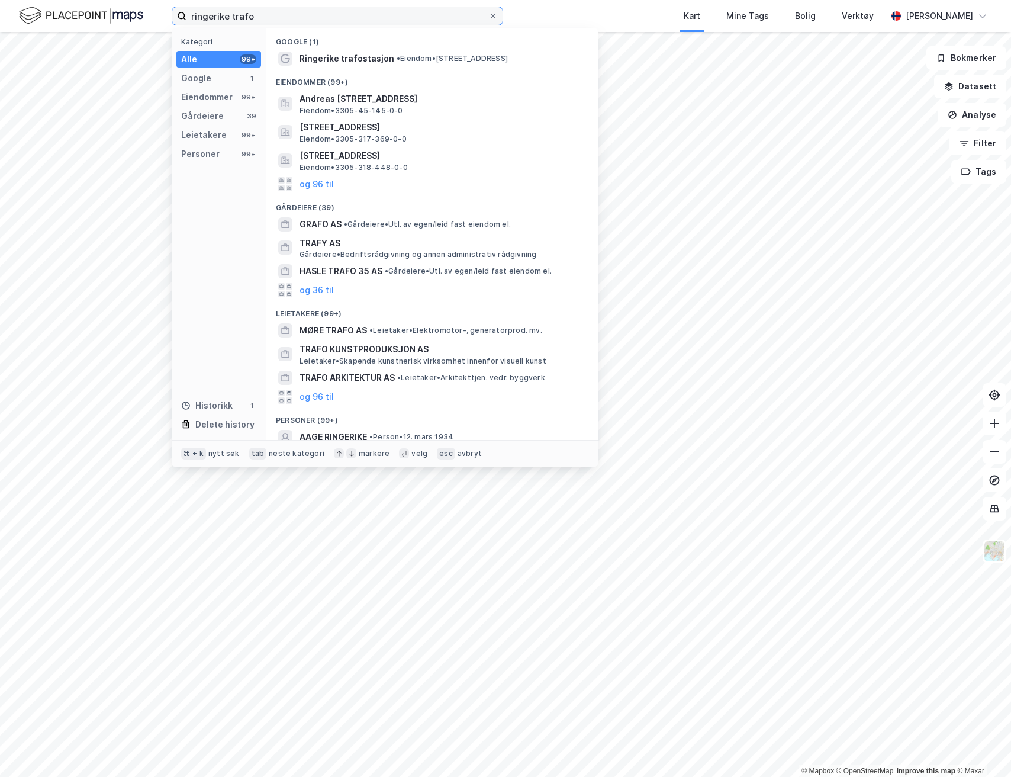
click at [292, 14] on input "ringerike trafo" at bounding box center [337, 16] width 302 height 18
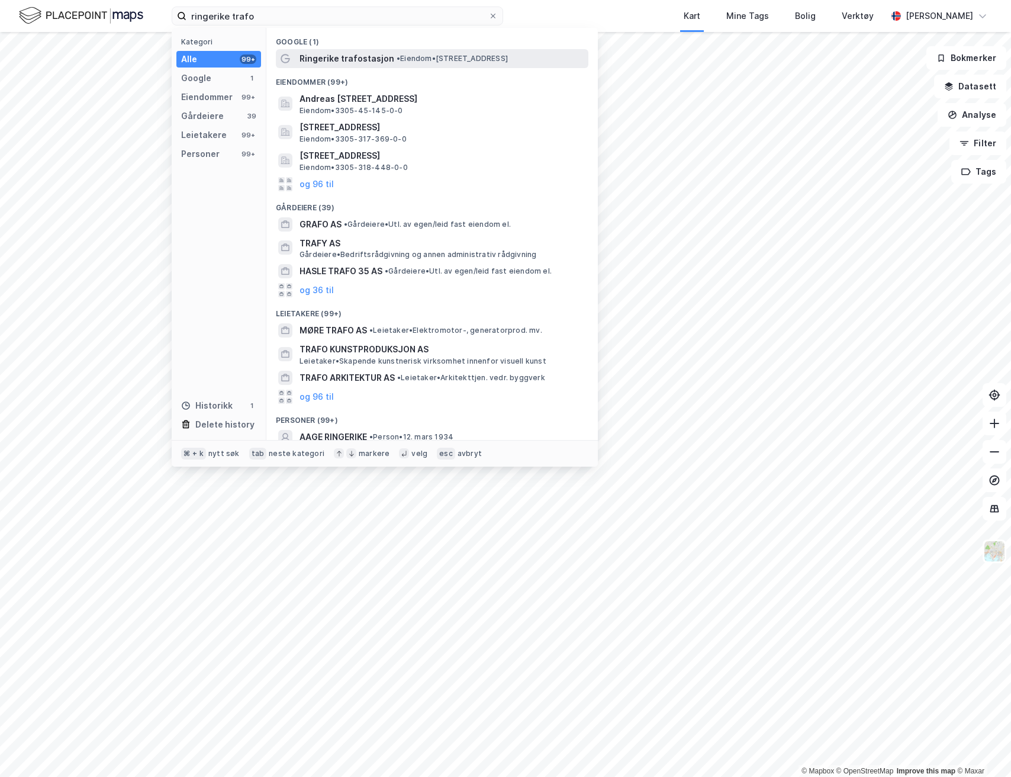
click at [343, 63] on span "Ringerike trafostasjon" at bounding box center [347, 58] width 95 height 14
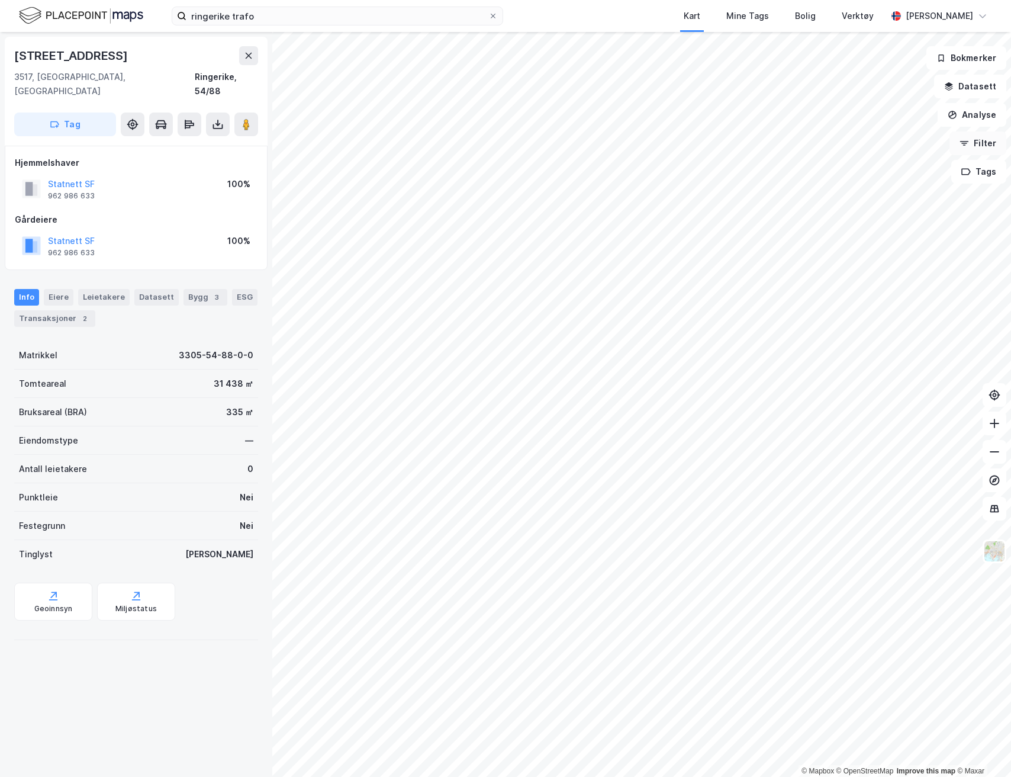
click at [973, 143] on button "Filter" at bounding box center [977, 143] width 57 height 24
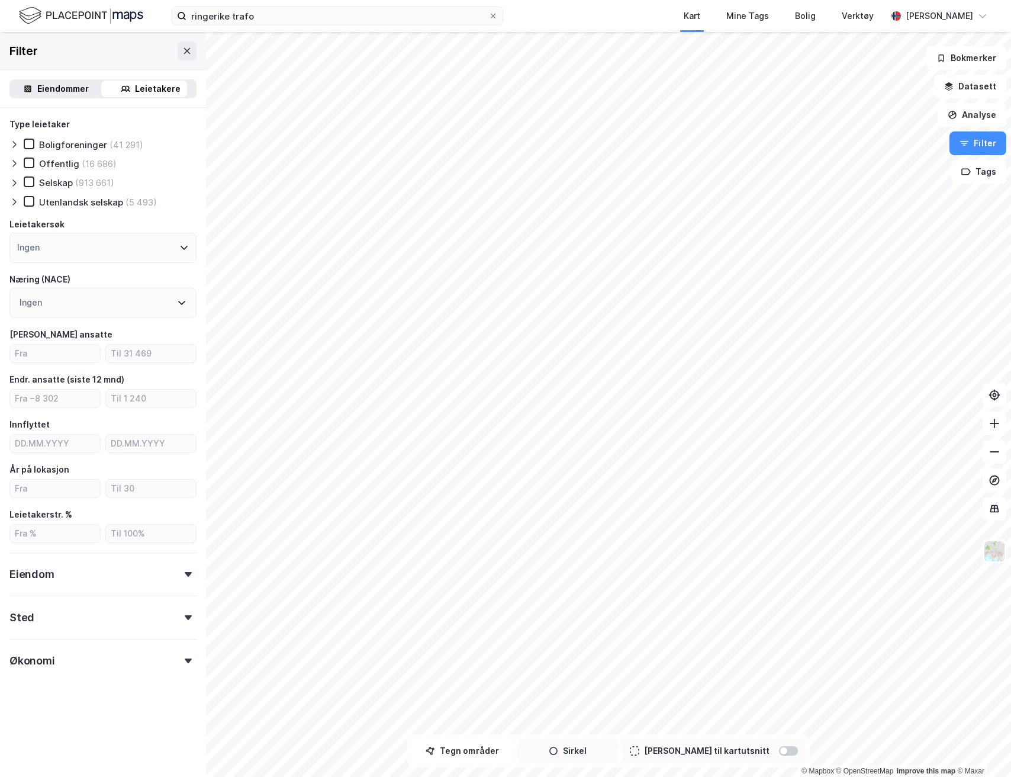
click at [588, 753] on button "Sirkel" at bounding box center [567, 751] width 101 height 24
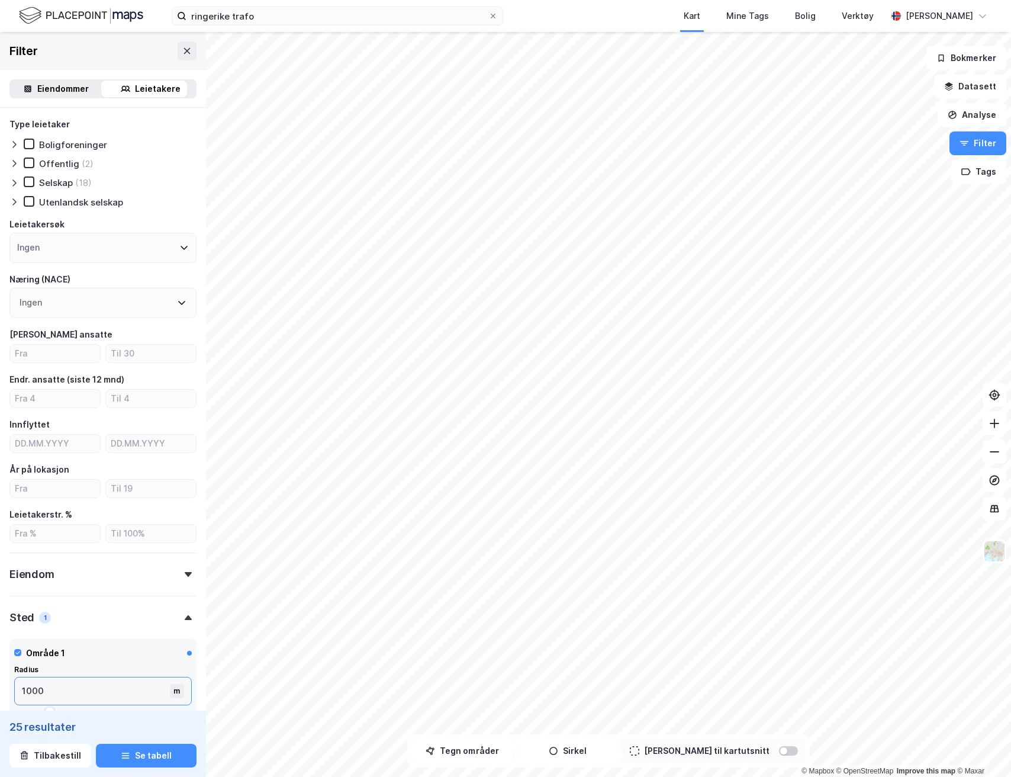
drag, startPoint x: 67, startPoint y: 690, endPoint x: 5, endPoint y: 691, distance: 62.2
click at [5, 691] on div "Type leietaker Boligforeninger Offentlig (2) Selskap (18) Utenlandsk selskap Le…" at bounding box center [103, 533] width 206 height 850
click at [99, 656] on div "Område 1" at bounding box center [103, 652] width 178 height 19
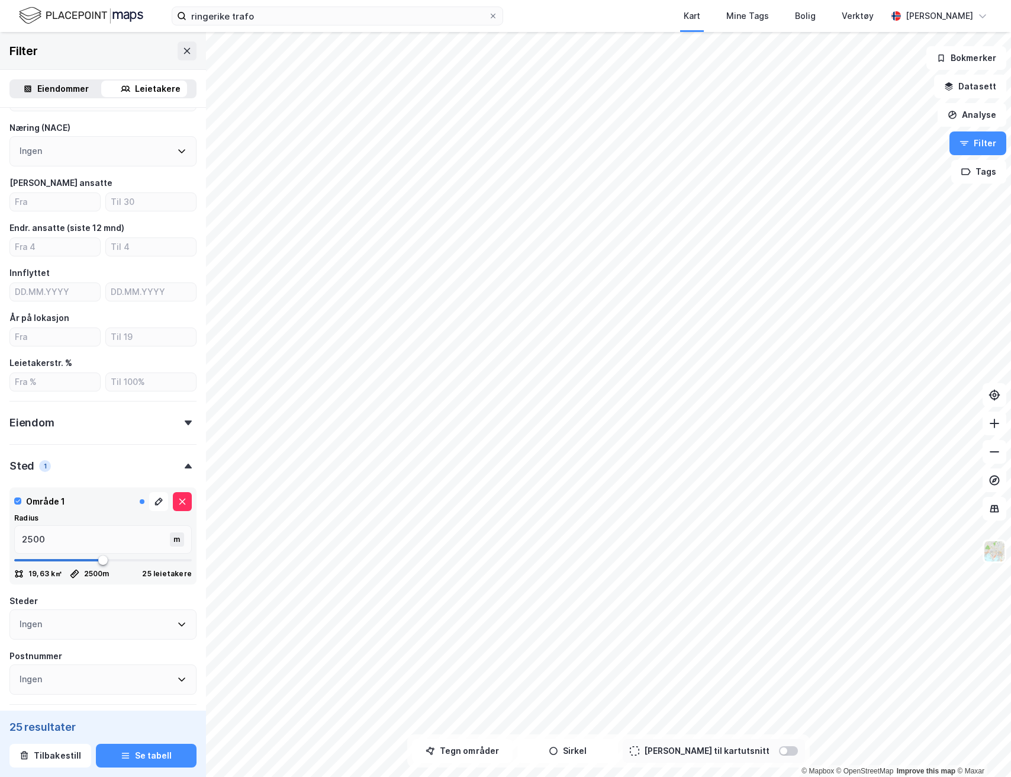
scroll to position [154, 0]
click at [971, 85] on button "Datasett" at bounding box center [970, 87] width 72 height 24
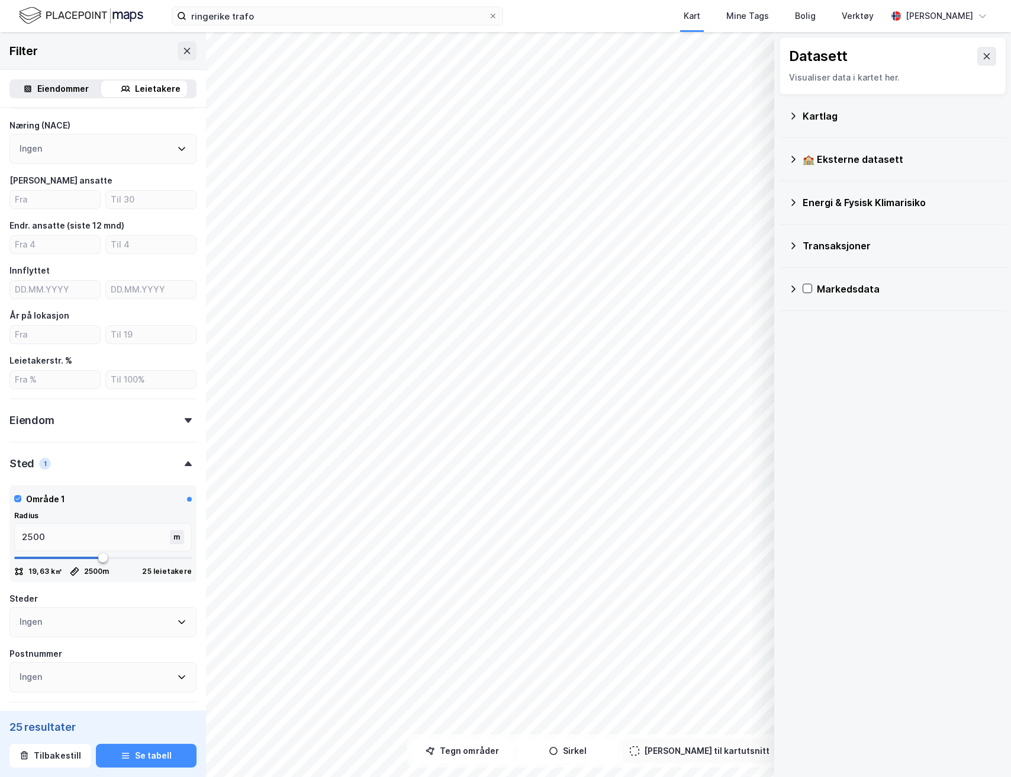
click at [830, 117] on div "Kartlag" at bounding box center [900, 116] width 194 height 14
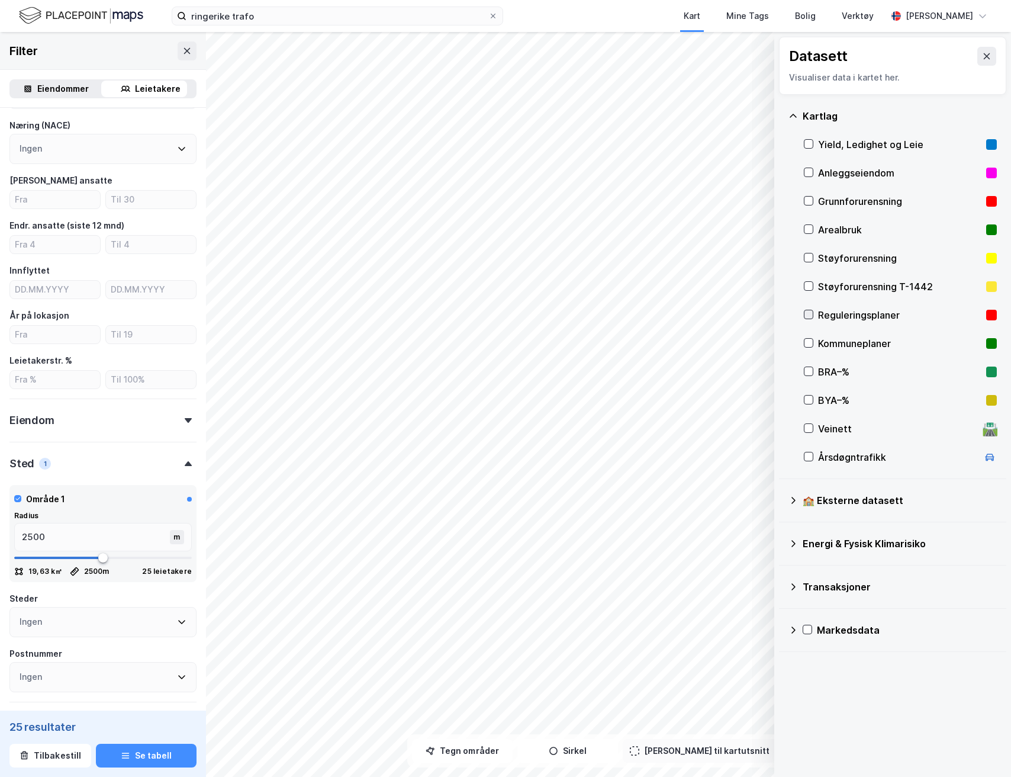
click at [809, 314] on icon at bounding box center [808, 314] width 8 height 8
click at [814, 343] on div "Kommuneplaner" at bounding box center [900, 343] width 193 height 28
click at [50, 532] on input "2500" at bounding box center [93, 536] width 157 height 27
drag, startPoint x: 181, startPoint y: 557, endPoint x: 139, endPoint y: 560, distance: 41.5
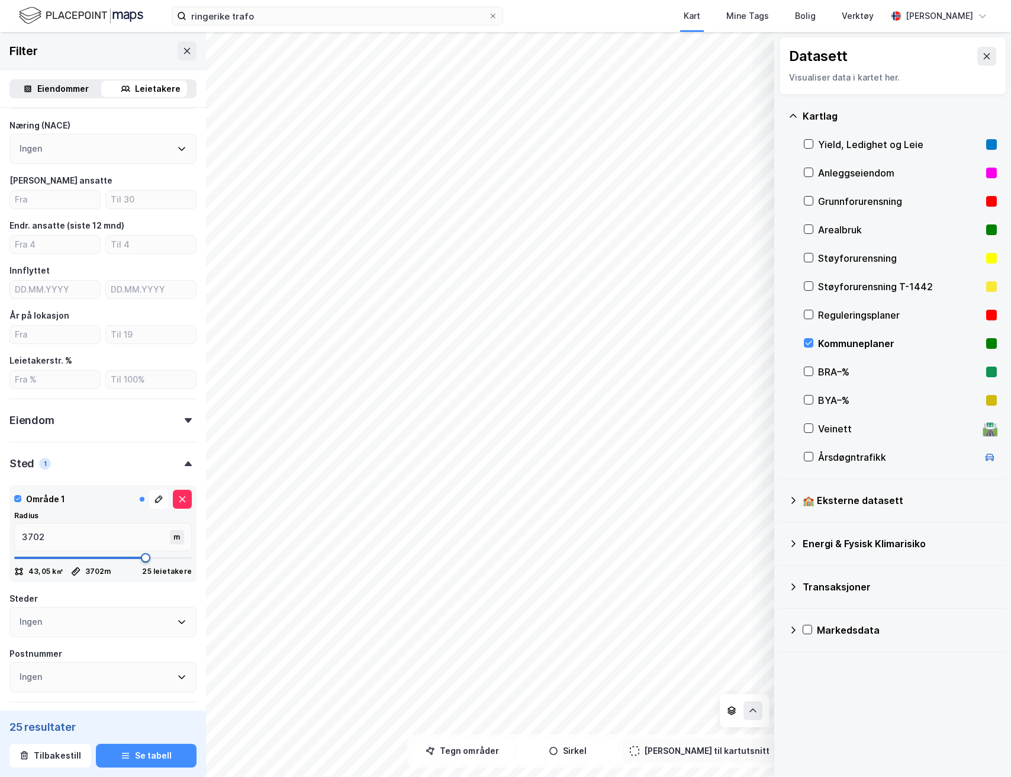
click at [141, 560] on span at bounding box center [145, 557] width 9 height 9
drag, startPoint x: 140, startPoint y: 561, endPoint x: 189, endPoint y: 559, distance: 49.1
click at [189, 559] on span at bounding box center [191, 557] width 9 height 9
click at [812, 342] on icon at bounding box center [808, 343] width 8 height 8
click at [812, 344] on icon at bounding box center [808, 343] width 8 height 8
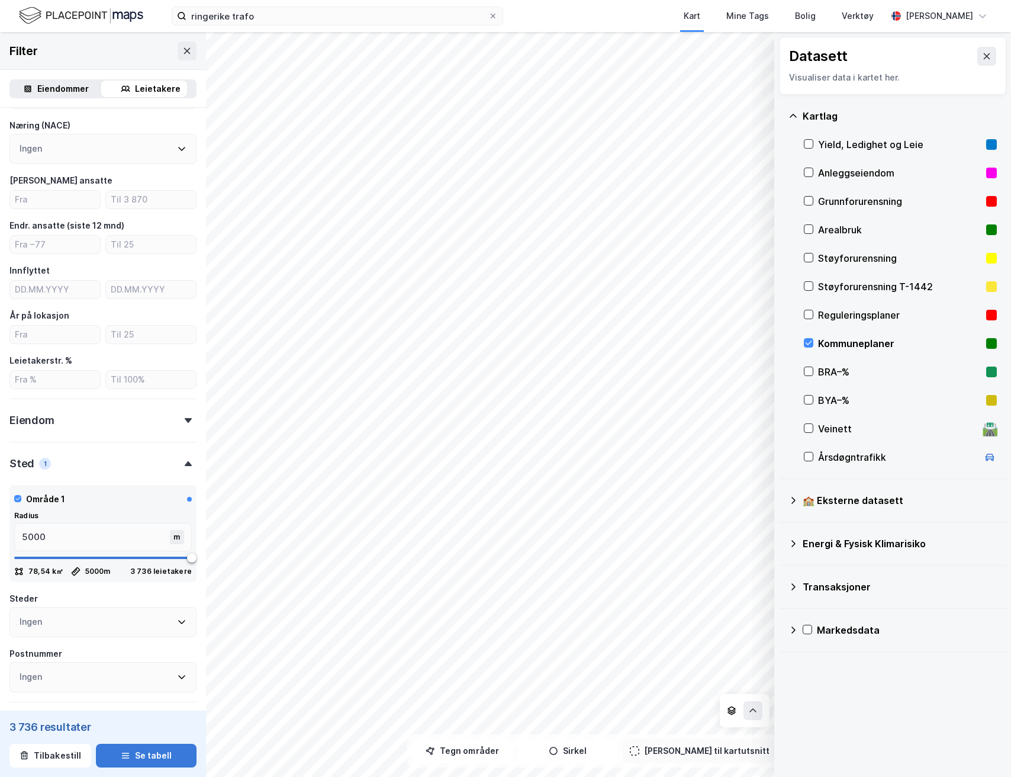
click at [138, 757] on button "Se tabell" at bounding box center [146, 755] width 101 height 24
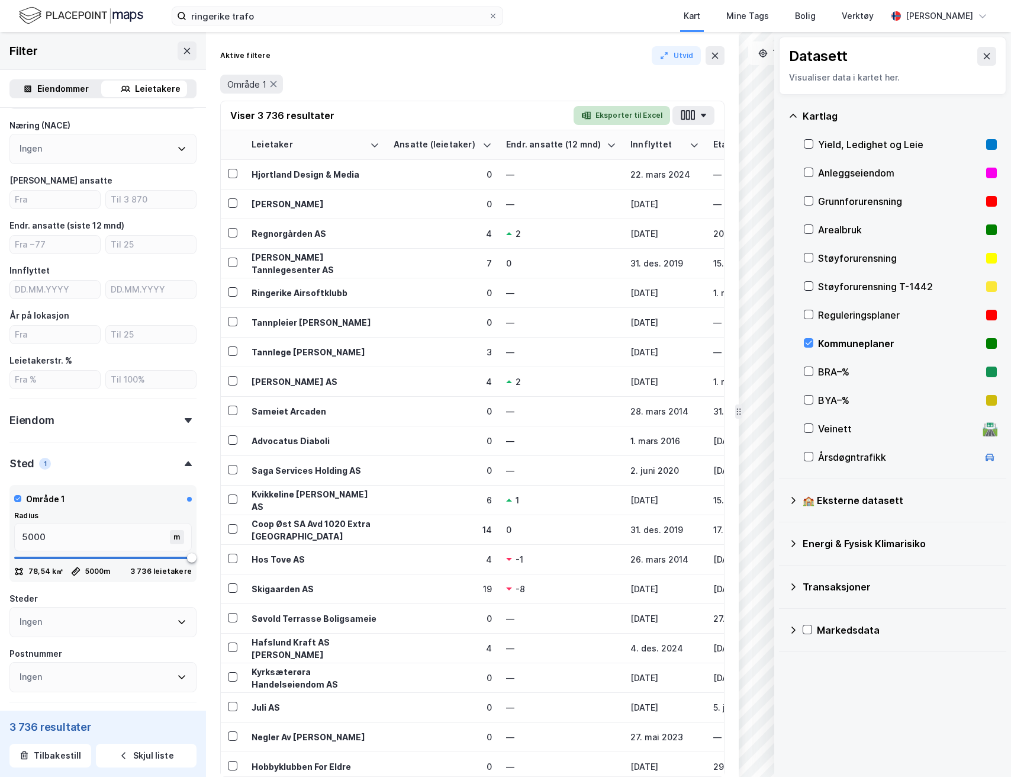
click at [607, 113] on button "Eksporter til Excel" at bounding box center [622, 115] width 96 height 19
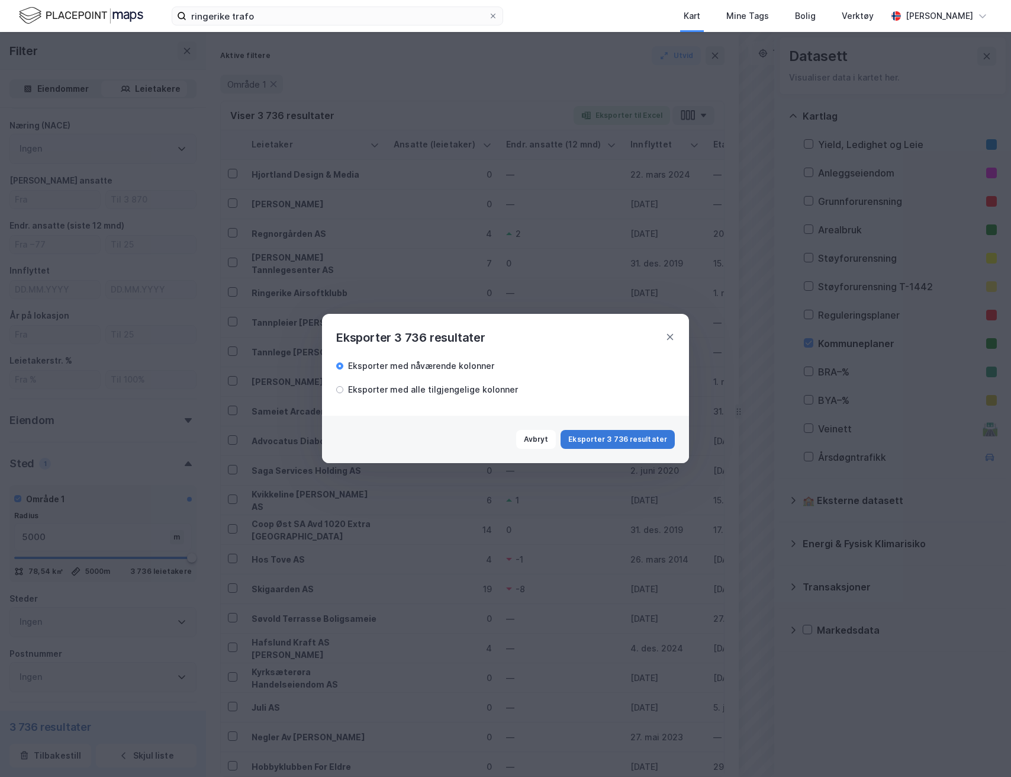
click at [596, 436] on button "Eksporter 3 736 resultater" at bounding box center [618, 439] width 114 height 19
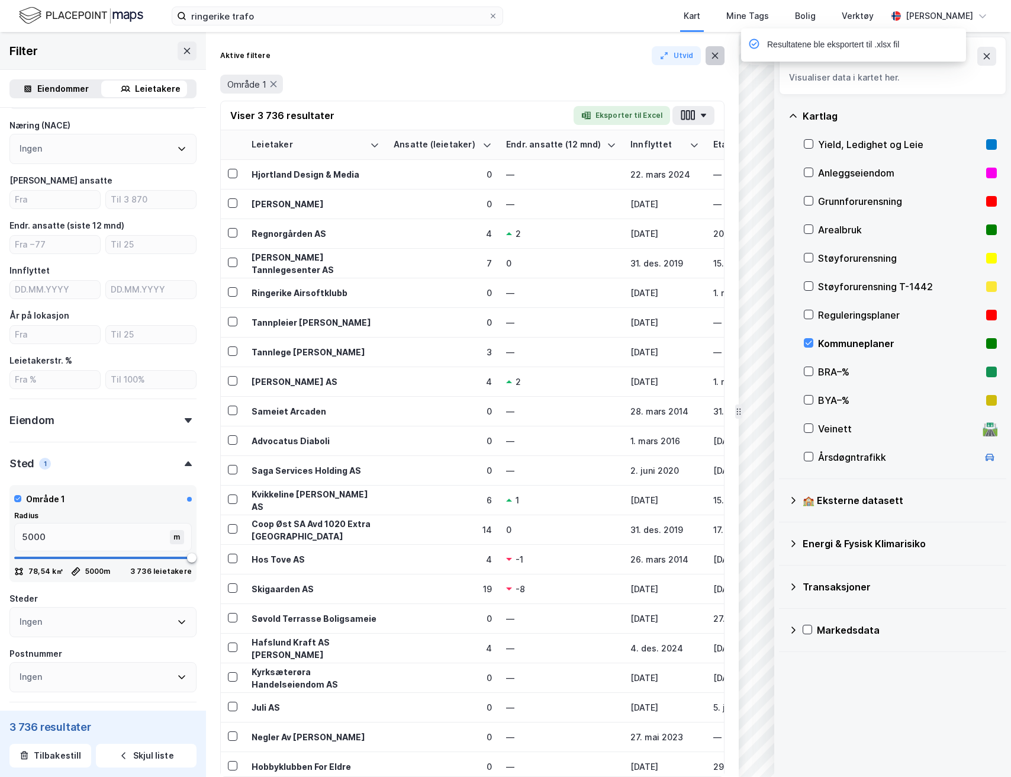
click at [713, 57] on icon at bounding box center [714, 55] width 9 height 9
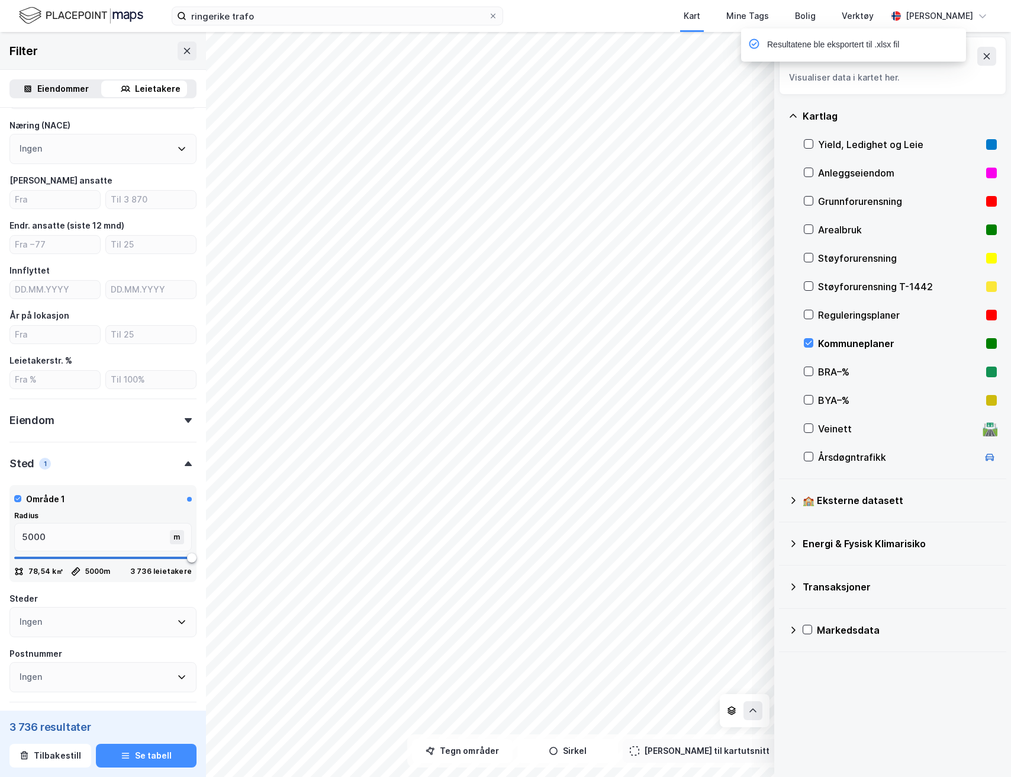
click at [930, 44] on div "Resultatene ble eksportert til .xlsx fil" at bounding box center [852, 45] width 208 height 14
click at [28, 751] on icon "button" at bounding box center [24, 755] width 9 height 9
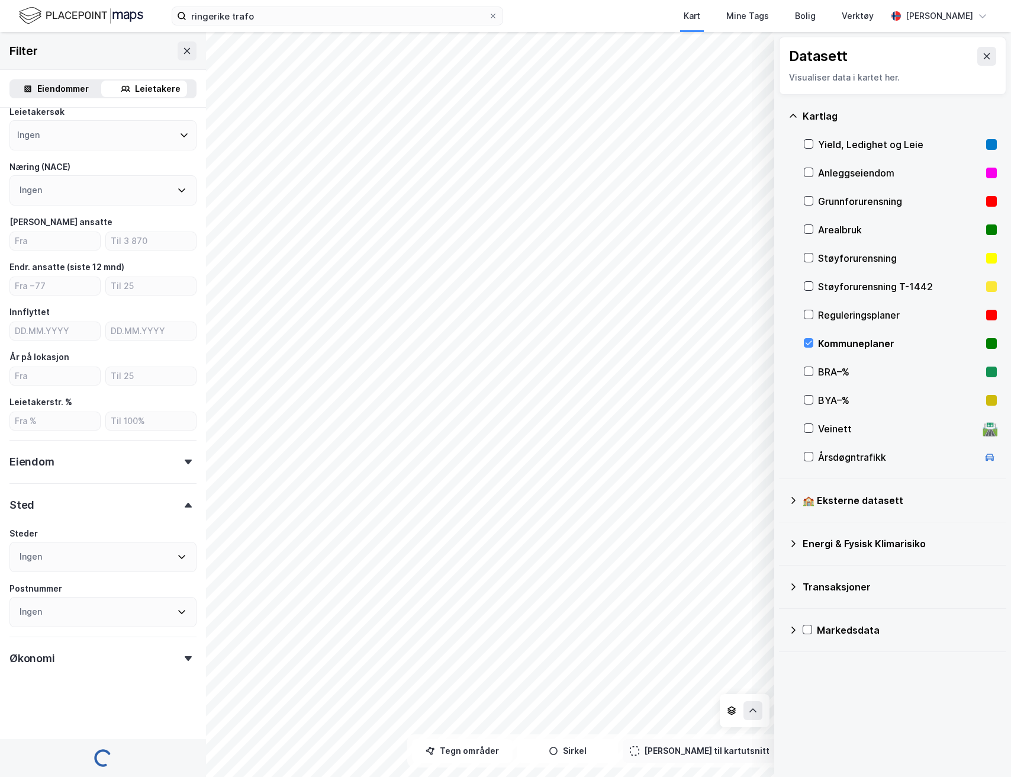
scroll to position [75, 0]
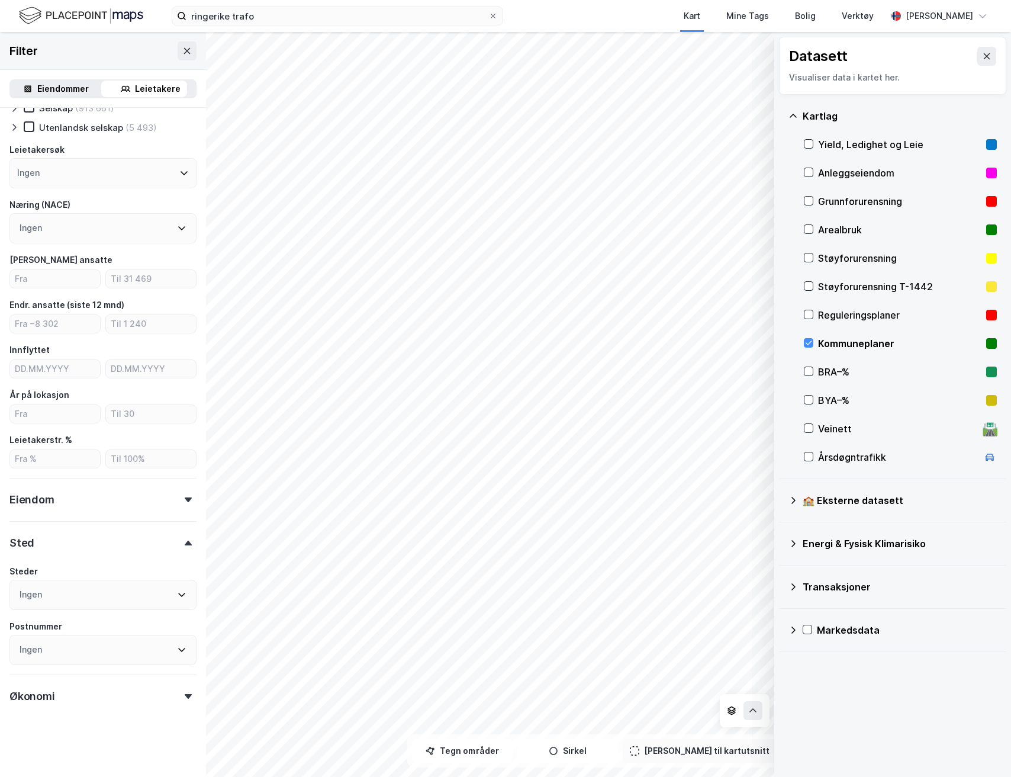
click at [984, 55] on icon at bounding box center [987, 56] width 7 height 6
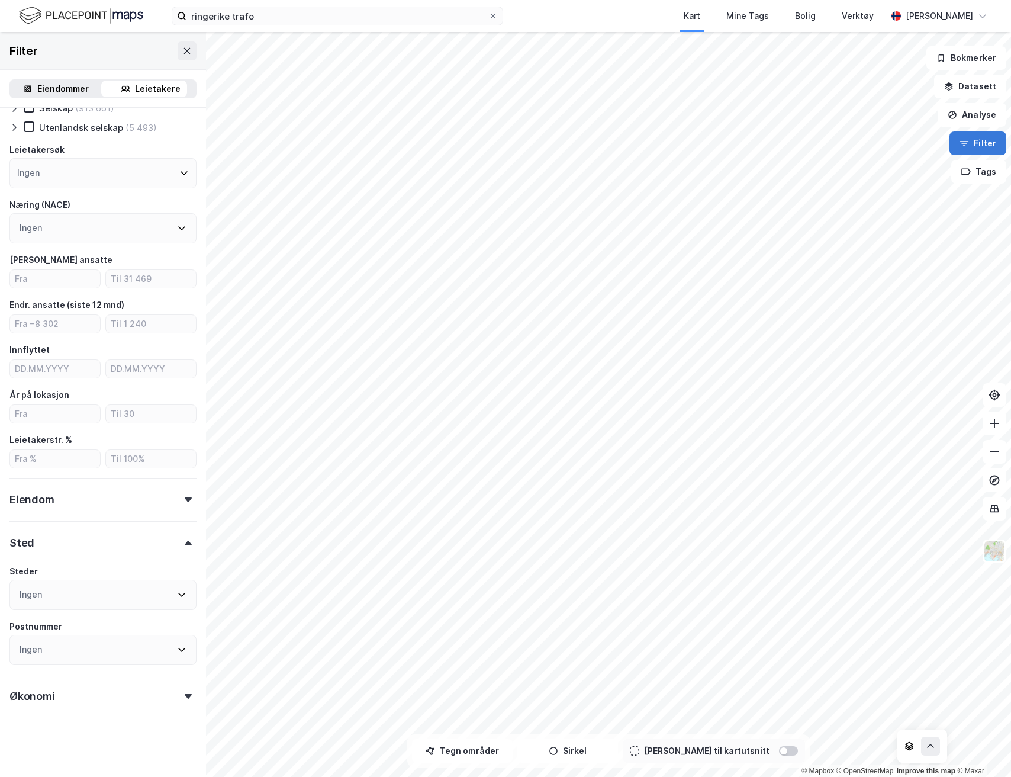
click at [996, 146] on button "Filter" at bounding box center [977, 143] width 57 height 24
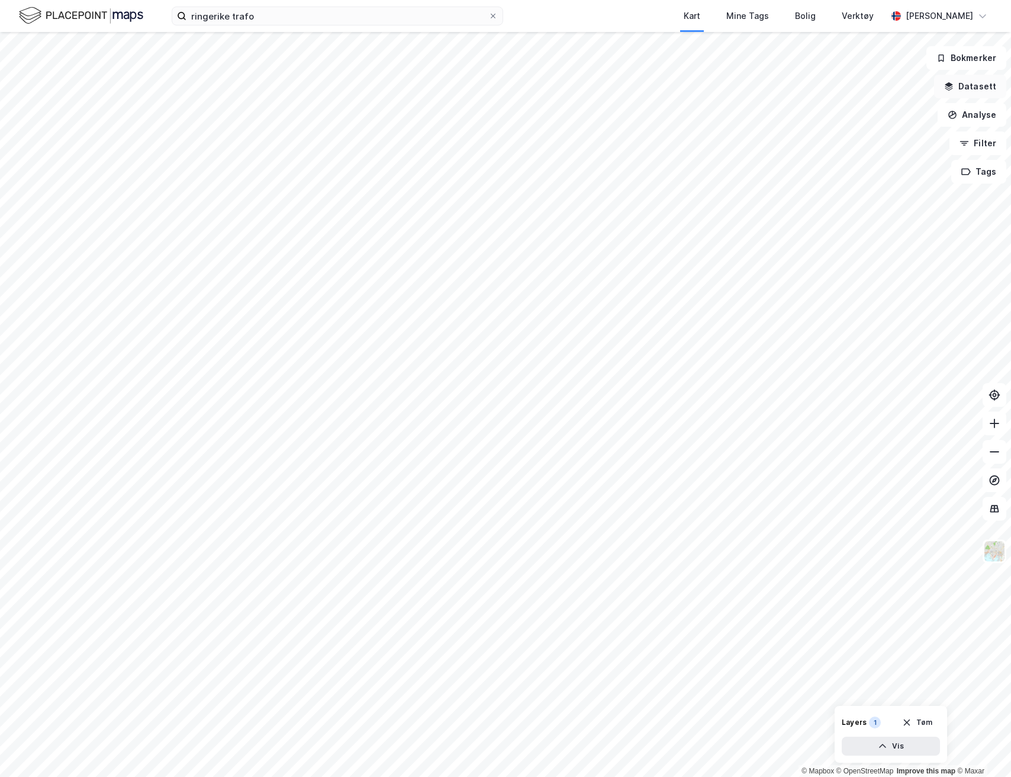
click at [968, 88] on button "Datasett" at bounding box center [970, 87] width 72 height 24
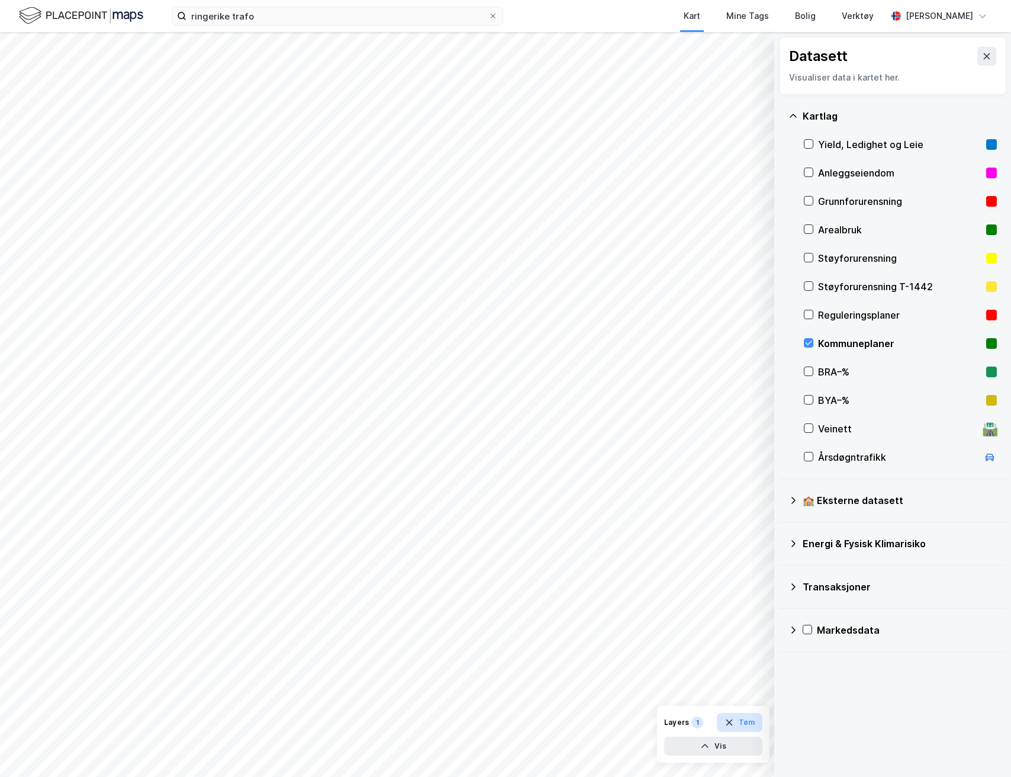
click at [743, 723] on button "Tøm" at bounding box center [740, 722] width 46 height 19
click at [977, 62] on button at bounding box center [986, 56] width 19 height 19
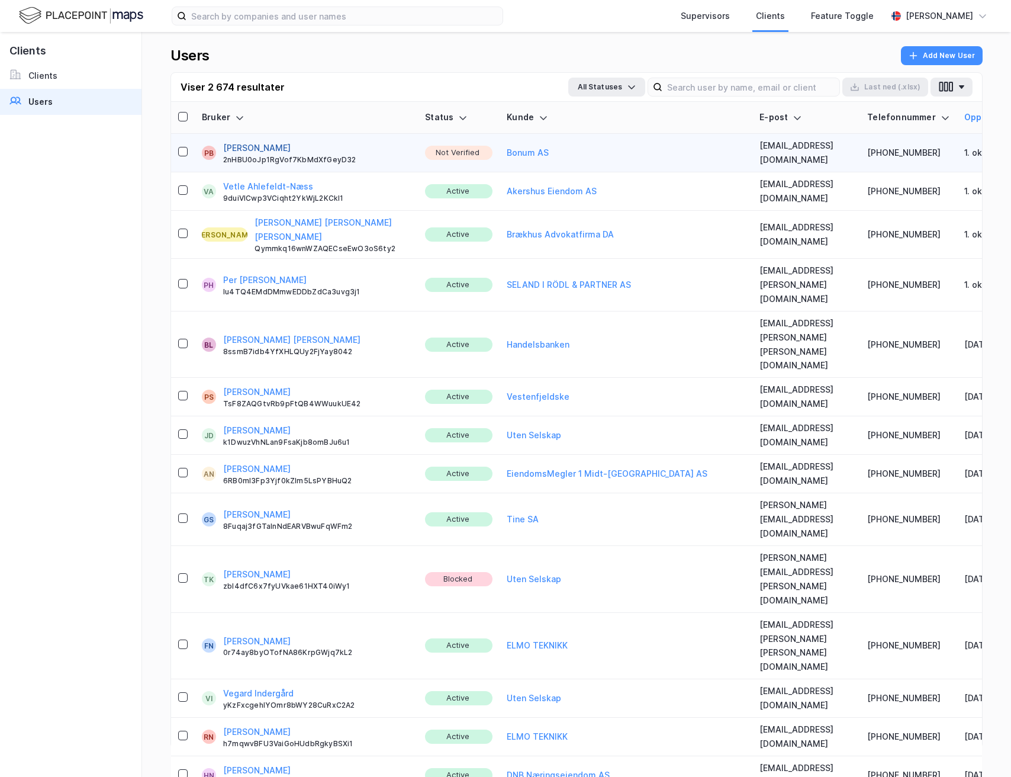
click at [247, 143] on button "[PERSON_NAME]" at bounding box center [256, 148] width 67 height 14
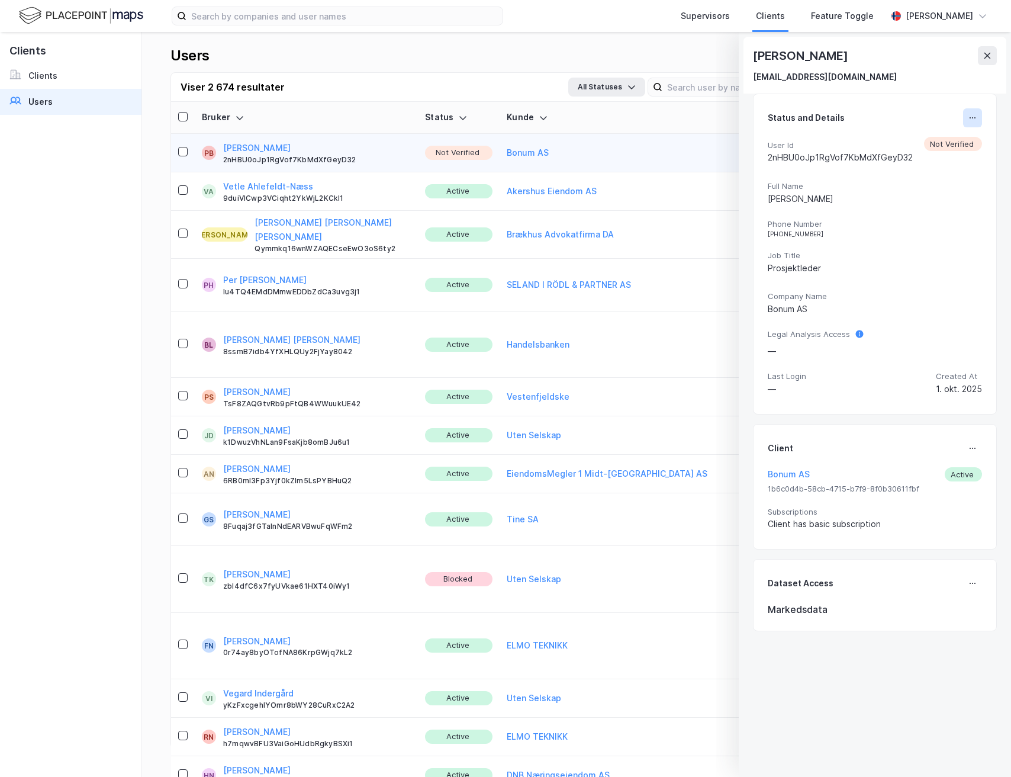
click at [968, 120] on icon at bounding box center [972, 117] width 9 height 9
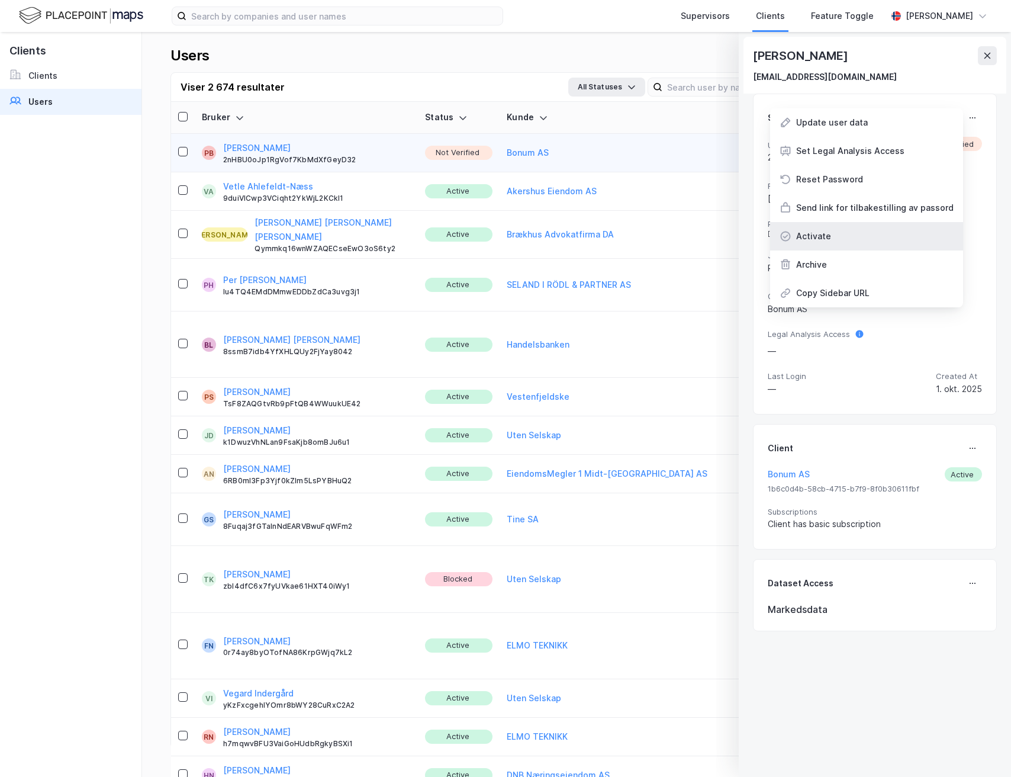
click at [872, 232] on div "Activate" at bounding box center [866, 236] width 193 height 28
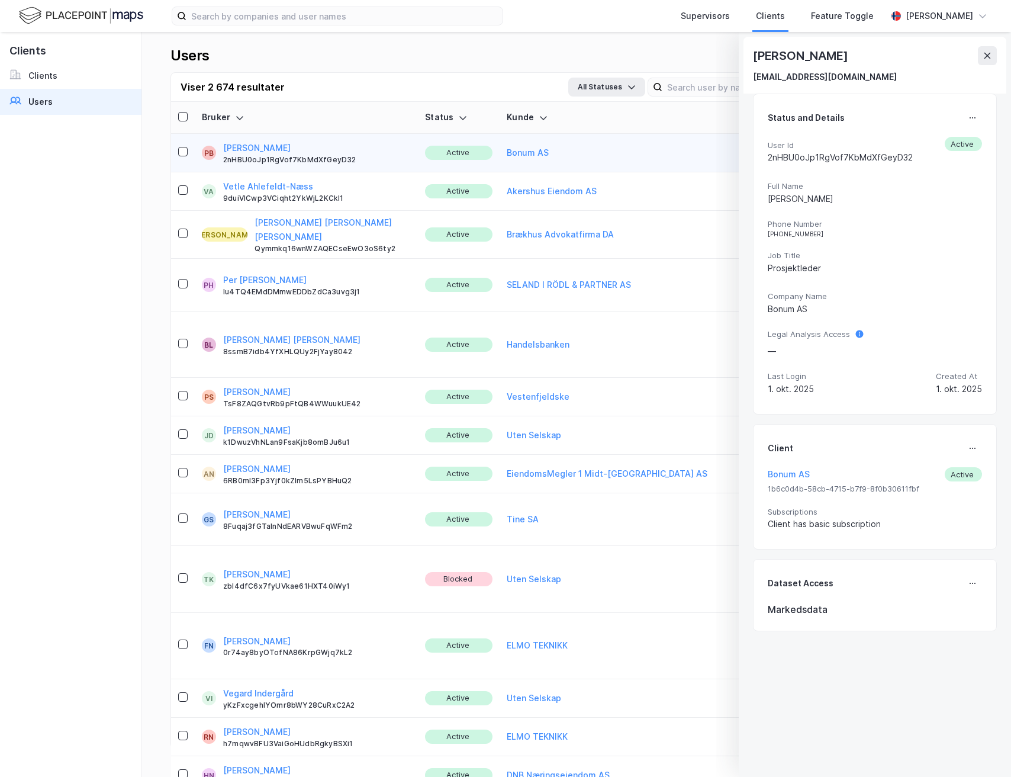
click at [984, 60] on button at bounding box center [987, 55] width 19 height 19
click at [988, 53] on div "Users Add New User Viser 2 674 resultater All Statuses Last ned (.xlsx) Bruker …" at bounding box center [576, 404] width 869 height 745
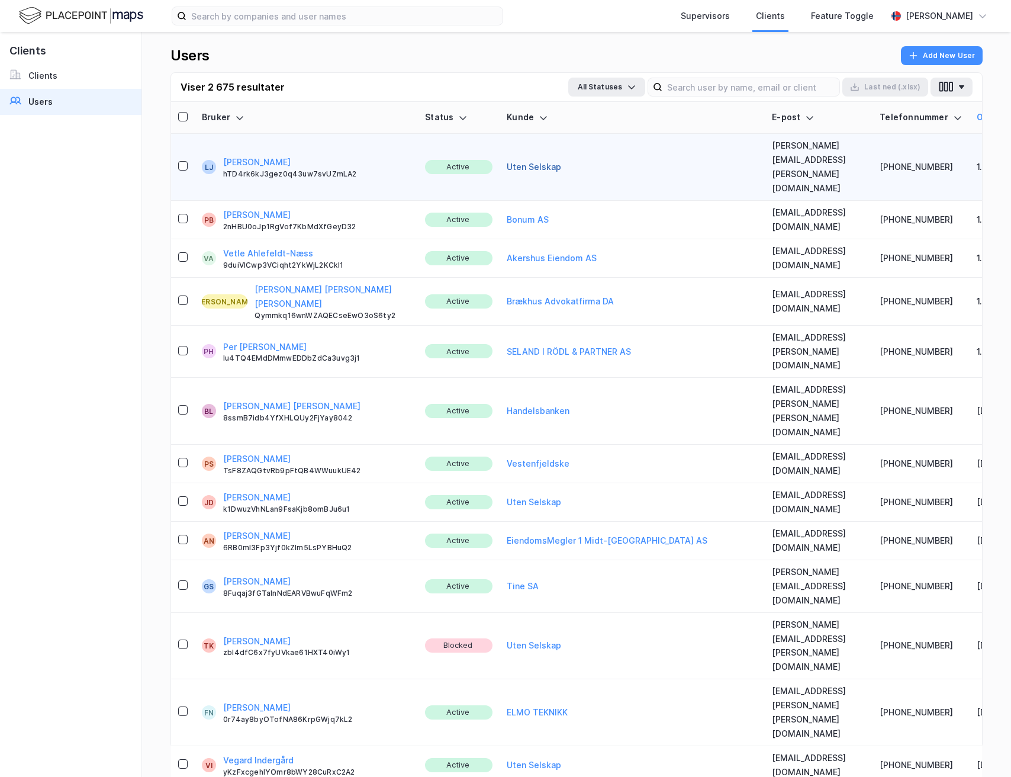
click at [507, 160] on button "Uten Selskap" at bounding box center [534, 167] width 54 height 14
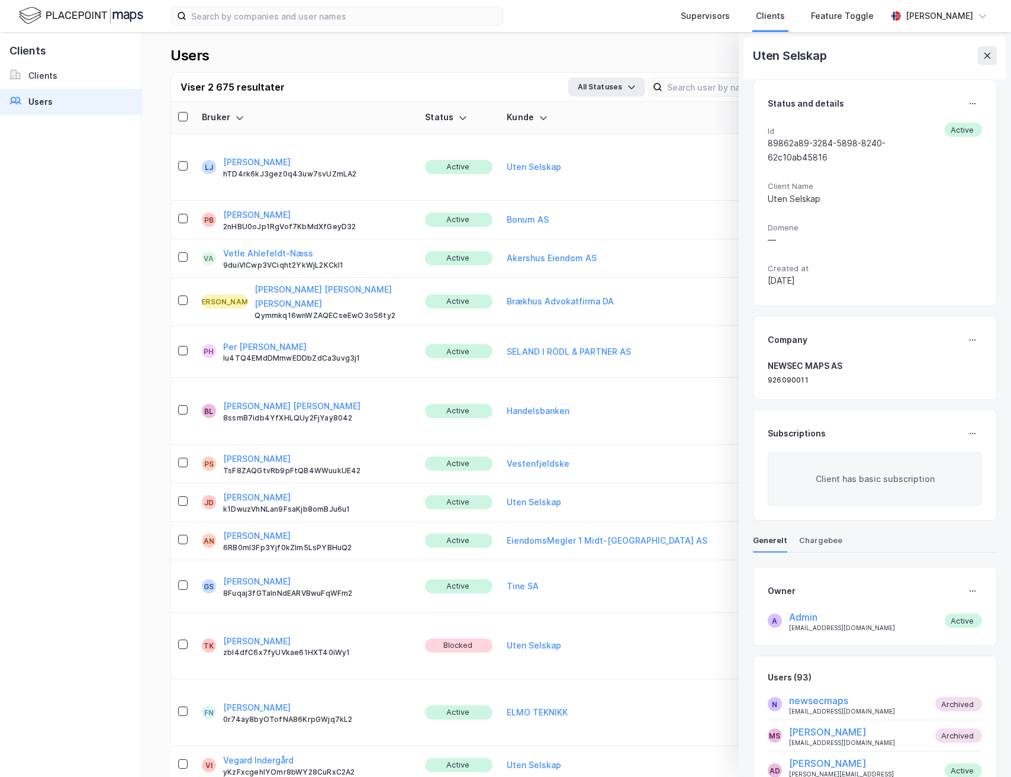
click at [983, 57] on icon at bounding box center [987, 55] width 9 height 9
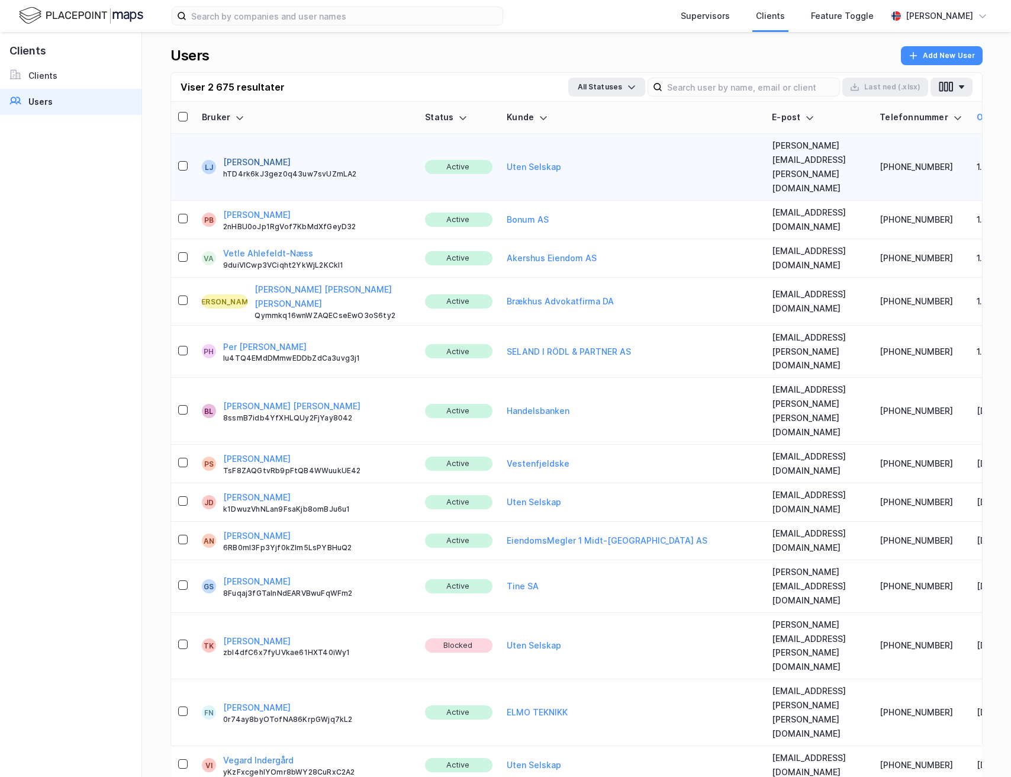
click at [244, 155] on button "Leopold Jørgensen" at bounding box center [256, 162] width 67 height 14
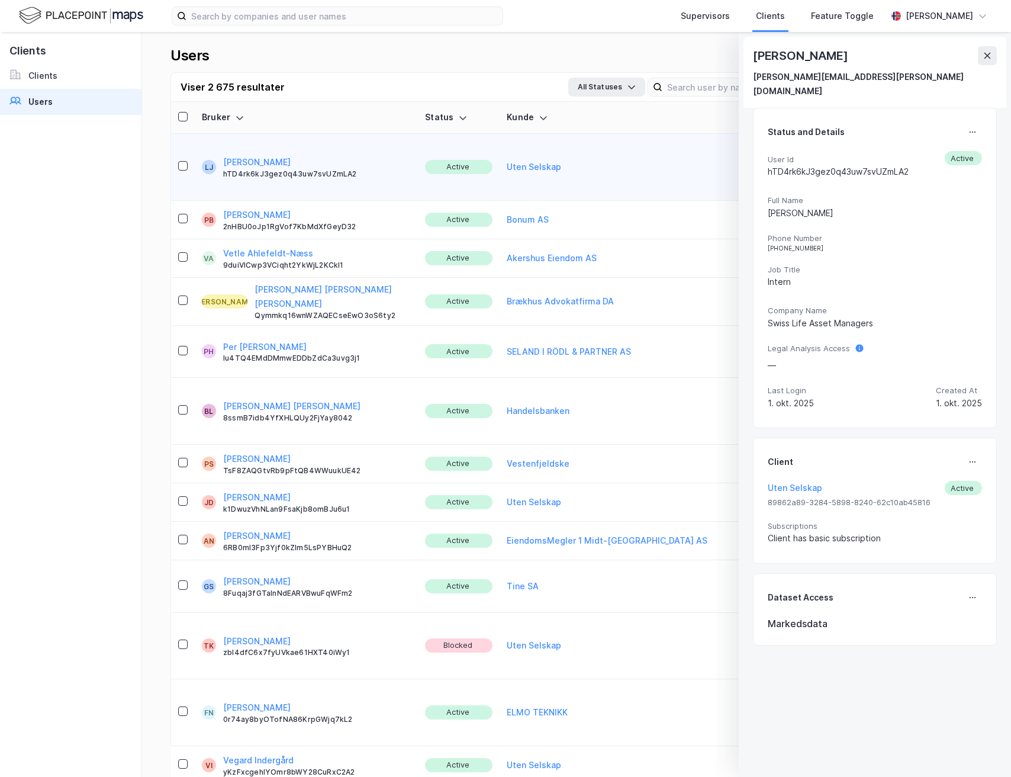
click at [968, 457] on icon at bounding box center [972, 461] width 9 height 9
click at [913, 459] on div "Set Client" at bounding box center [933, 466] width 41 height 14
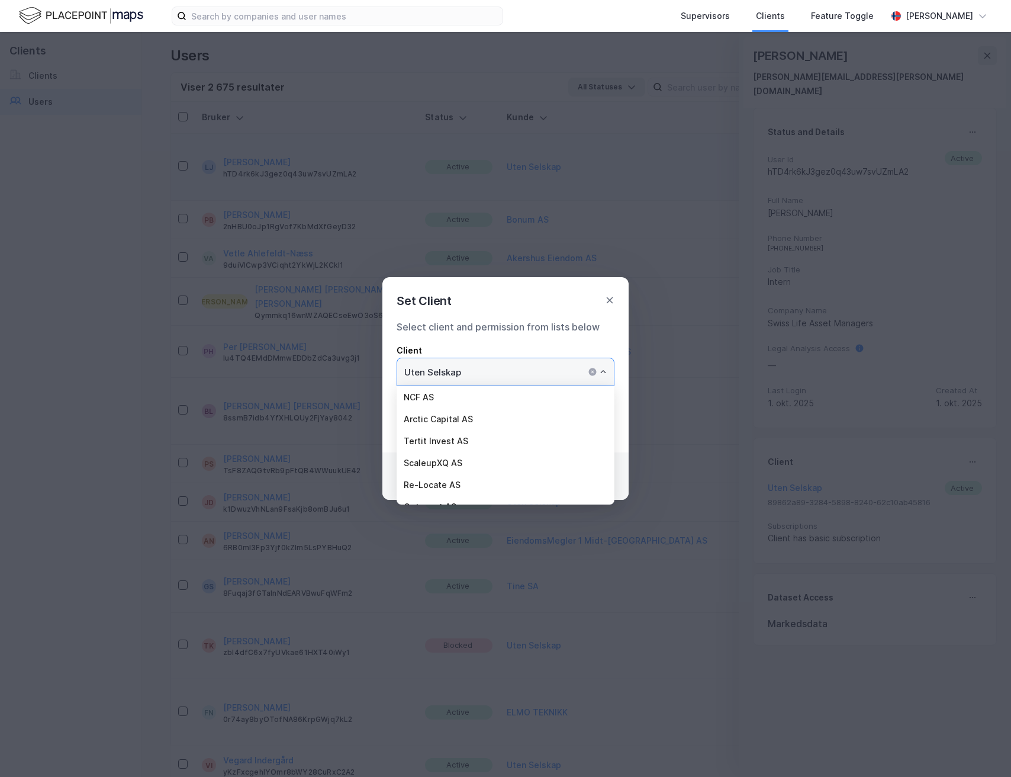
click at [542, 373] on input "Uten Selskap" at bounding box center [505, 371] width 217 height 27
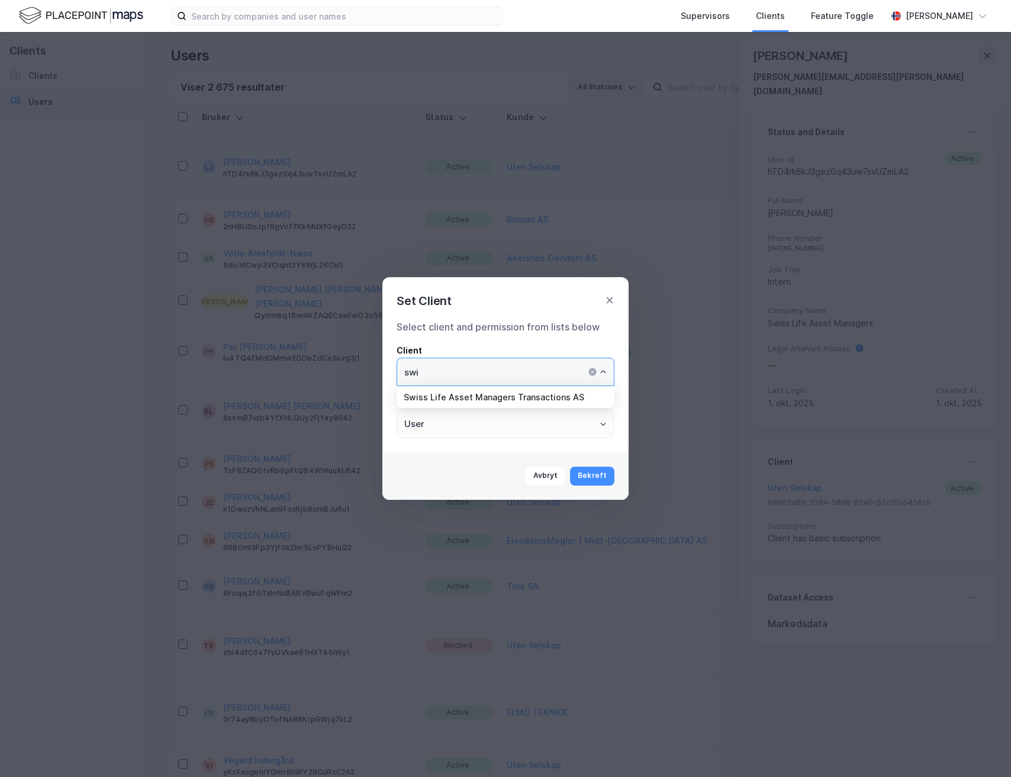
click at [549, 393] on li "Swiss Life Asset Managers Transactions AS" at bounding box center [506, 397] width 218 height 22
type input "Swiss Life Asset Managers Transactions AS"
click at [593, 478] on button "Bekreft" at bounding box center [592, 475] width 44 height 19
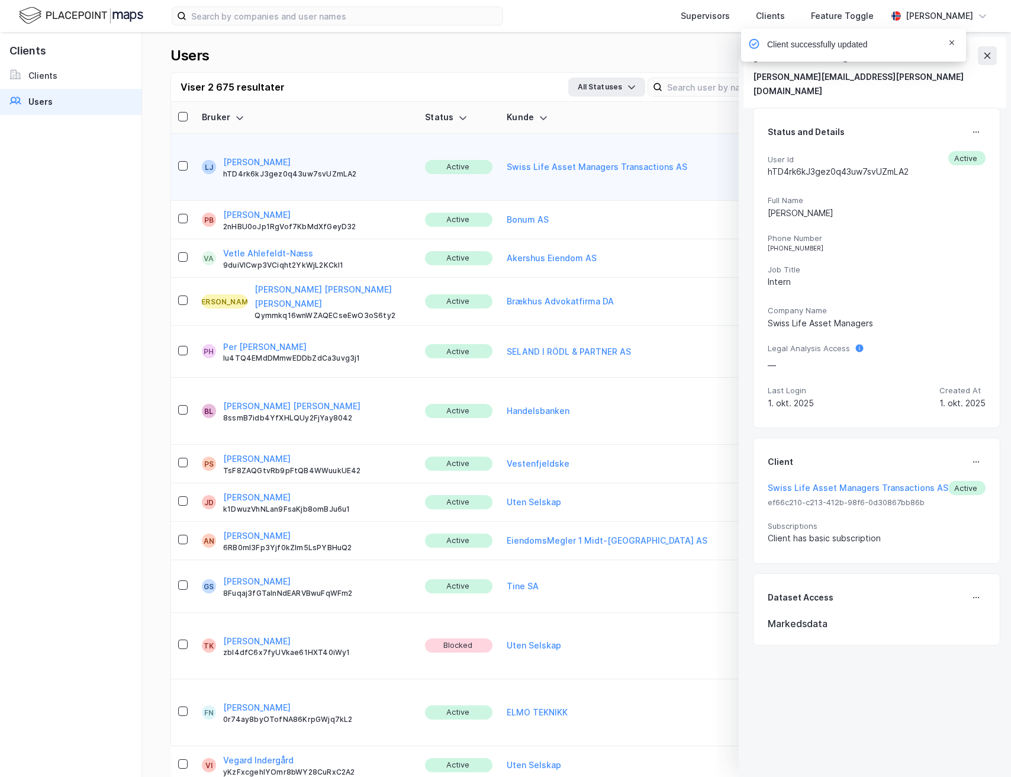
click at [954, 44] on icon "Notifications Alt+T" at bounding box center [951, 42] width 5 height 5
click at [994, 56] on div "Supervisors Clients Feature Toggle Martine Sørensen Leopold Jørgensen leopold.j…" at bounding box center [505, 388] width 1011 height 777
click at [954, 56] on div "[PERSON_NAME]" at bounding box center [875, 55] width 244 height 19
click at [986, 54] on icon at bounding box center [987, 55] width 9 height 9
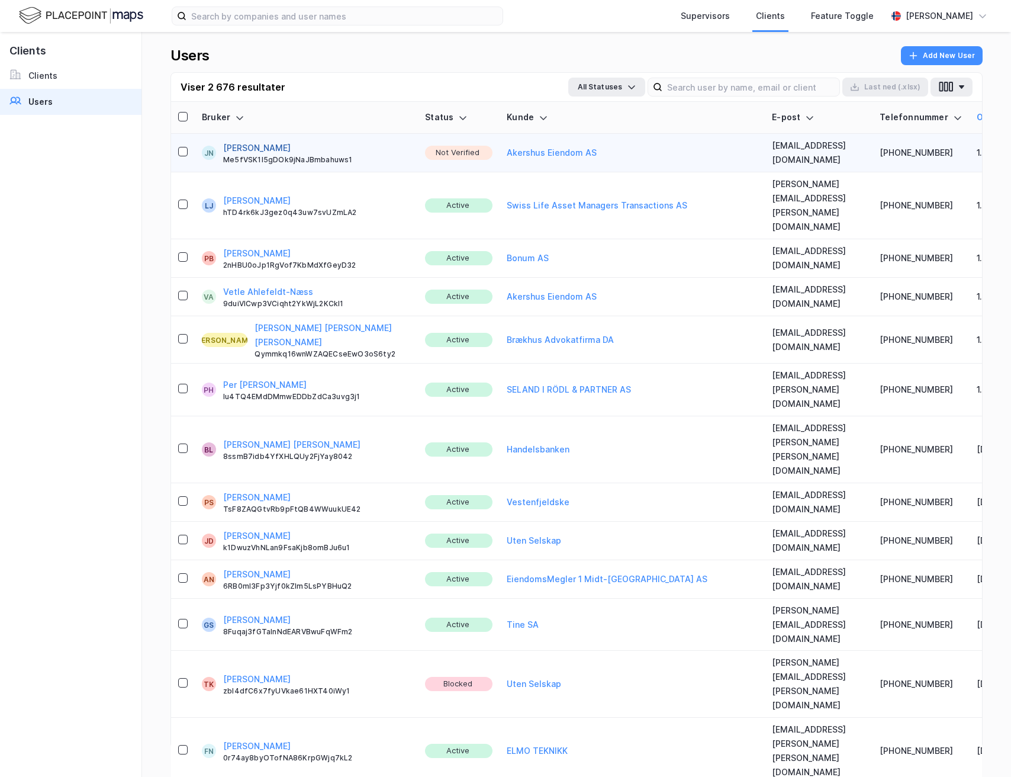
click at [257, 144] on button "[PERSON_NAME]" at bounding box center [256, 148] width 67 height 14
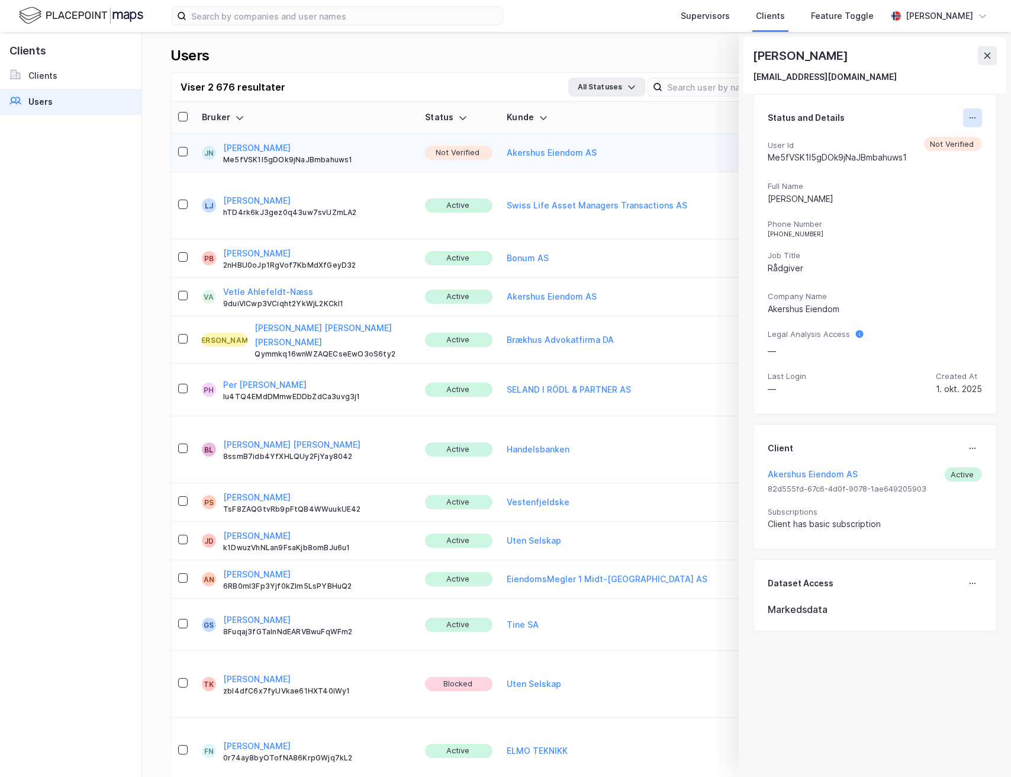
click at [968, 114] on icon at bounding box center [972, 117] width 9 height 9
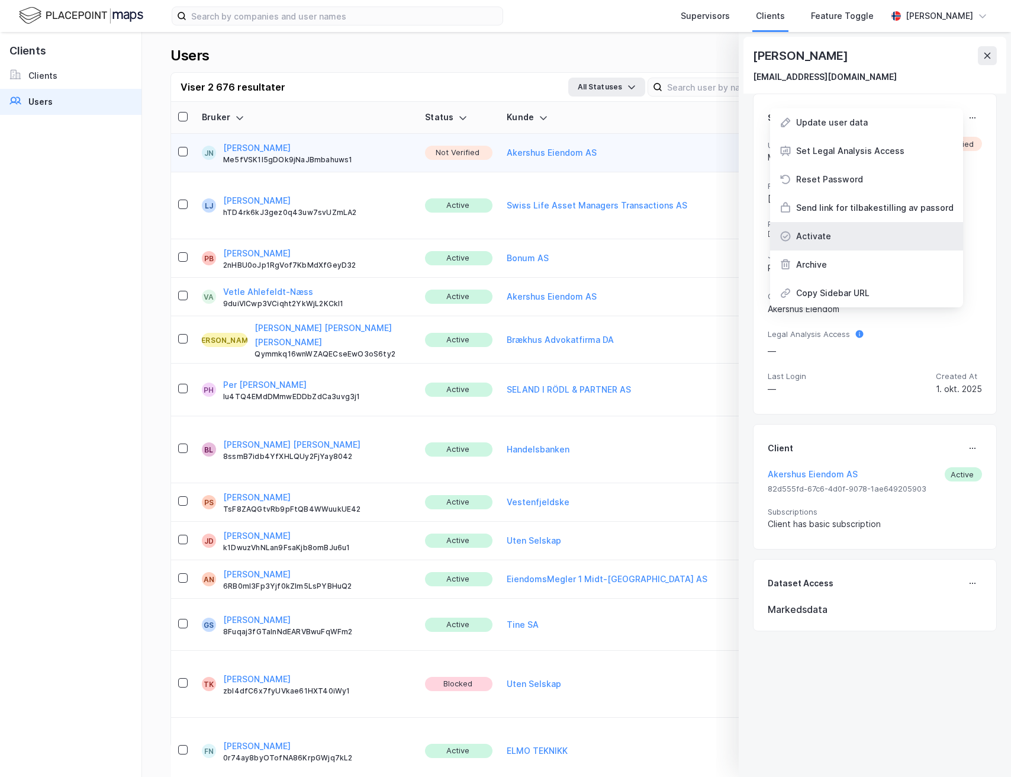
click at [841, 230] on div "Activate" at bounding box center [866, 236] width 193 height 28
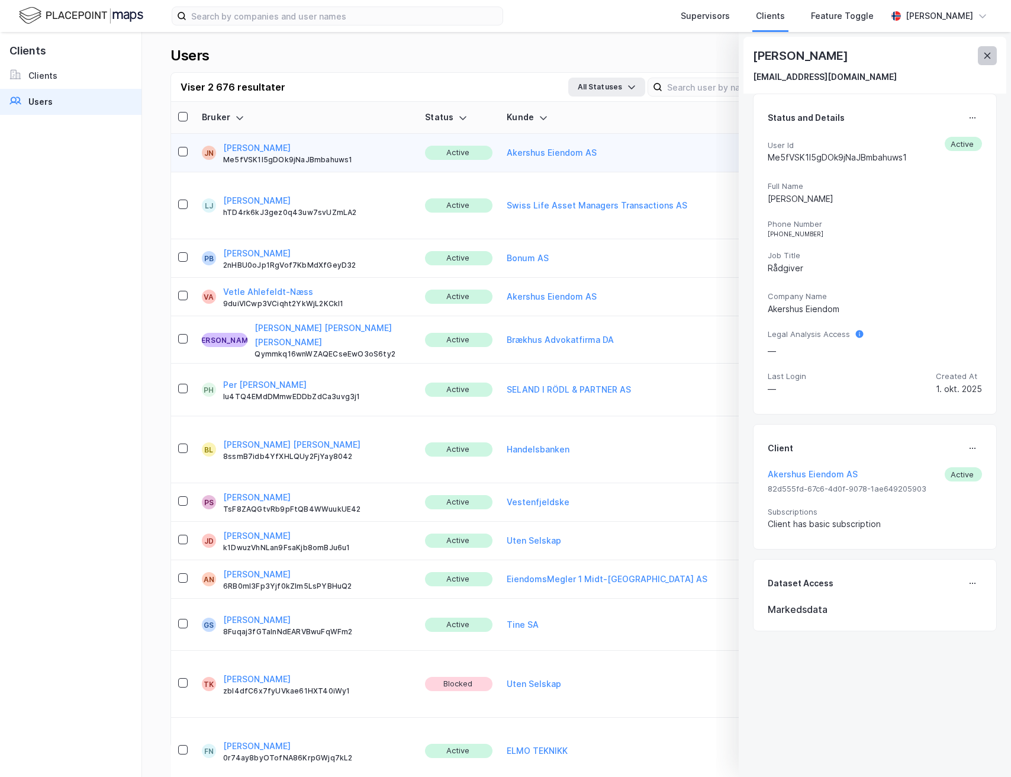
click at [987, 59] on icon at bounding box center [987, 55] width 9 height 9
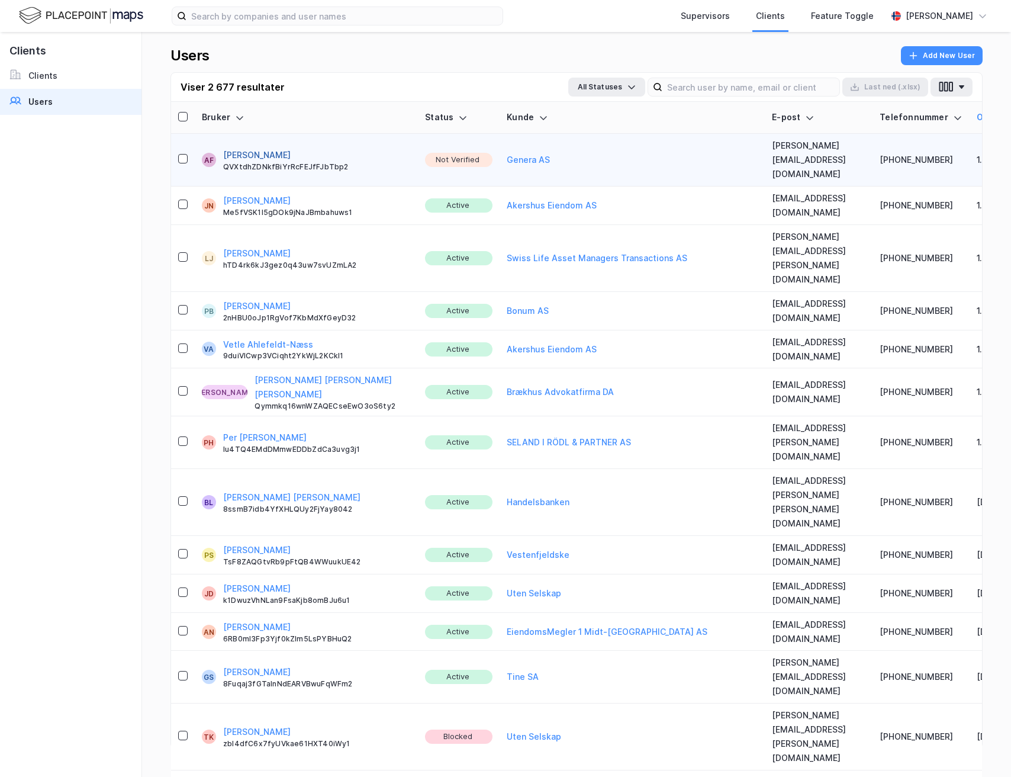
click at [230, 148] on button "[PERSON_NAME]" at bounding box center [256, 155] width 67 height 14
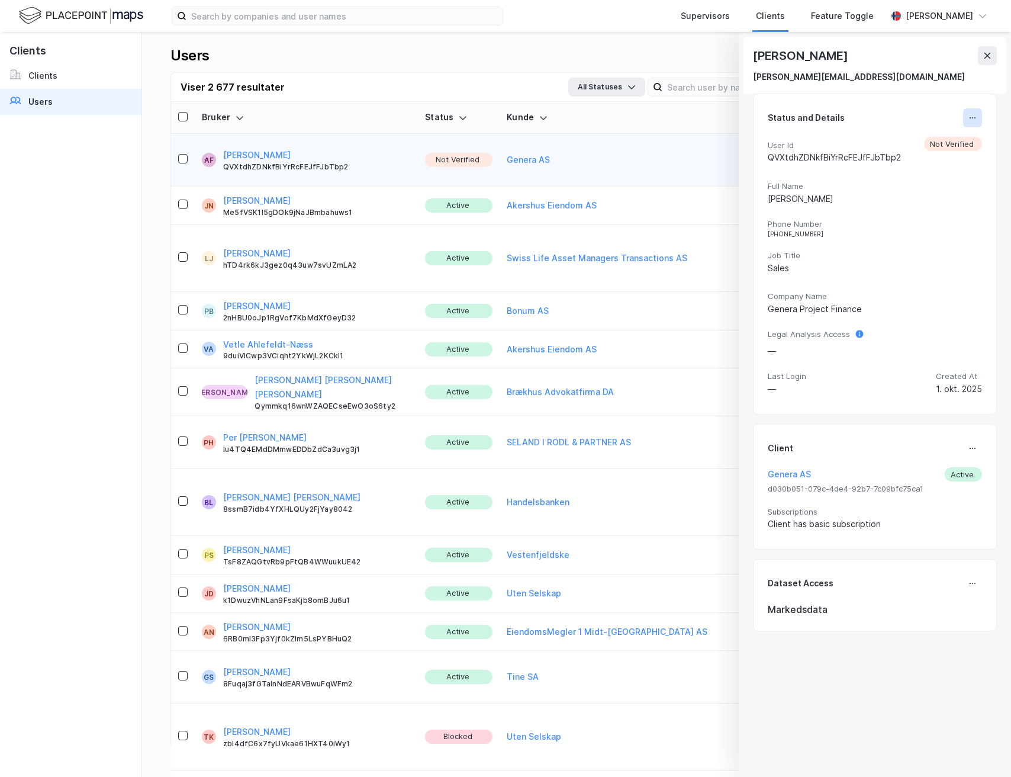
click at [963, 123] on button at bounding box center [972, 117] width 19 height 19
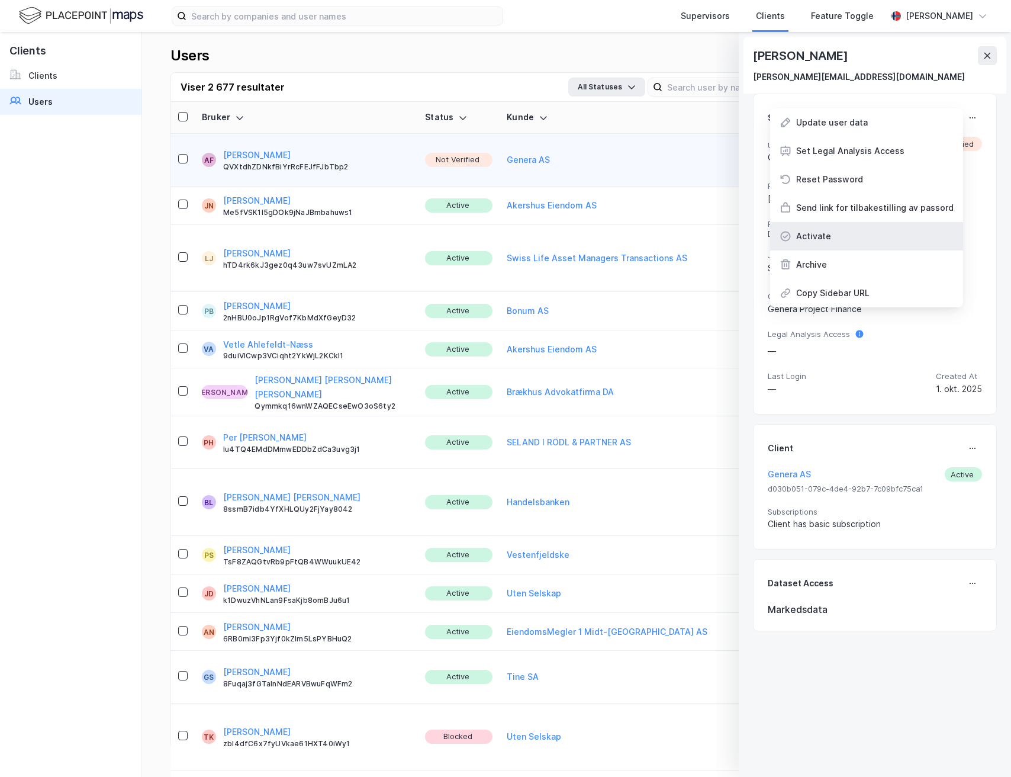
click at [839, 242] on div "Activate" at bounding box center [866, 236] width 193 height 28
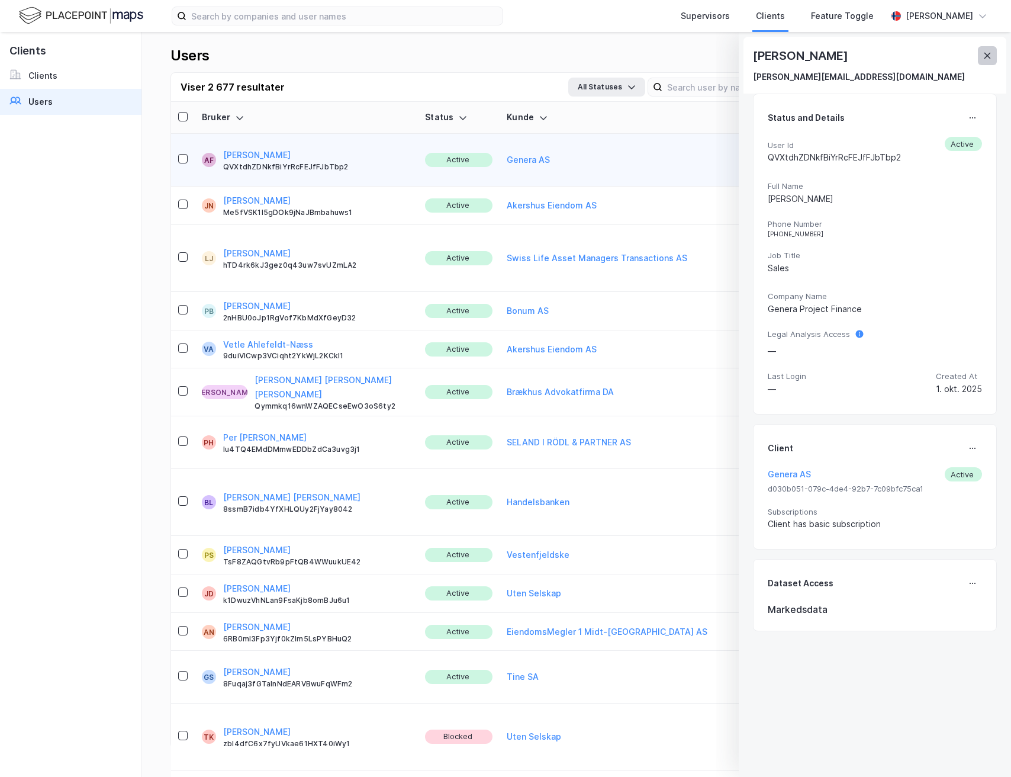
click at [986, 58] on icon at bounding box center [987, 55] width 9 height 9
